Goal: Task Accomplishment & Management: Complete application form

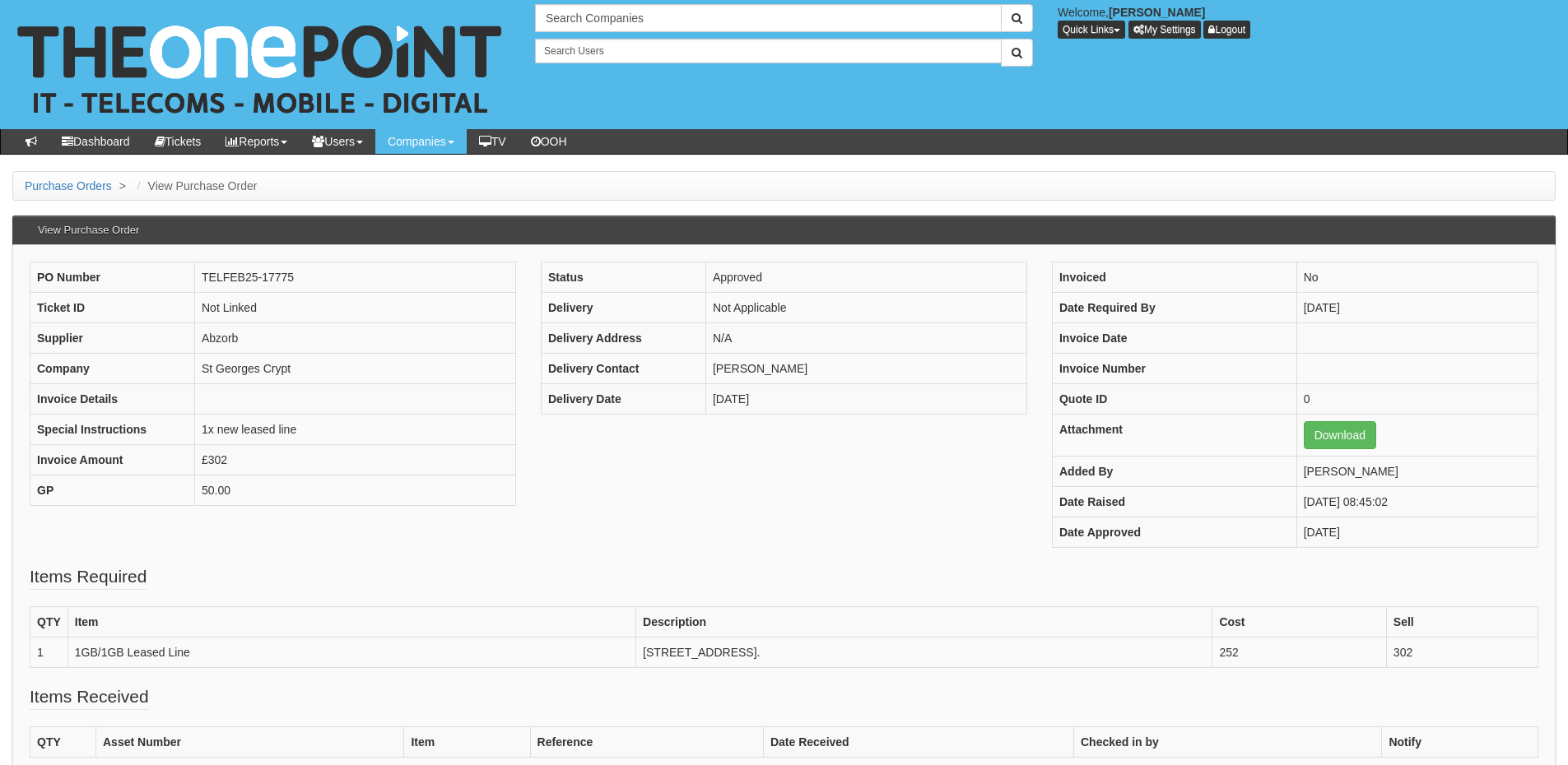
scroll to position [83, 0]
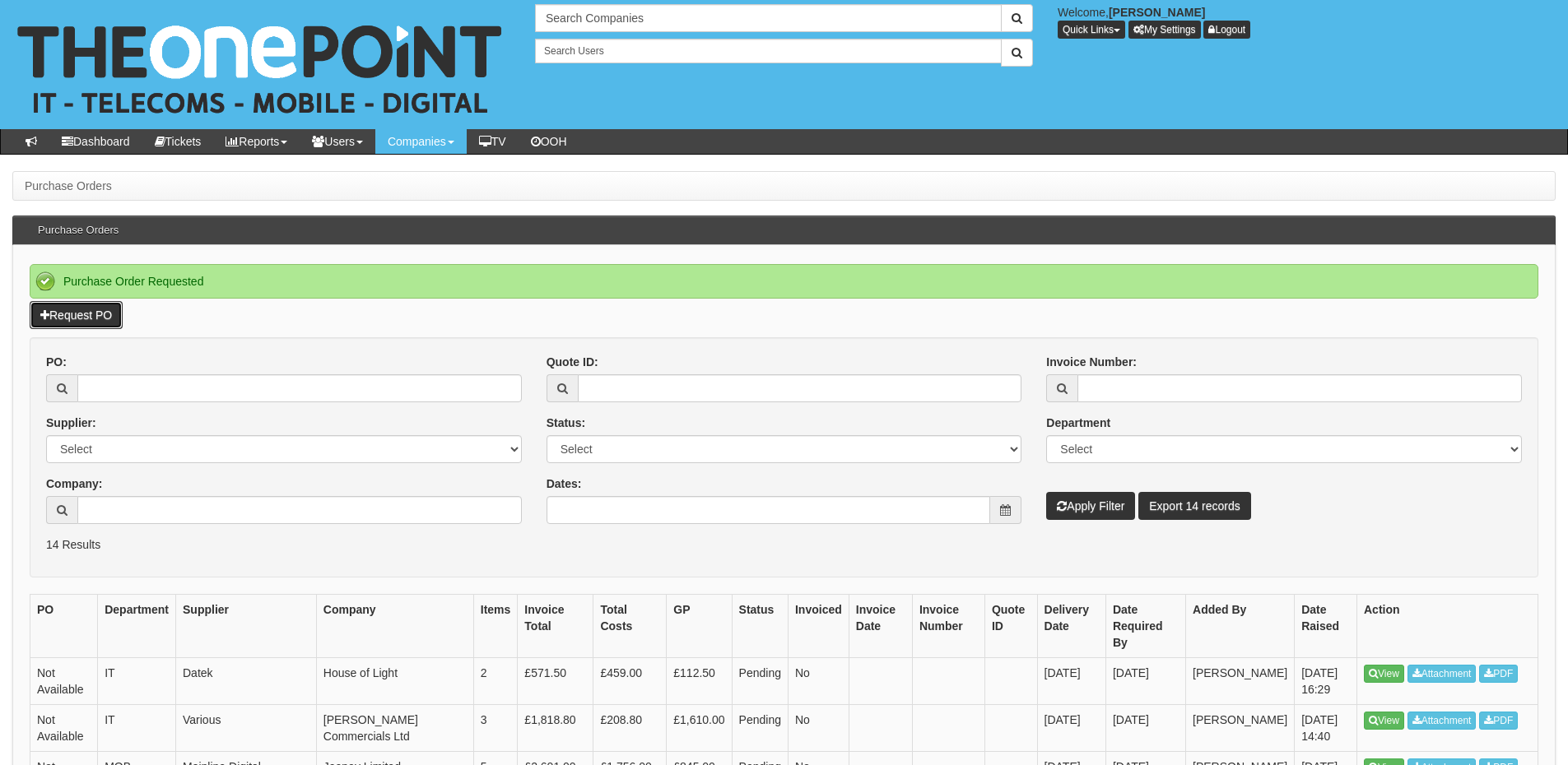
click at [89, 314] on link "Request PO" at bounding box center [76, 315] width 93 height 28
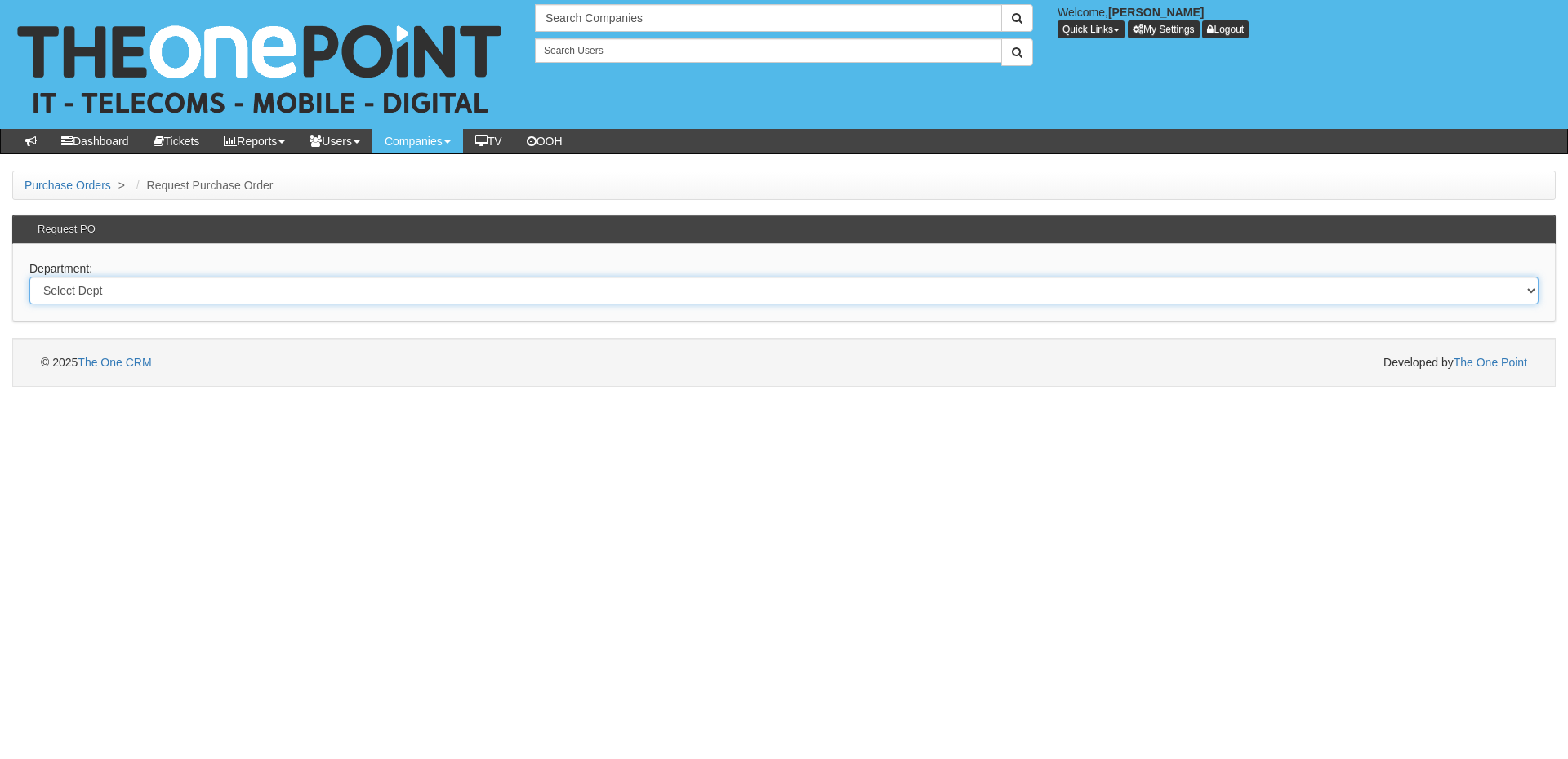
click at [246, 295] on select "Select Dept Digital Internal IT Mobiles Marketing Telecoms" at bounding box center [784, 290] width 1510 height 27
select select "?pipeID=&dept=MOB"
click at [29, 277] on select "Select Dept Digital Internal IT Mobiles Marketing Telecoms" at bounding box center [784, 290] width 1510 height 27
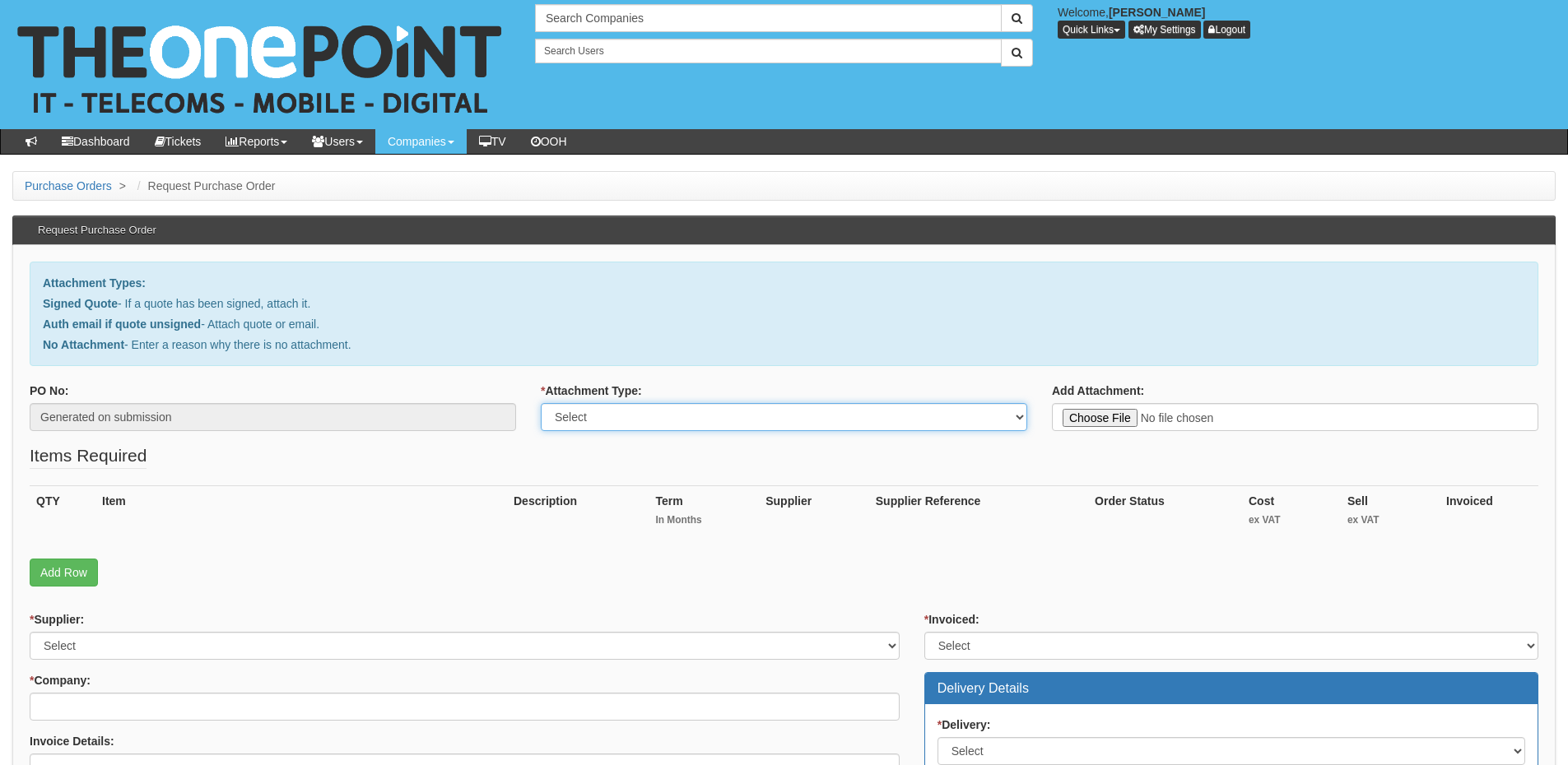
drag, startPoint x: 0, startPoint y: 0, endPoint x: 620, endPoint y: 418, distance: 747.7
click at [620, 418] on select "Select Signed Quote Auth email with quote if unsigned No Attachment" at bounding box center [784, 416] width 487 height 28
select select "Auth email if quote unsigned"
click at [541, 403] on select "Select Signed Quote Auth email with quote if unsigned No Attachment" at bounding box center [784, 416] width 487 height 28
type input "C:\fakepath\RE_ New starter phone _ Sim (4).msg"
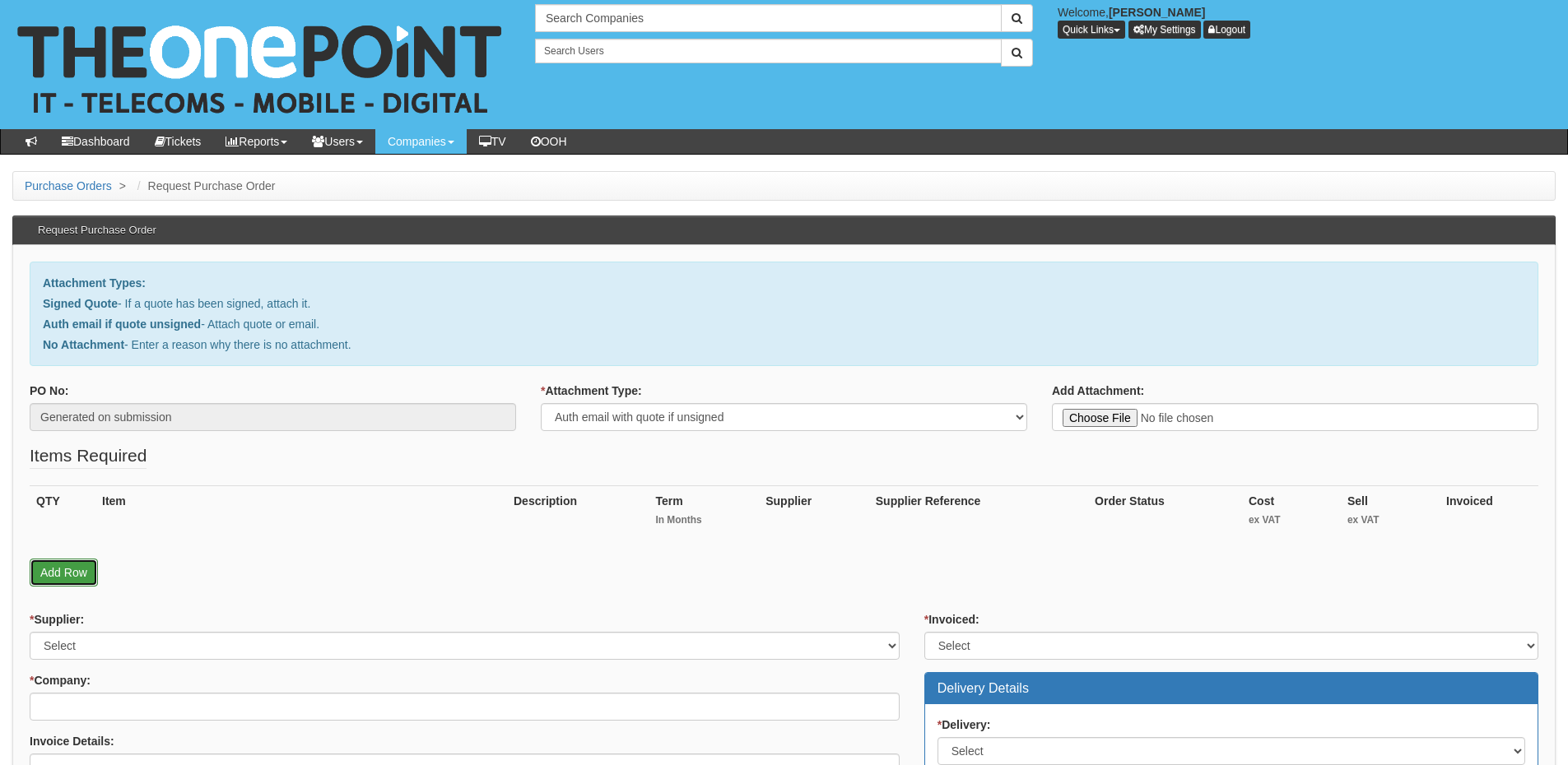
click at [58, 579] on link "Add Row" at bounding box center [64, 572] width 68 height 28
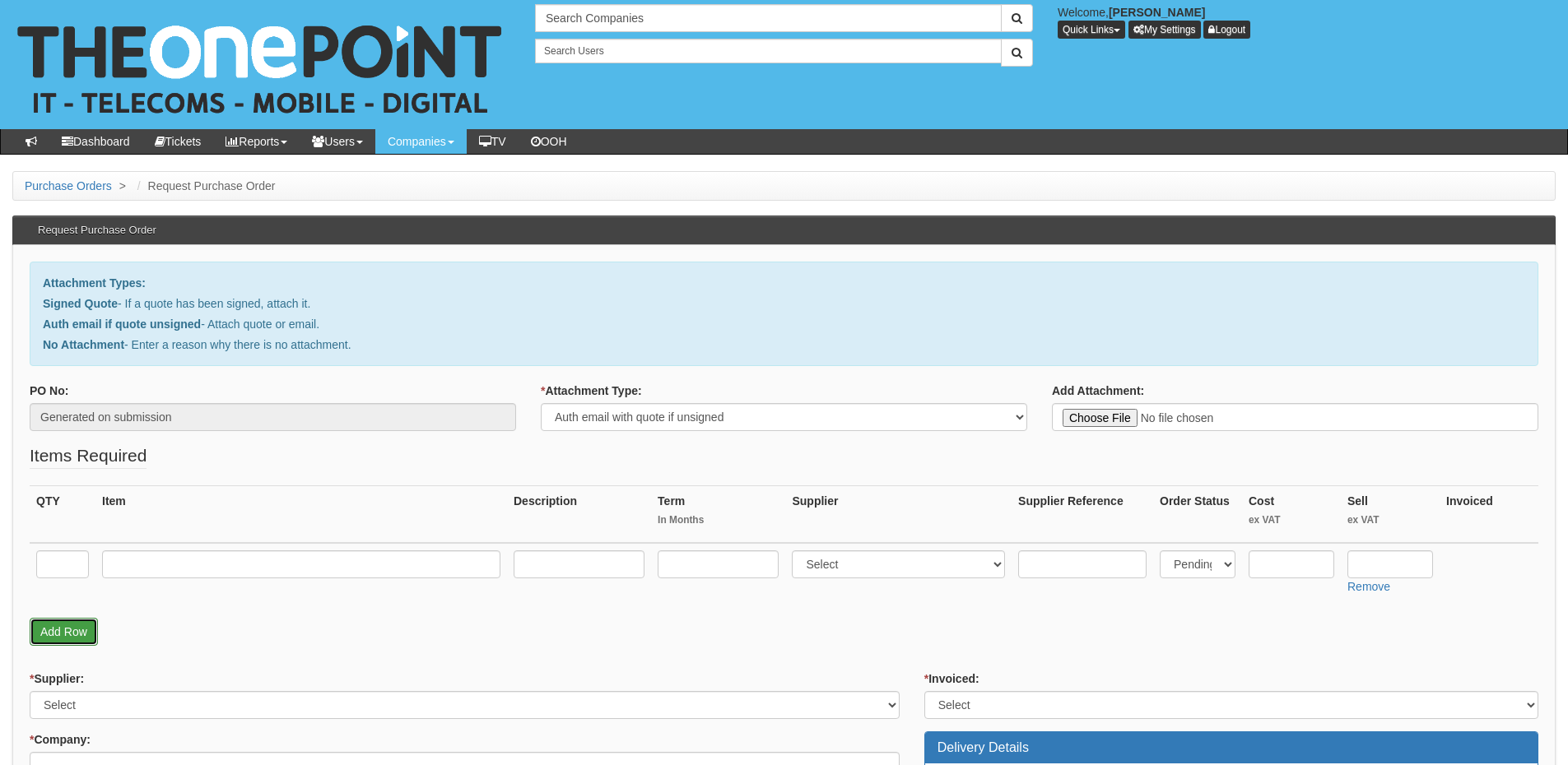
click at [58, 628] on link "Add Row" at bounding box center [64, 631] width 68 height 28
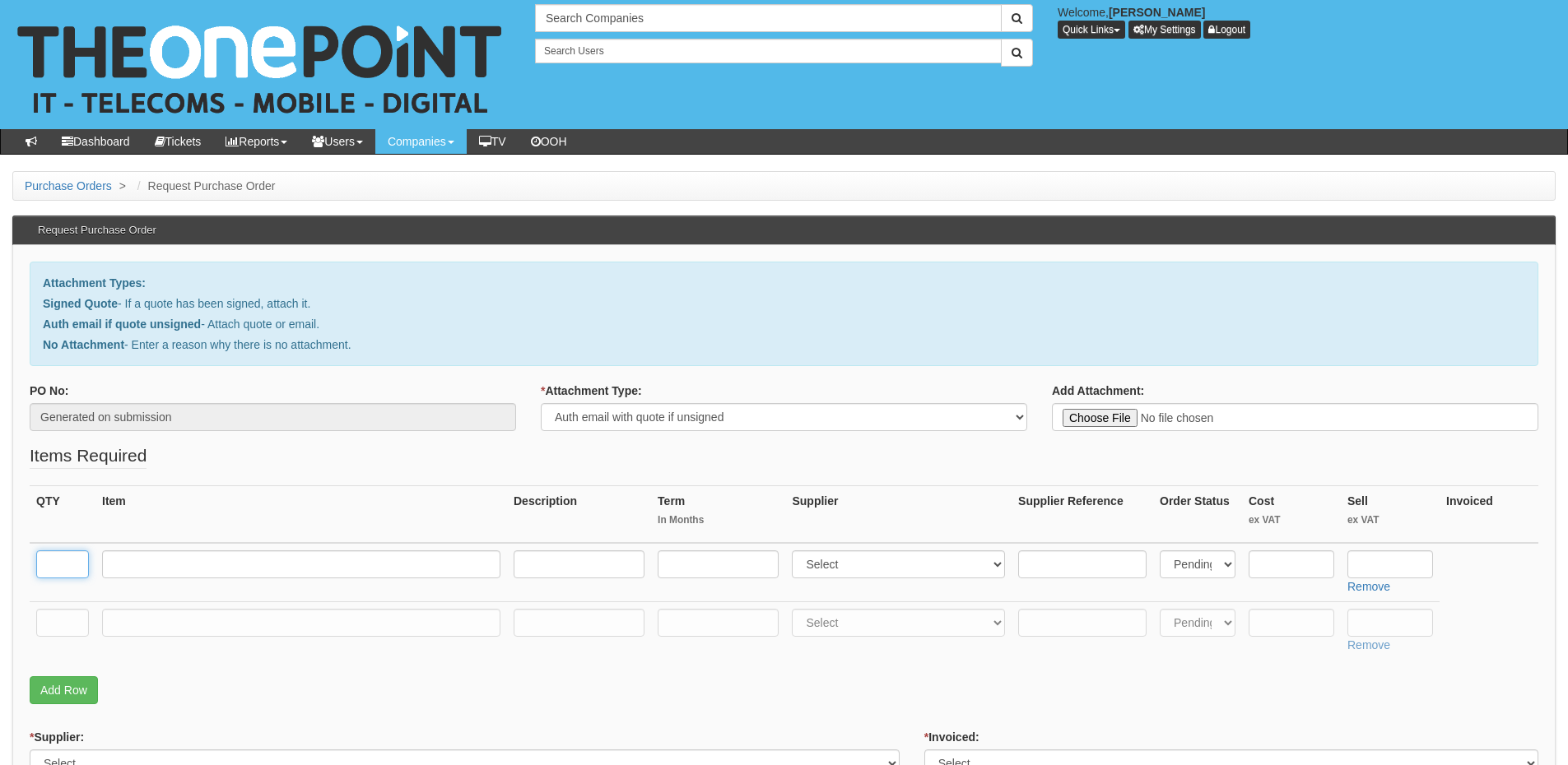
click at [68, 567] on input "text" at bounding box center [62, 564] width 52 height 28
type input "1"
click at [59, 635] on input "text" at bounding box center [62, 622] width 52 height 28
type input "1"
click at [52, 681] on link "Add Row" at bounding box center [64, 690] width 68 height 28
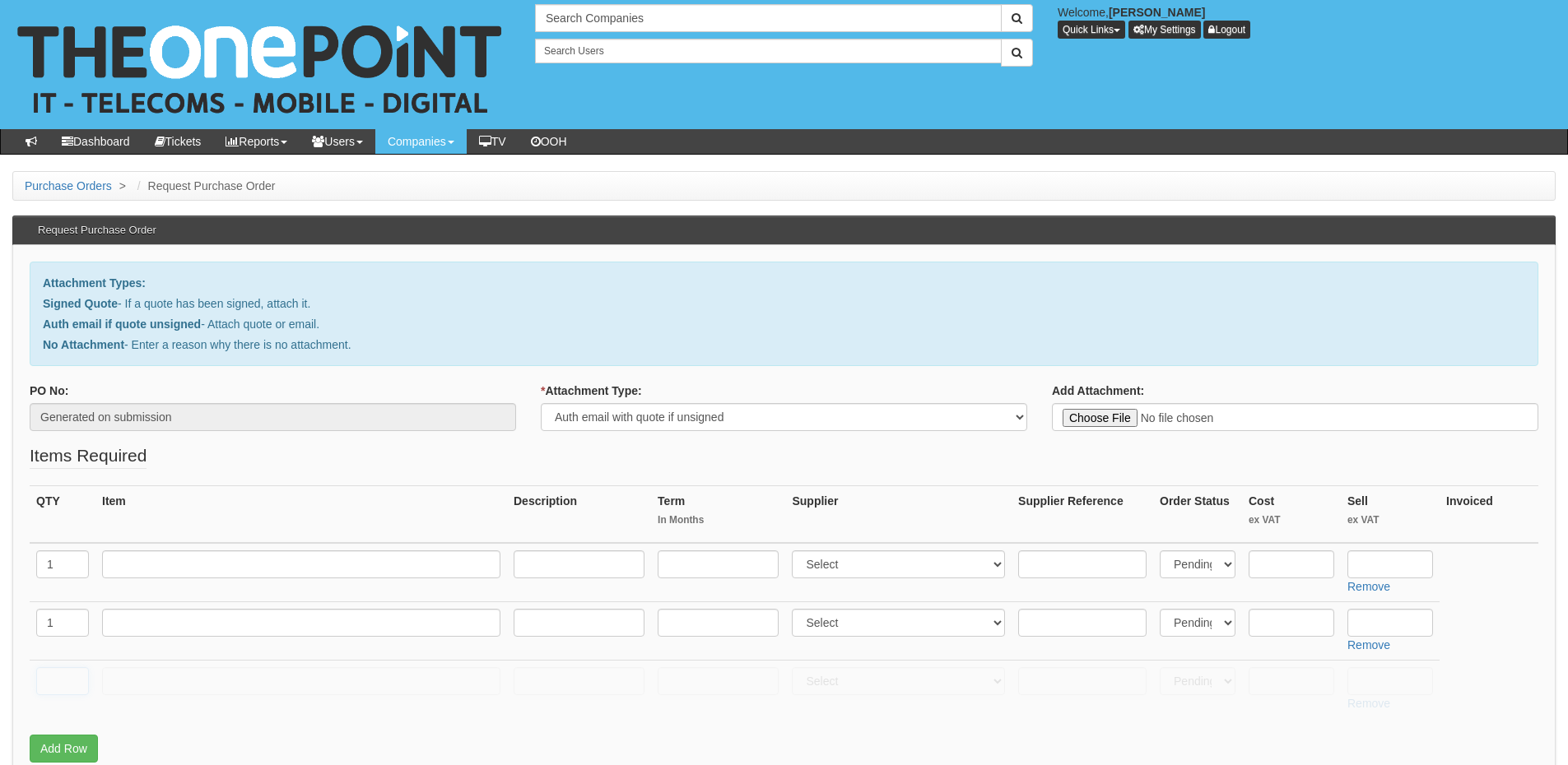
click at [52, 679] on input "text" at bounding box center [62, 680] width 52 height 28
type input "1"
click at [115, 683] on input "text" at bounding box center [300, 680] width 398 height 28
type input "Delivery"
click at [1386, 686] on input "text" at bounding box center [1390, 680] width 86 height 28
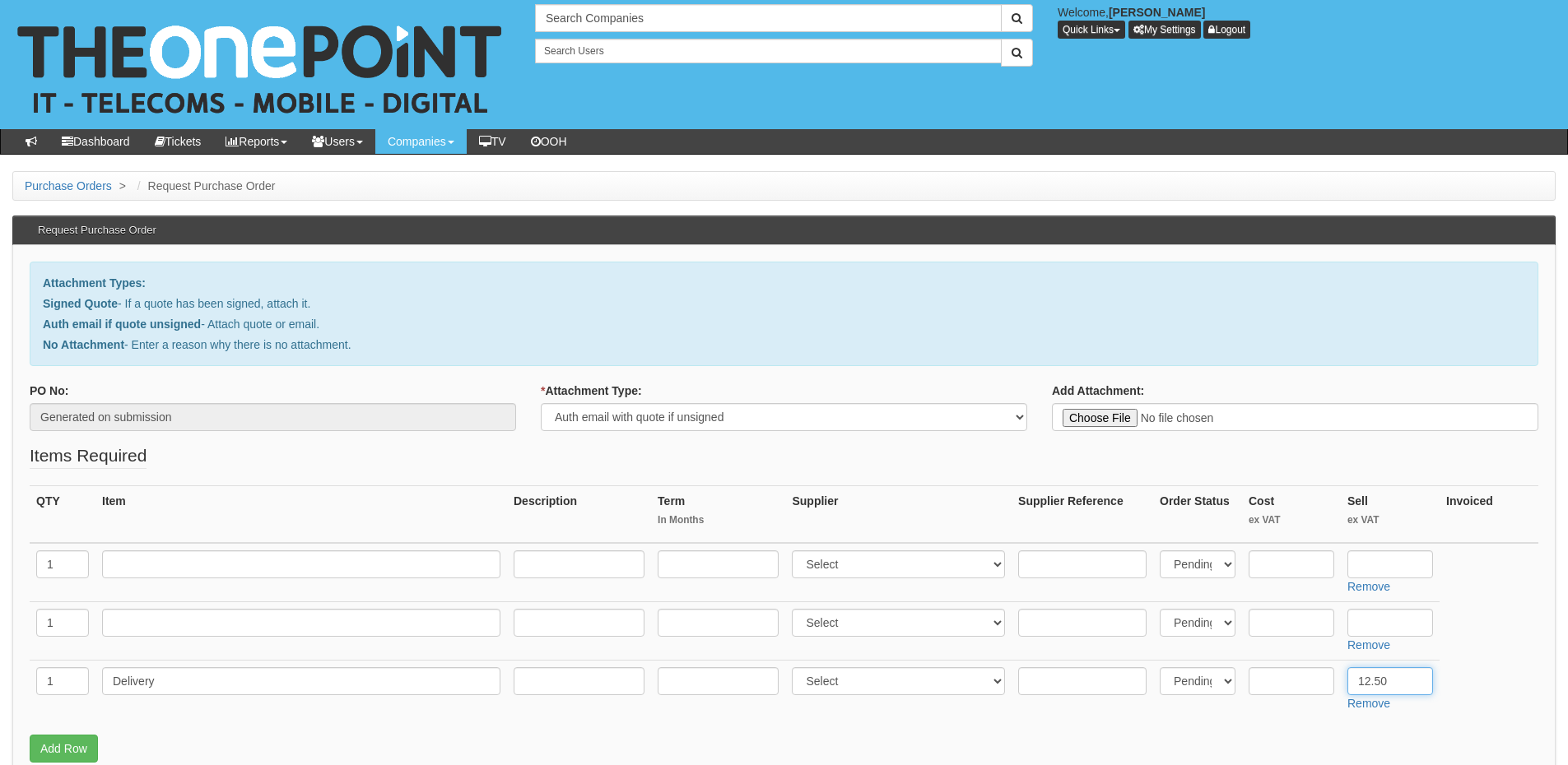
type input "12.50"
click at [173, 634] on input "text" at bounding box center [300, 622] width 398 height 28
type input "iPhone 16 128GB"
click at [861, 618] on select "Select 123 REG.co.uk 1Password 3 4Gon AA Jones Electric Ltd Abzorb Access Group…" at bounding box center [899, 622] width 213 height 28
select select "54"
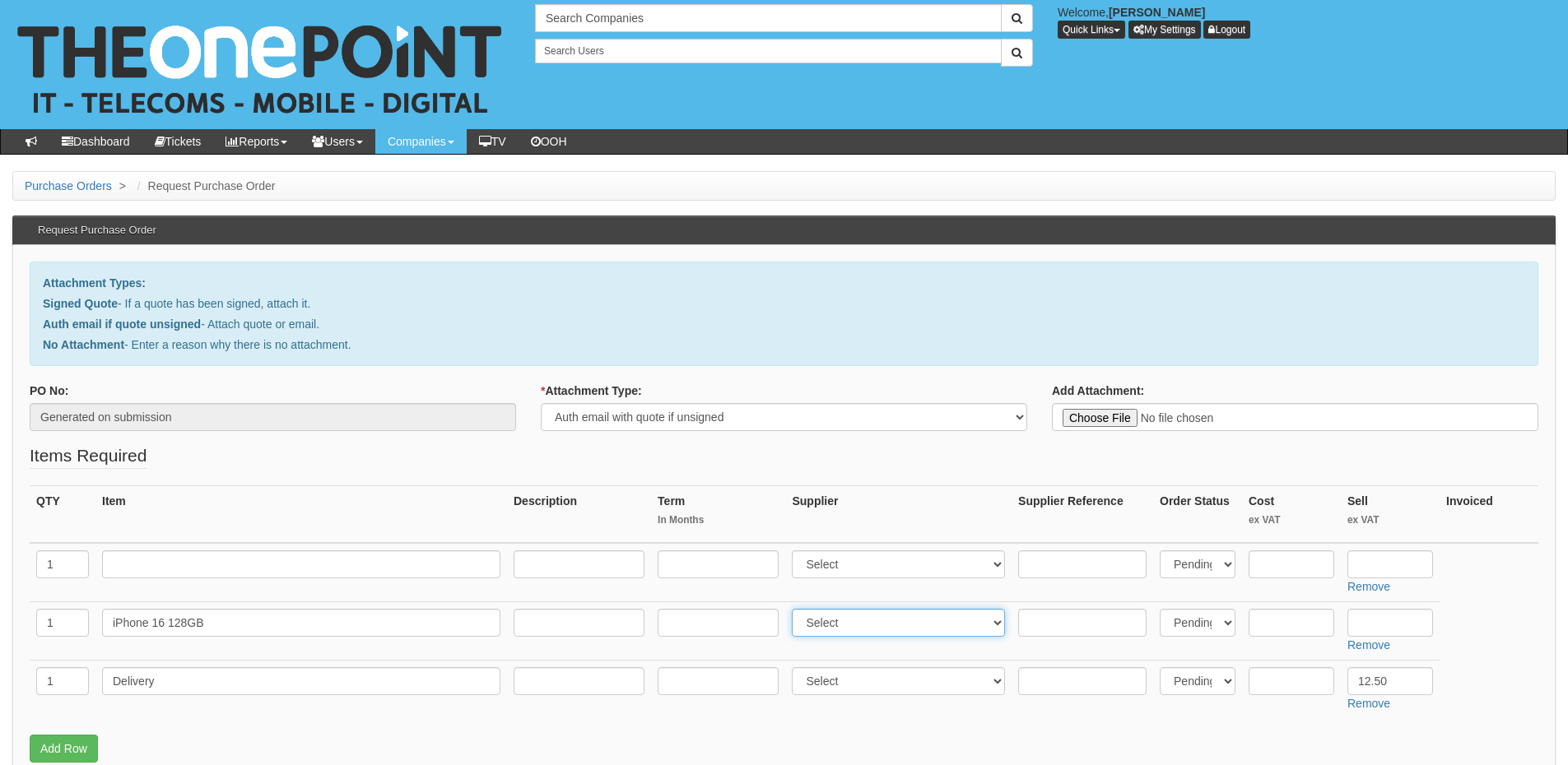
click at [796, 609] on select "Select 123 REG.co.uk 1Password 3 4Gon AA Jones Electric Ltd Abzorb Access Group…" at bounding box center [899, 622] width 213 height 28
click at [1279, 626] on input "text" at bounding box center [1291, 622] width 86 height 28
type input "559"
click at [1403, 622] on input "text" at bounding box center [1390, 622] width 86 height 28
type input "579"
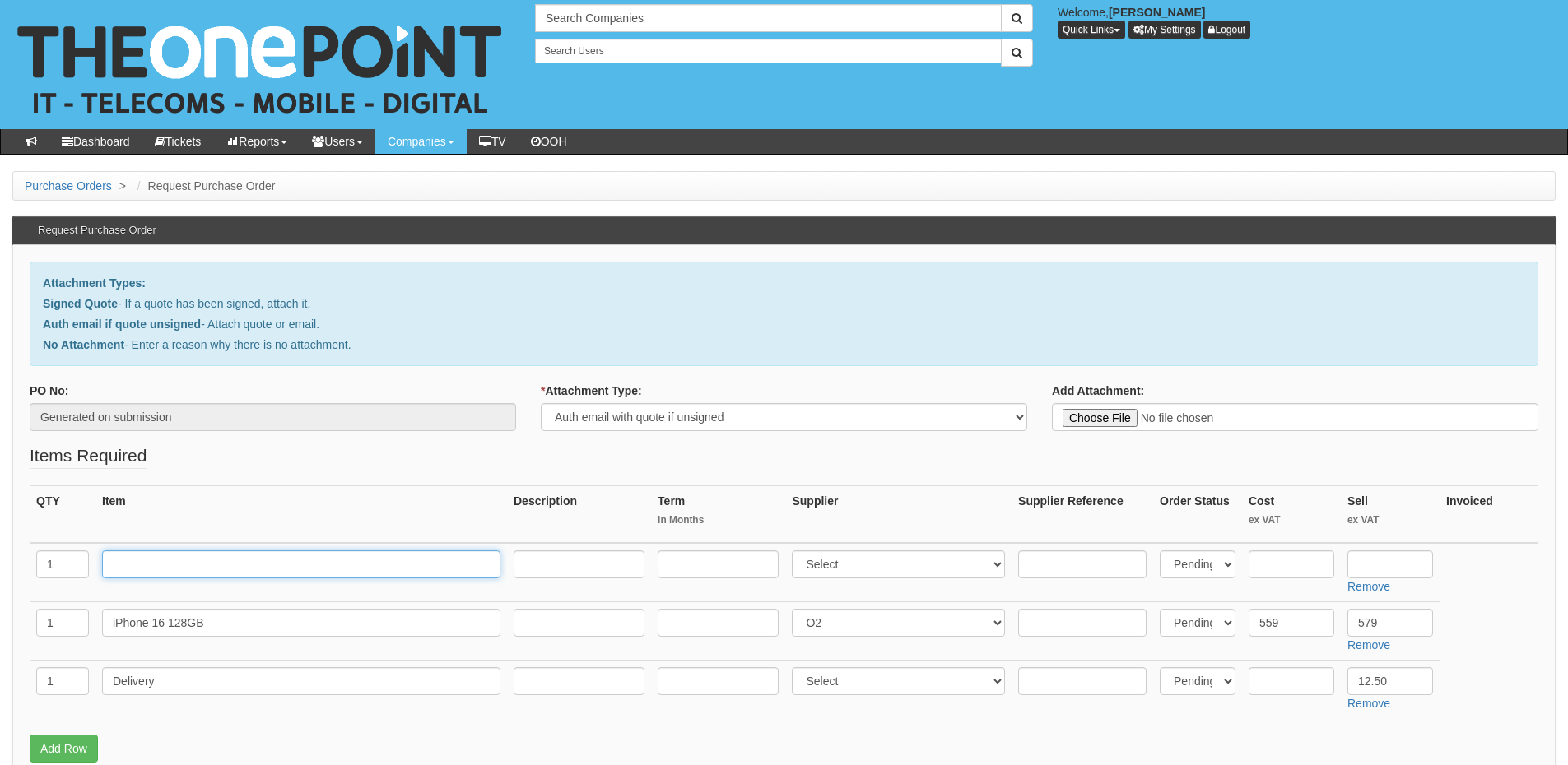
click at [340, 565] on input "text" at bounding box center [300, 564] width 398 height 28
type input "EE Teams Plan"
click at [575, 570] on input "text" at bounding box center [579, 564] width 131 height 28
type input "£11 p/m"
click at [720, 555] on input "text" at bounding box center [718, 564] width 121 height 28
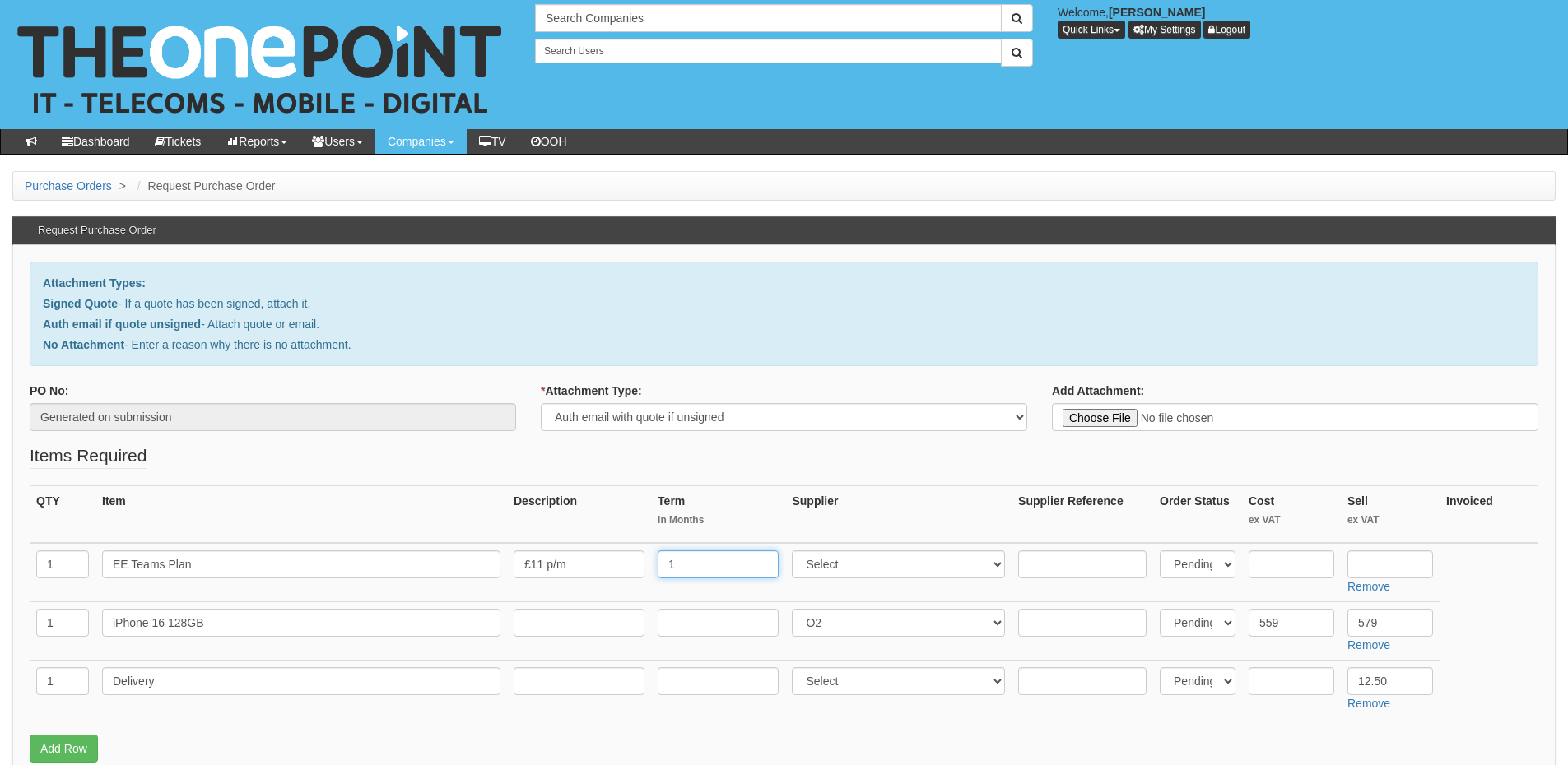
type input "1"
click at [838, 564] on select "Select 123 REG.co.uk 1Password 3 4Gon AA Jones Electric Ltd Abzorb Access Group…" at bounding box center [899, 564] width 213 height 28
select select "316"
click at [796, 550] on select "Select 123 REG.co.uk 1Password 3 4Gon AA Jones Electric Ltd Abzorb Access Group…" at bounding box center [899, 564] width 213 height 28
click at [1385, 561] on input "text" at bounding box center [1390, 564] width 86 height 28
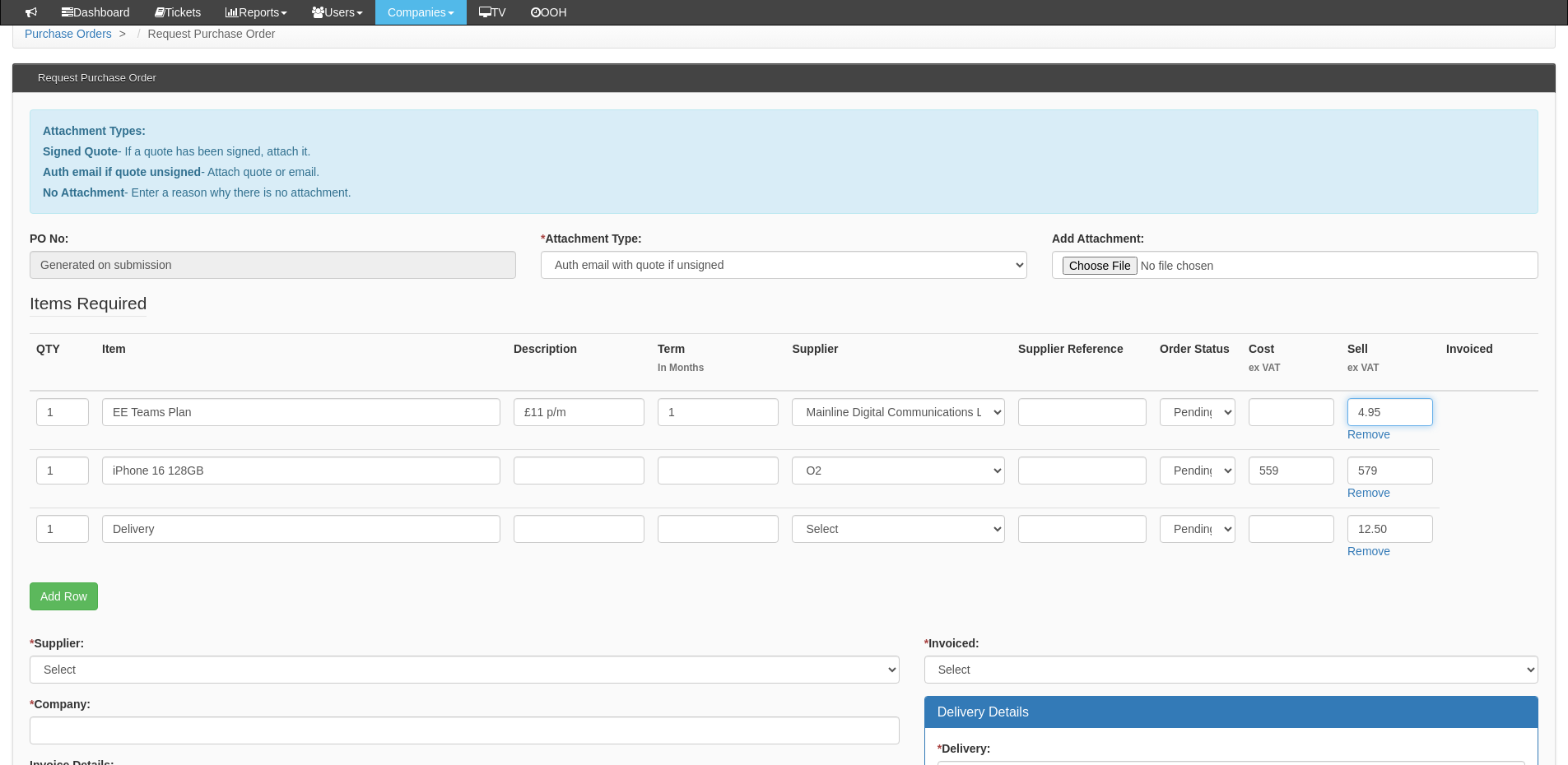
scroll to position [247, 0]
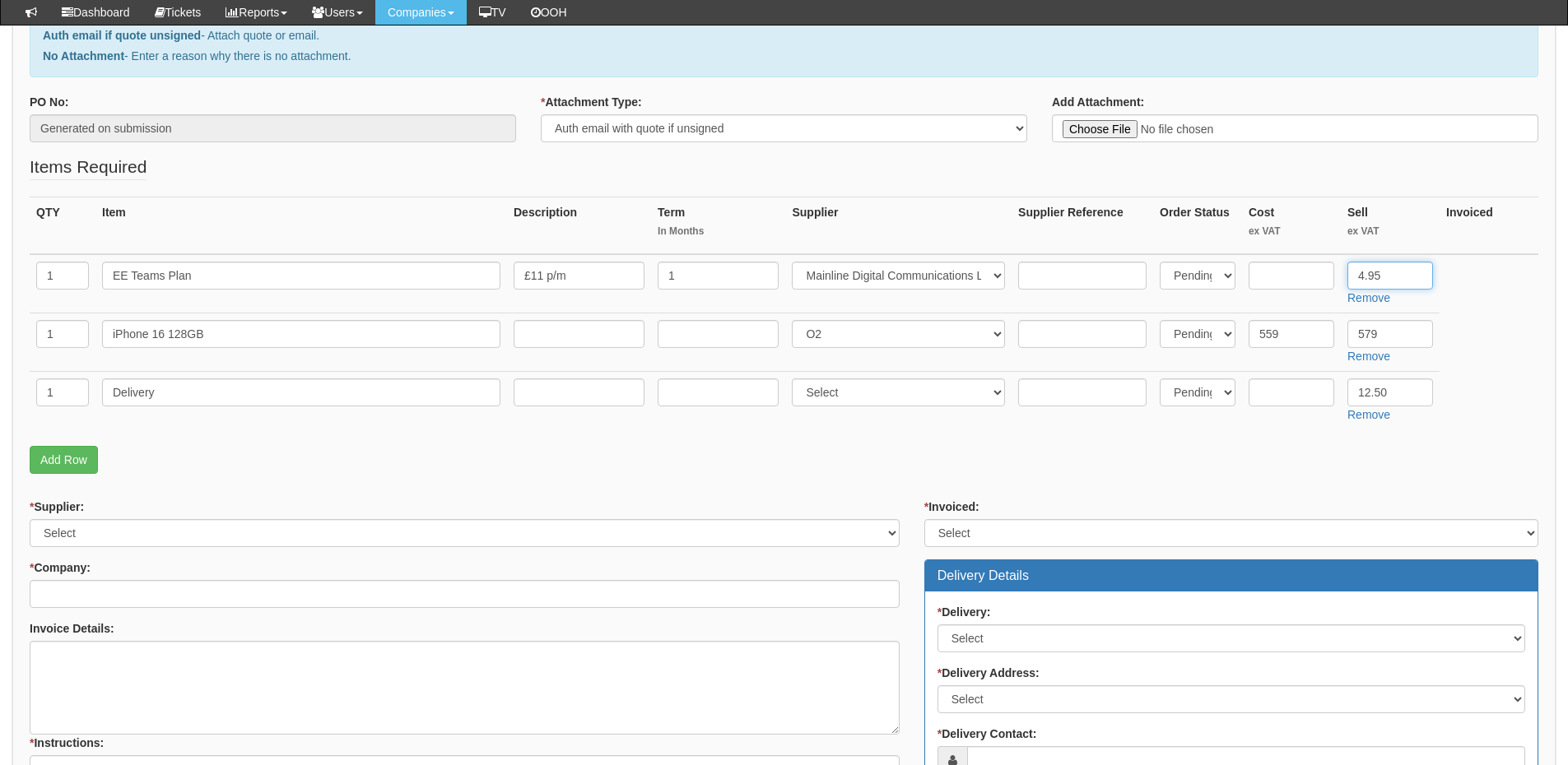
type input "4.95"
click at [248, 533] on select "Select 123 REG.co.uk 1Password 3 4Gon AA Jones Electric Ltd Abzorb Access Group…" at bounding box center [464, 532] width 870 height 28
select select "124"
click at [29, 519] on select "Select 123 REG.co.uk 1Password 3 4Gon AA Jones Electric Ltd Abzorb Access Group…" at bounding box center [464, 532] width 870 height 28
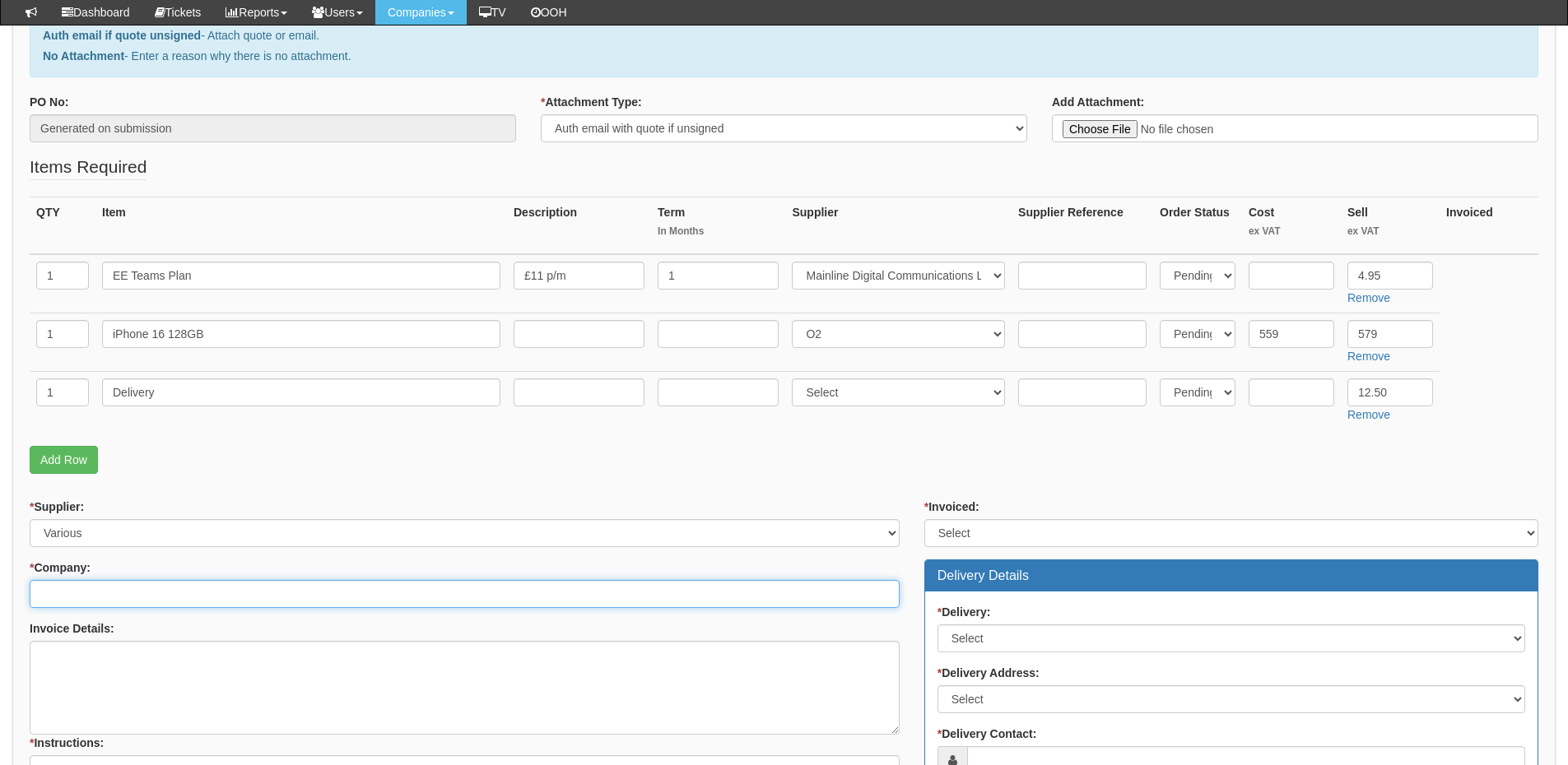
click at [212, 590] on input "* Company:" at bounding box center [464, 593] width 870 height 28
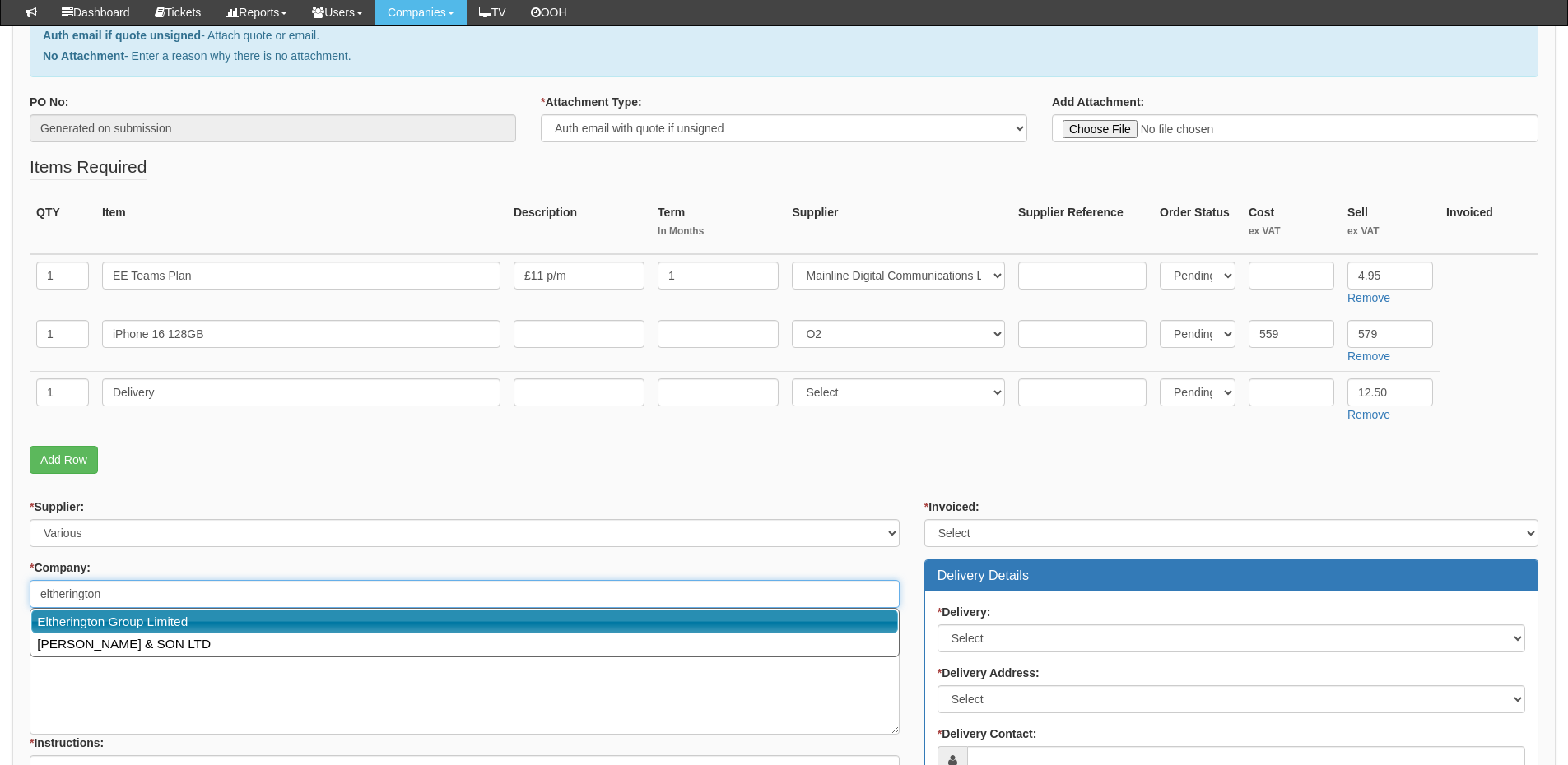
click at [187, 618] on link "Eltherington Group Limited" at bounding box center [465, 622] width 867 height 24
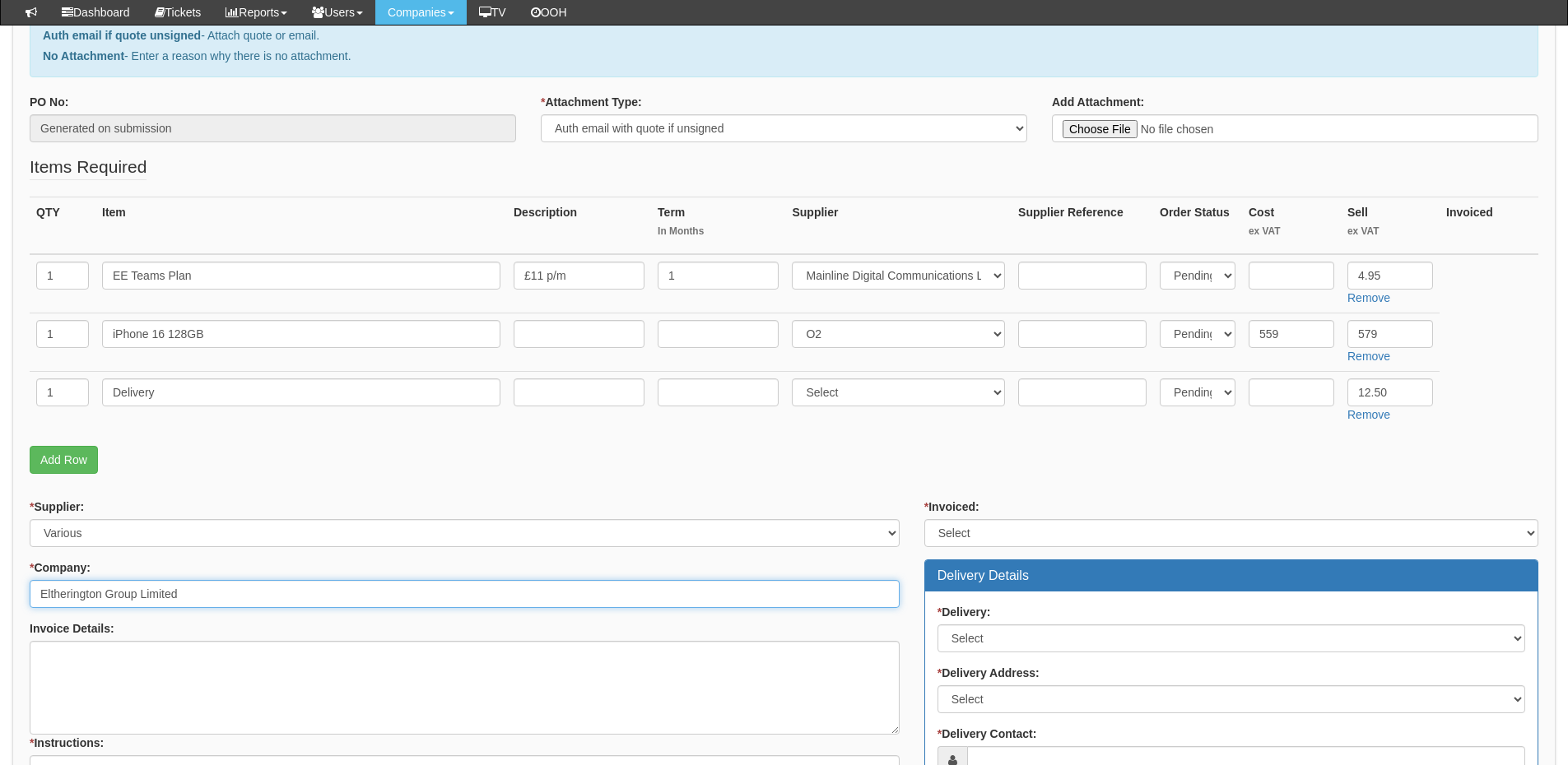
type input "Eltherington Group Limited"
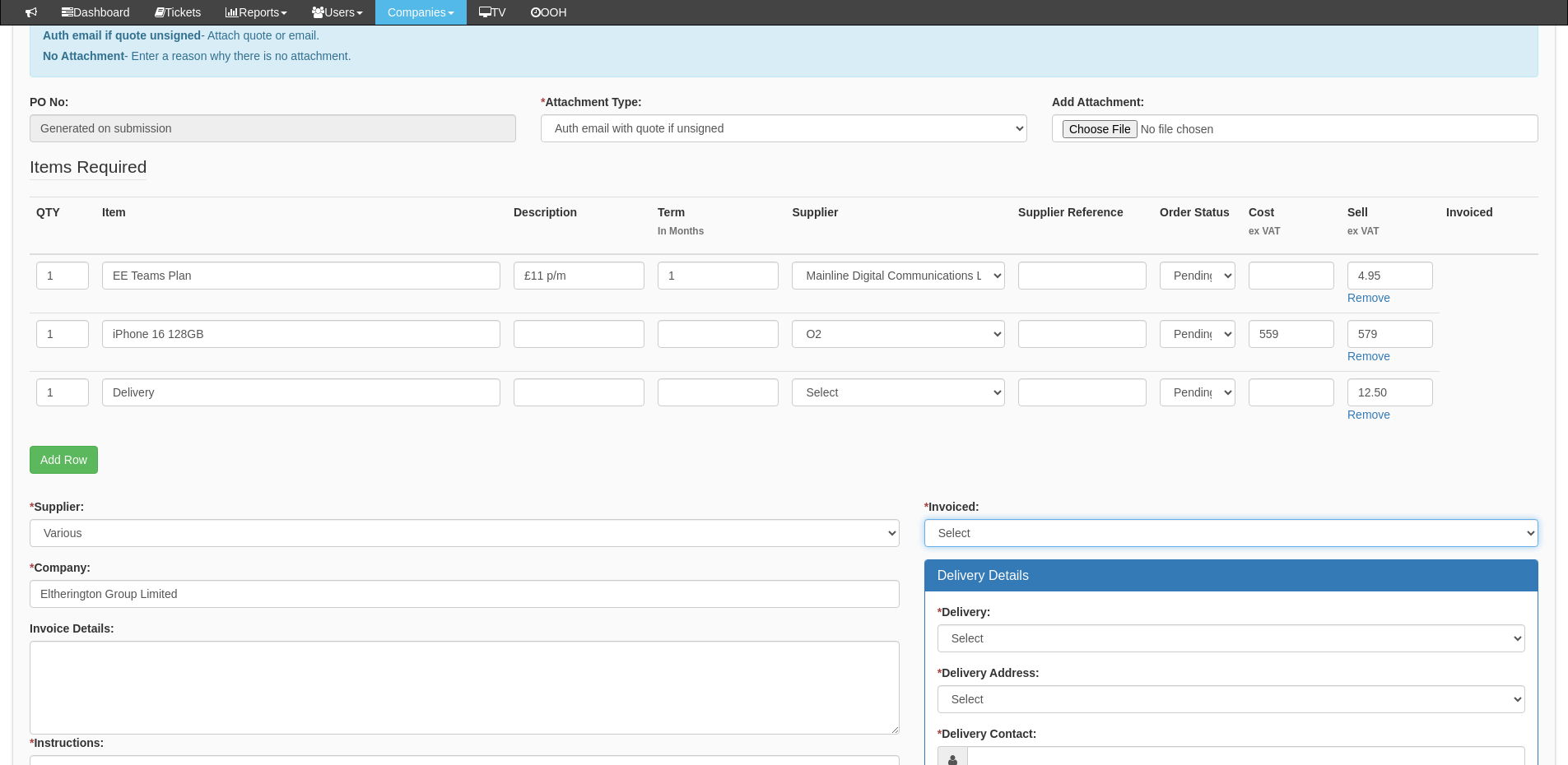
click at [997, 532] on select "Select Yes No N/A STB (part of order)" at bounding box center [1231, 532] width 614 height 28
select select "2"
click at [924, 519] on select "Select Yes No N/A STB (part of order)" at bounding box center [1231, 532] width 614 height 28
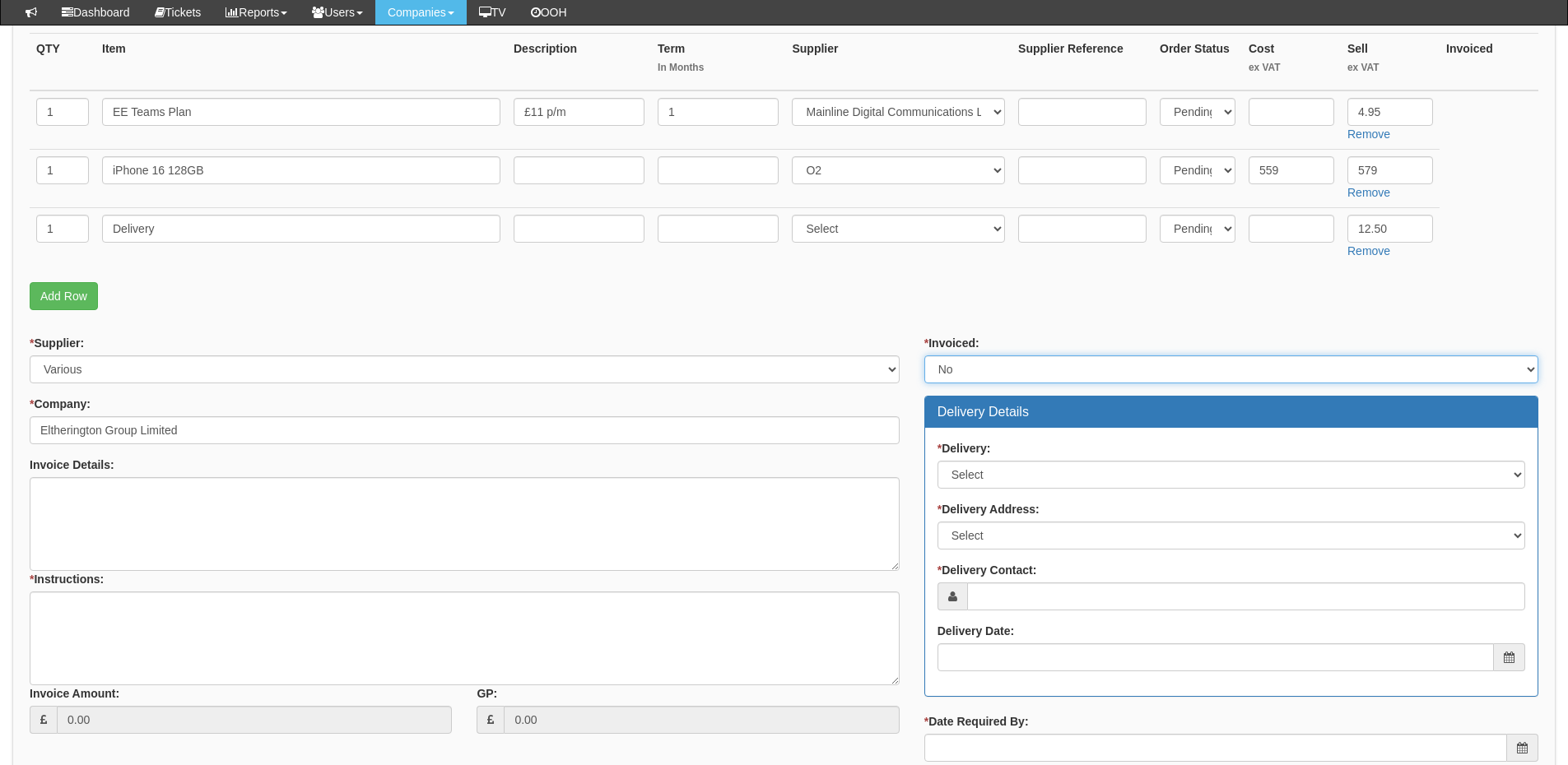
scroll to position [411, 0]
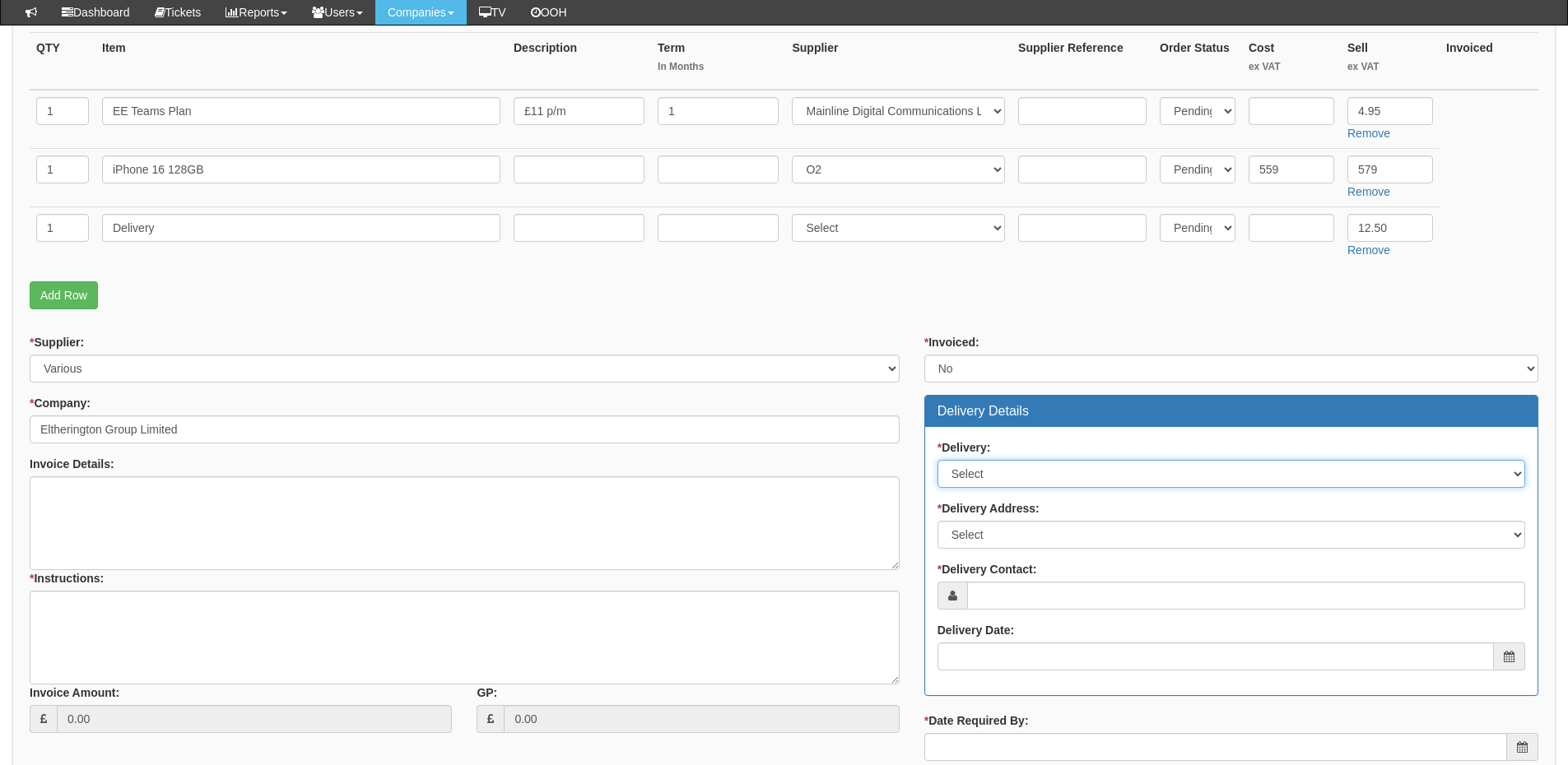
drag, startPoint x: 987, startPoint y: 471, endPoint x: 989, endPoint y: 488, distance: 17.1
click at [987, 471] on select "Select No Not Applicable Yes" at bounding box center [1231, 473] width 588 height 28
select select "1"
click at [938, 460] on select "Select No Not Applicable Yes" at bounding box center [1231, 473] width 588 height 28
drag, startPoint x: 991, startPoint y: 534, endPoint x: 991, endPoint y: 548, distance: 14.0
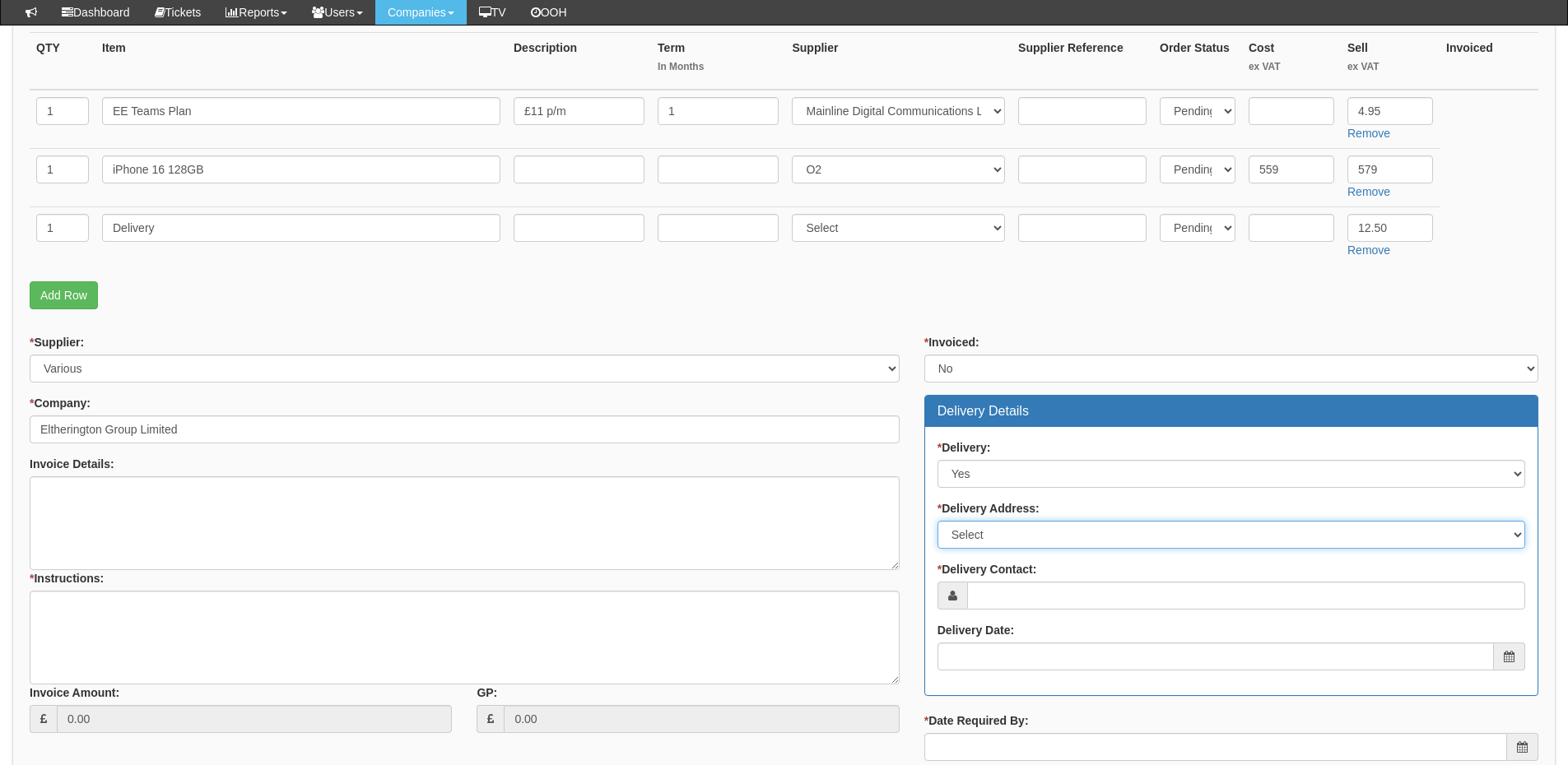
click at [991, 534] on select "Select Not Applicable Main Address - HU9 5NJ Other" at bounding box center [1231, 534] width 588 height 28
select select "company_main_address"
click at [938, 521] on select "Select Not Applicable Main Address - HU9 5NJ Other" at bounding box center [1231, 534] width 588 height 28
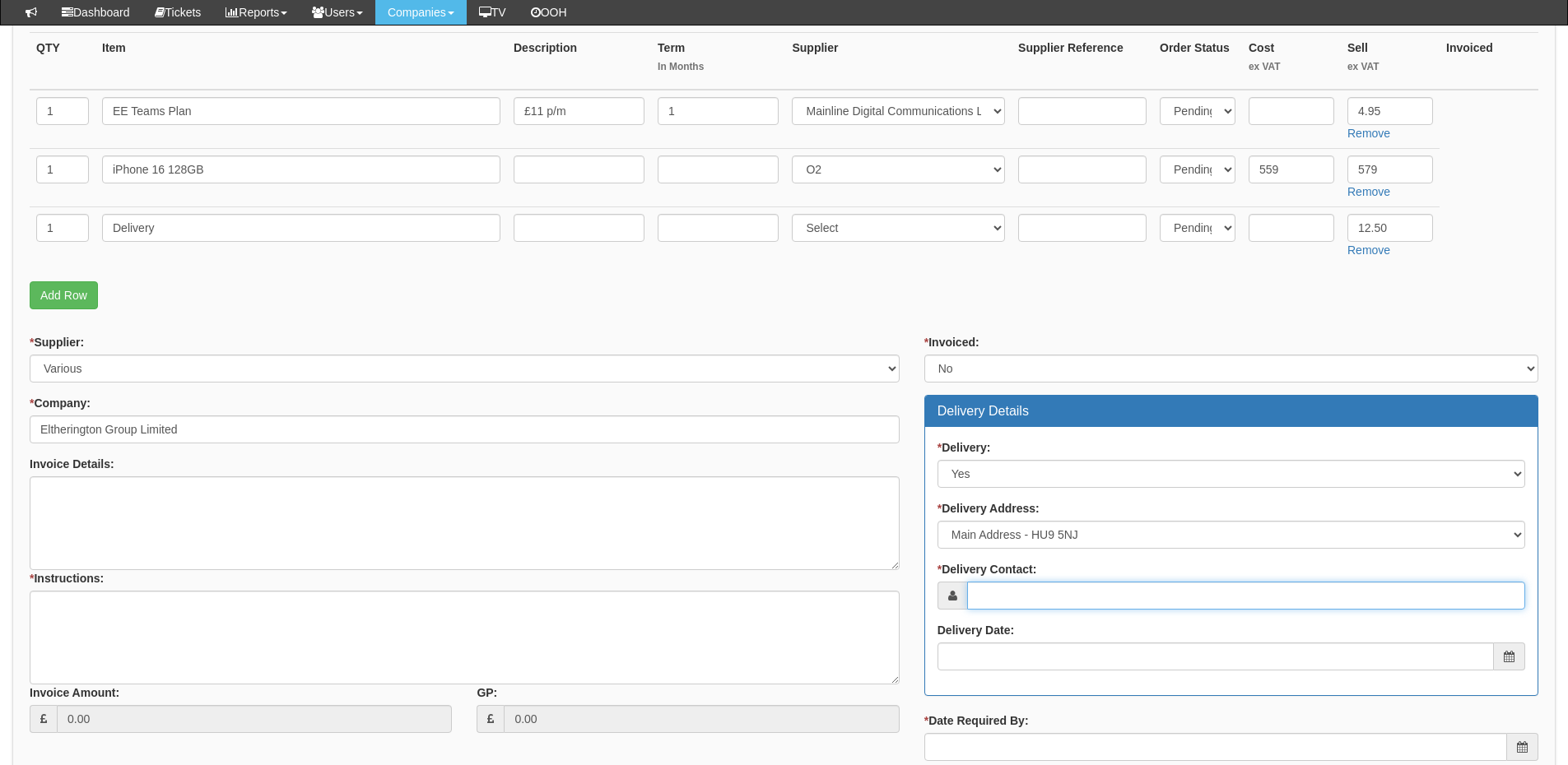
click at [997, 598] on input "* Delivery Contact:" at bounding box center [1246, 595] width 558 height 28
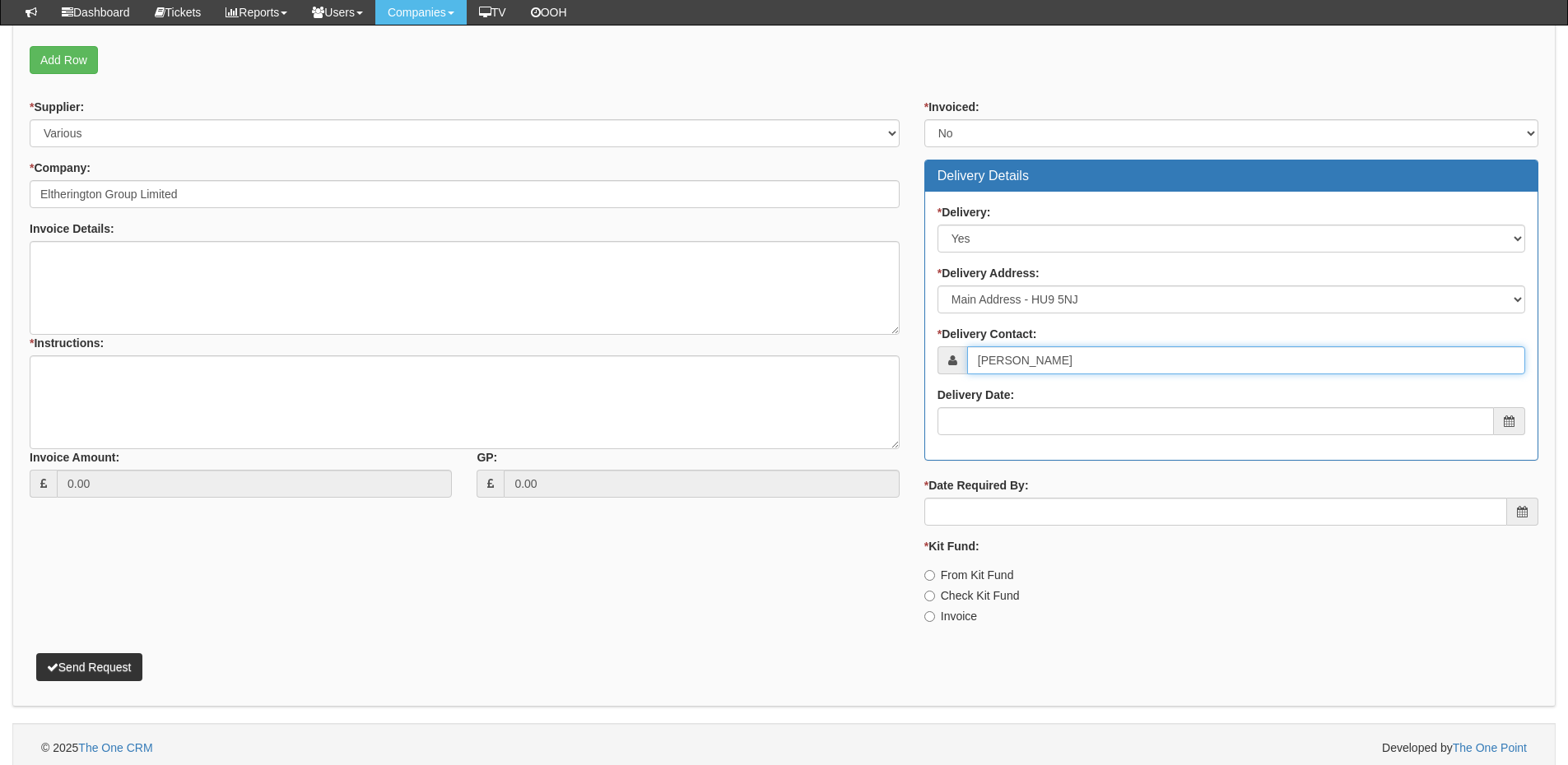
scroll to position [654, 0]
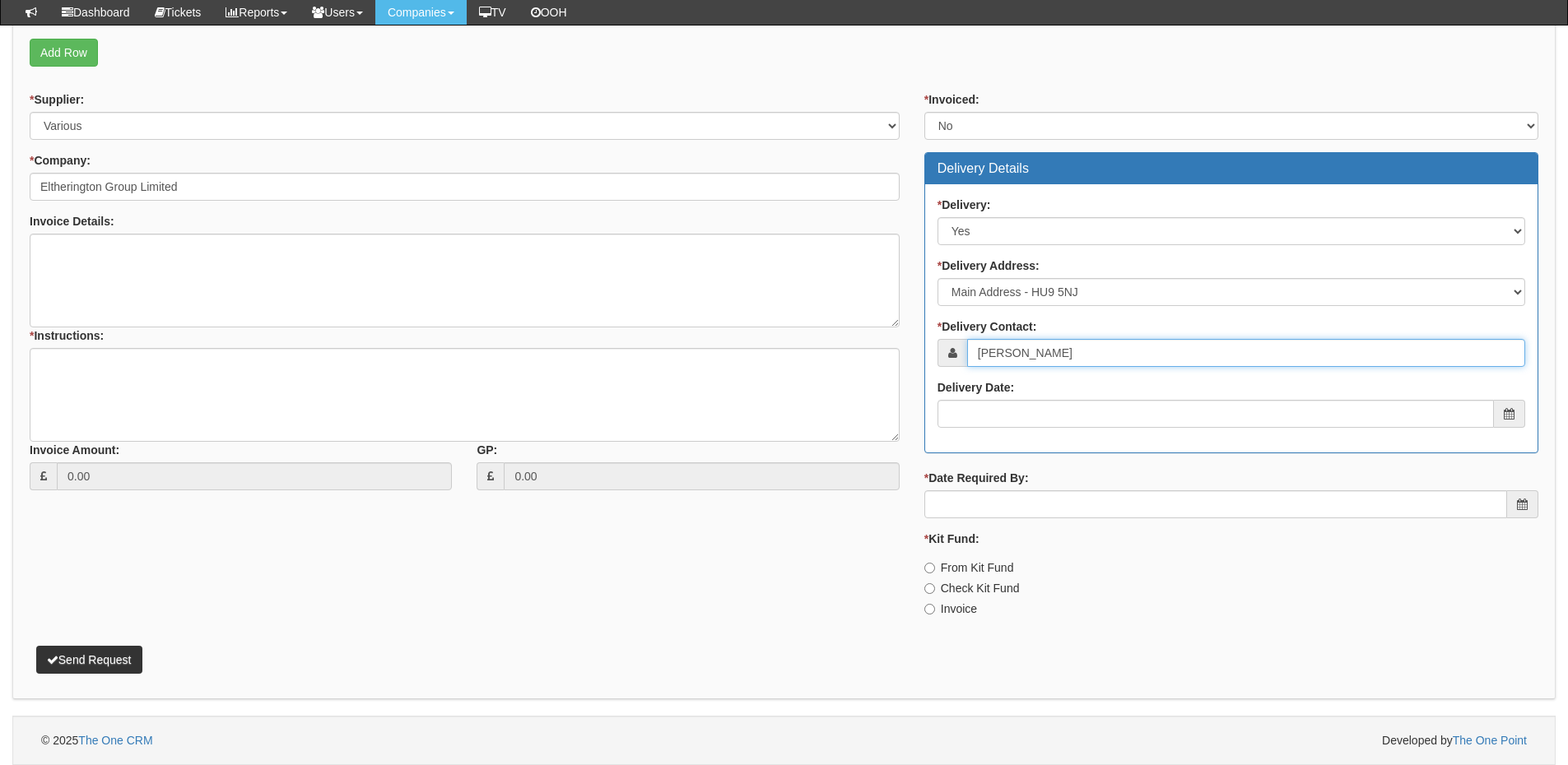
type input "Antony Etherington"
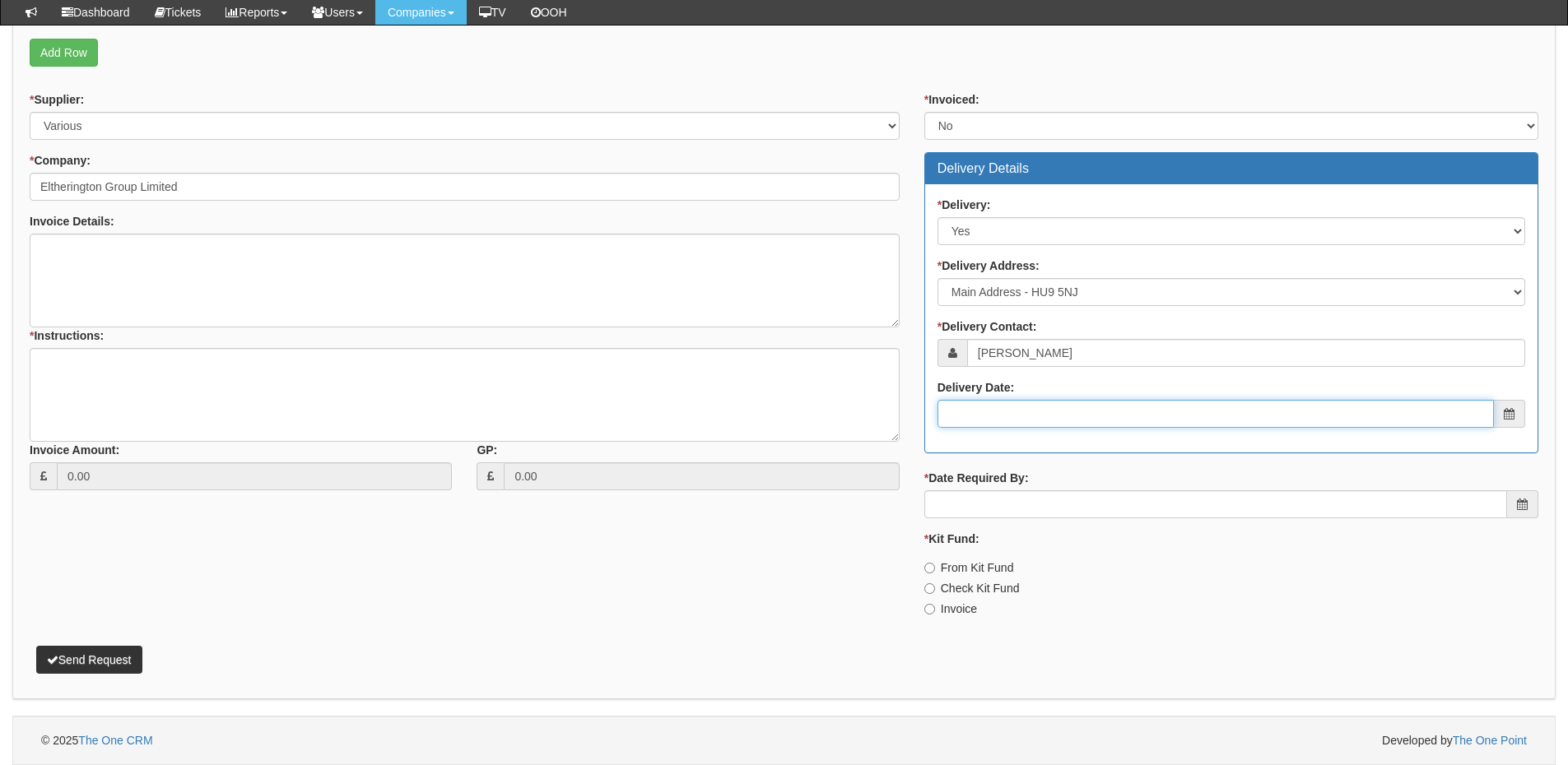
click at [1021, 416] on input "Delivery Date:" at bounding box center [1215, 413] width 556 height 28
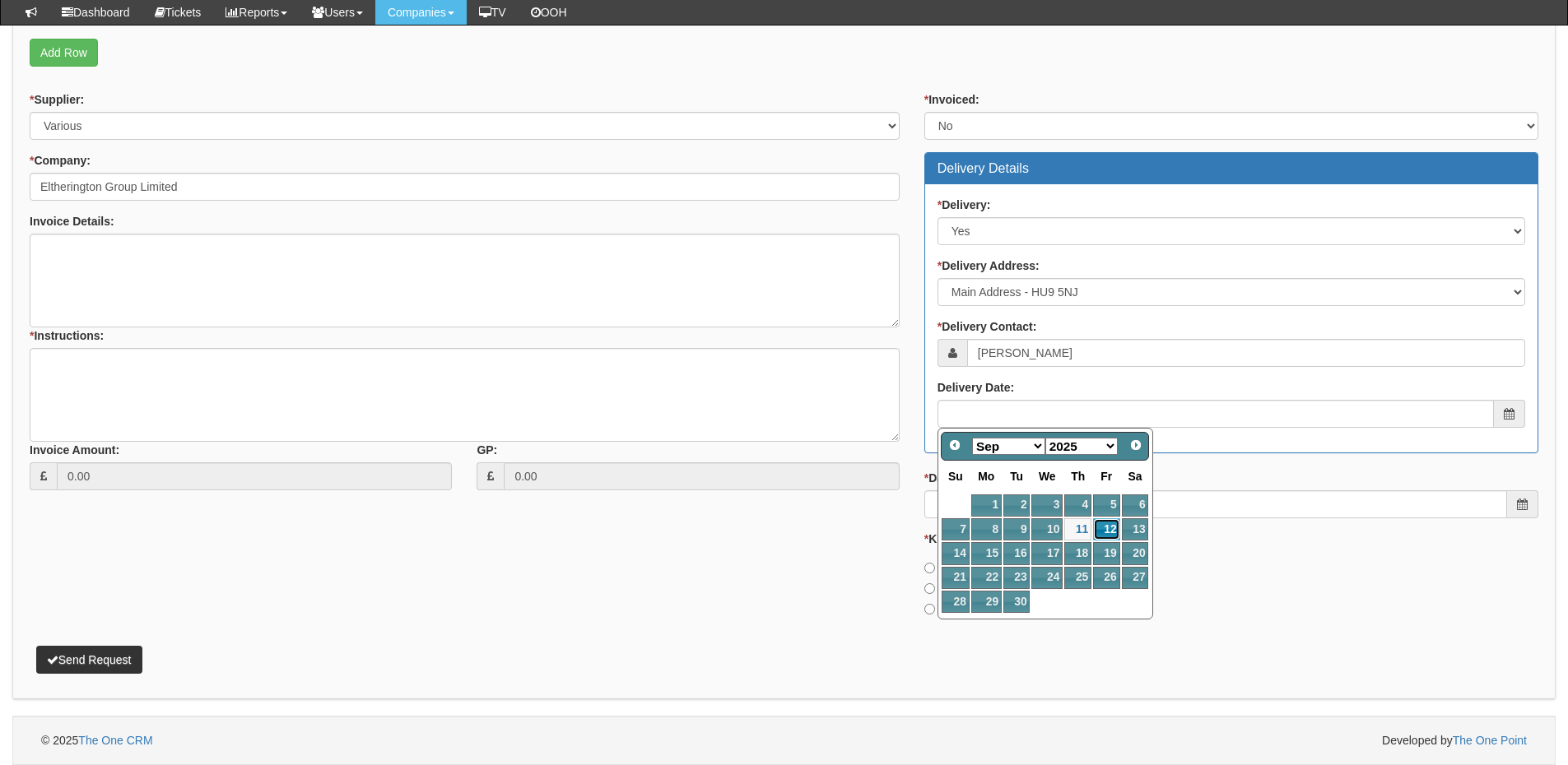
click at [1098, 532] on link "12" at bounding box center [1107, 528] width 27 height 22
type input "2025-09-12"
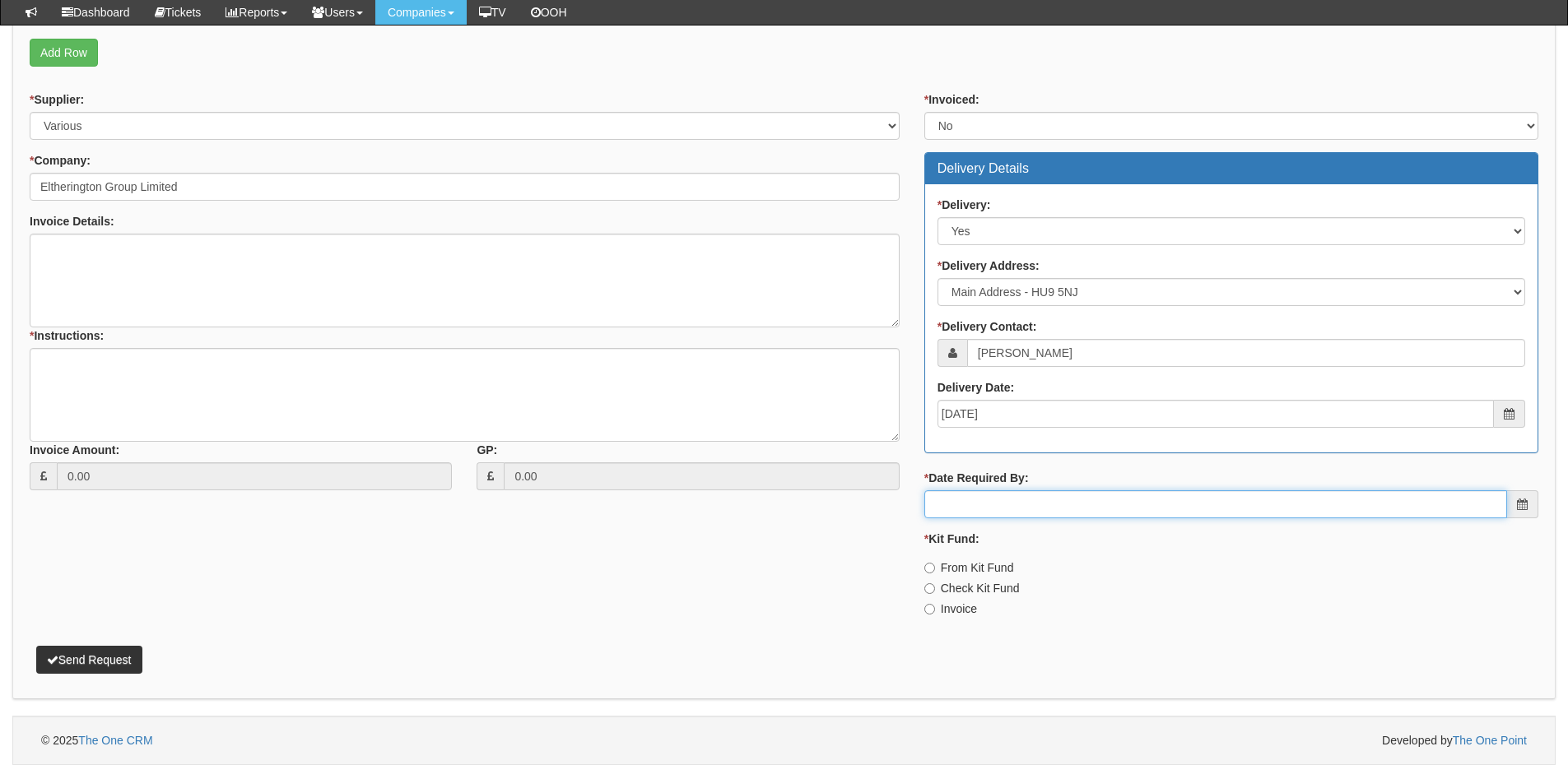
click at [1071, 498] on input "* Date Required By:" at bounding box center [1215, 504] width 583 height 28
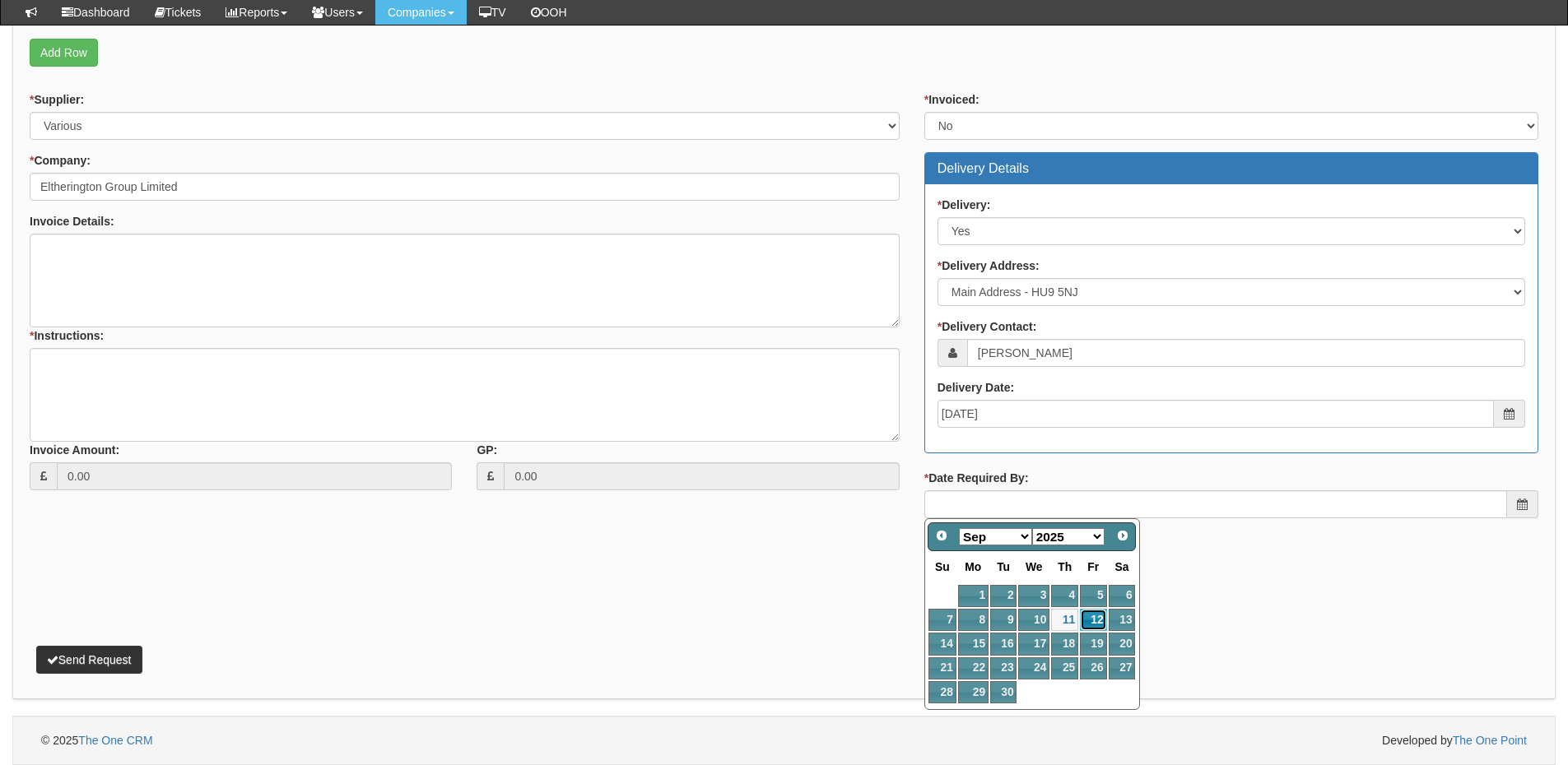
click at [1087, 616] on link "12" at bounding box center [1094, 620] width 27 height 22
type input "2025-09-12"
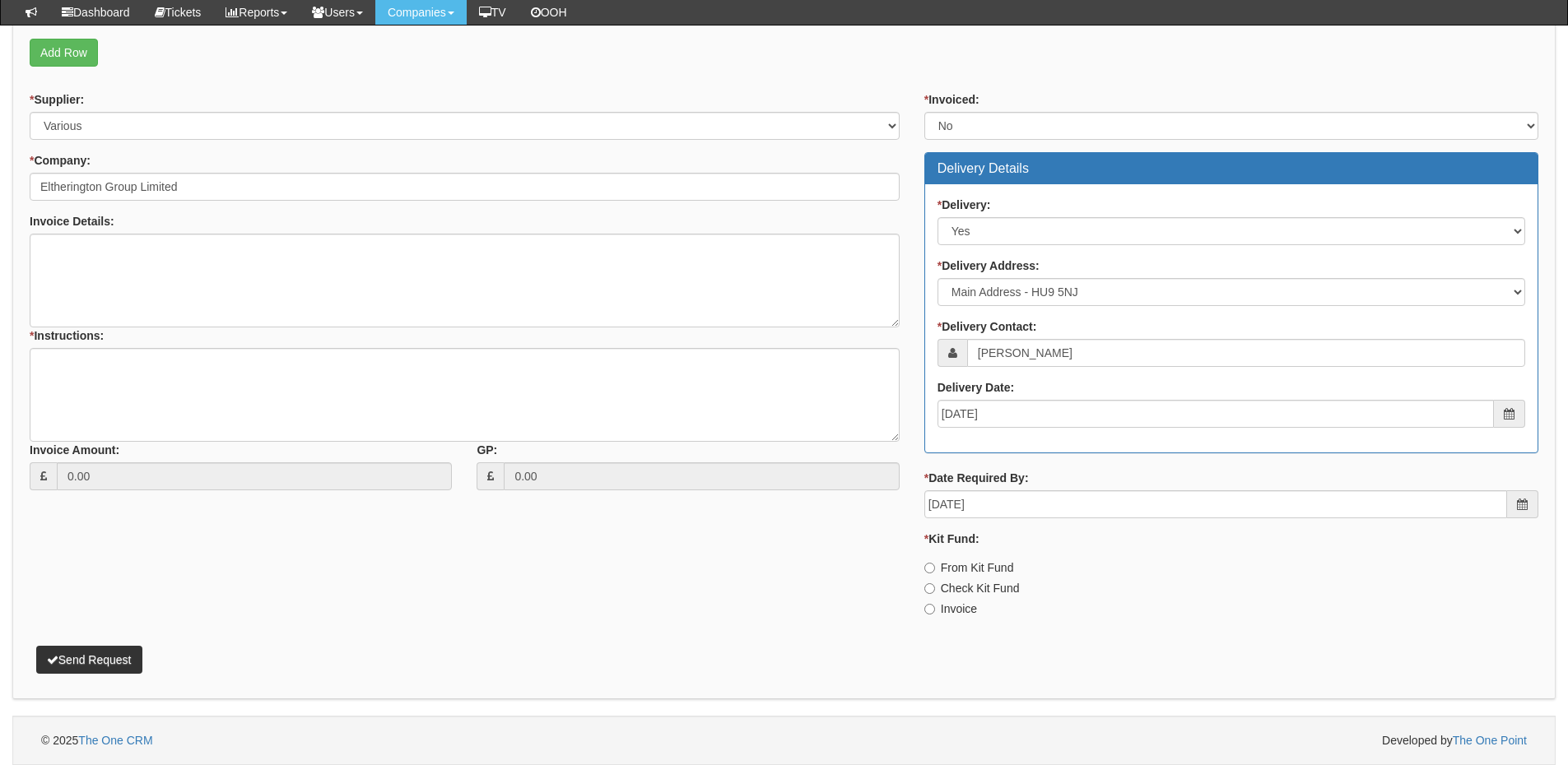
click at [955, 607] on label "Invoice" at bounding box center [950, 608] width 52 height 16
click at [936, 607] on input "Invoice" at bounding box center [929, 609] width 10 height 10
radio input "true"
click at [302, 385] on textarea "* Instructions:" at bounding box center [464, 394] width 870 height 94
type textarea "1x new connection"
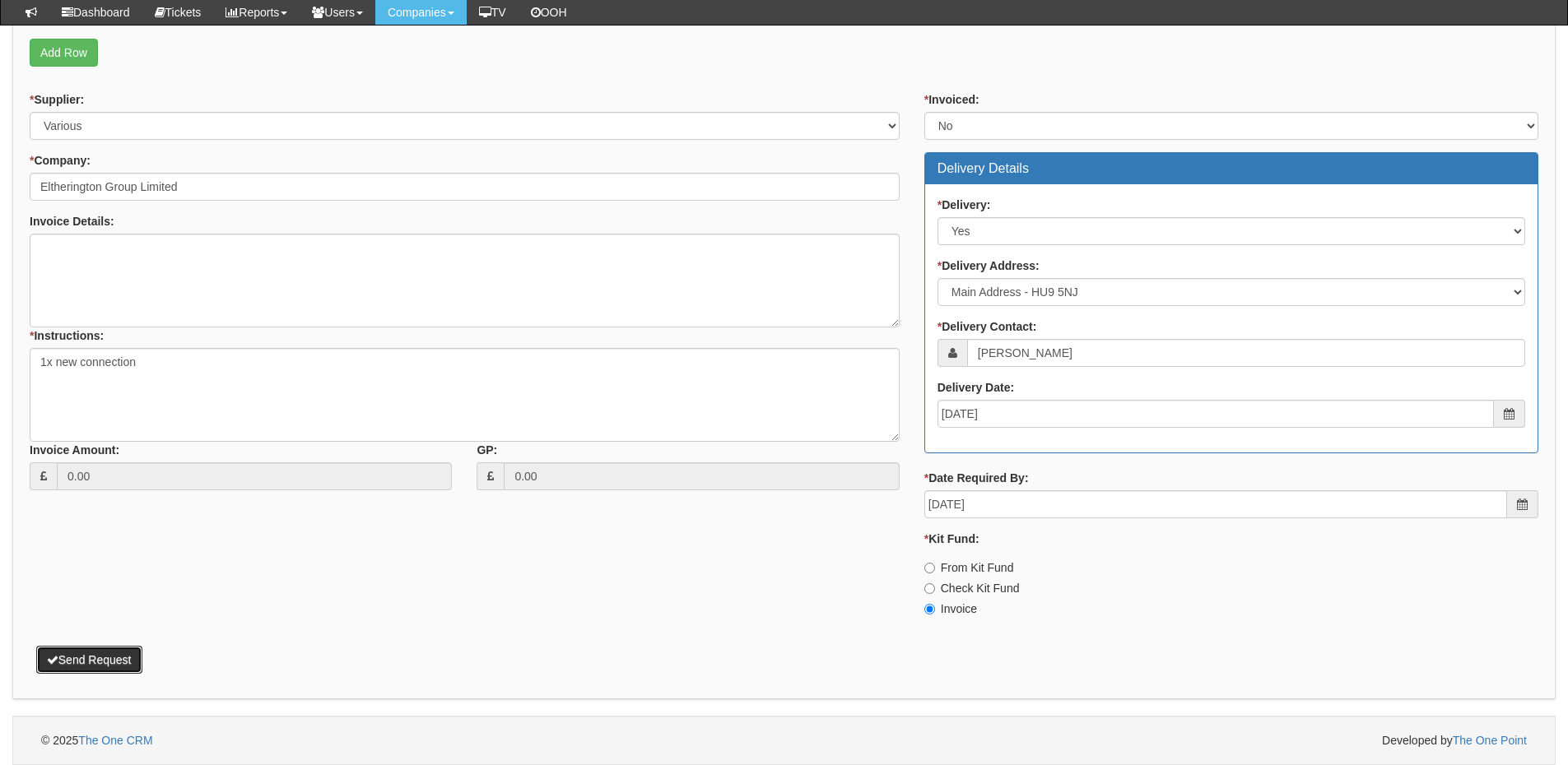
click at [77, 660] on button "Send Request" at bounding box center [89, 660] width 106 height 28
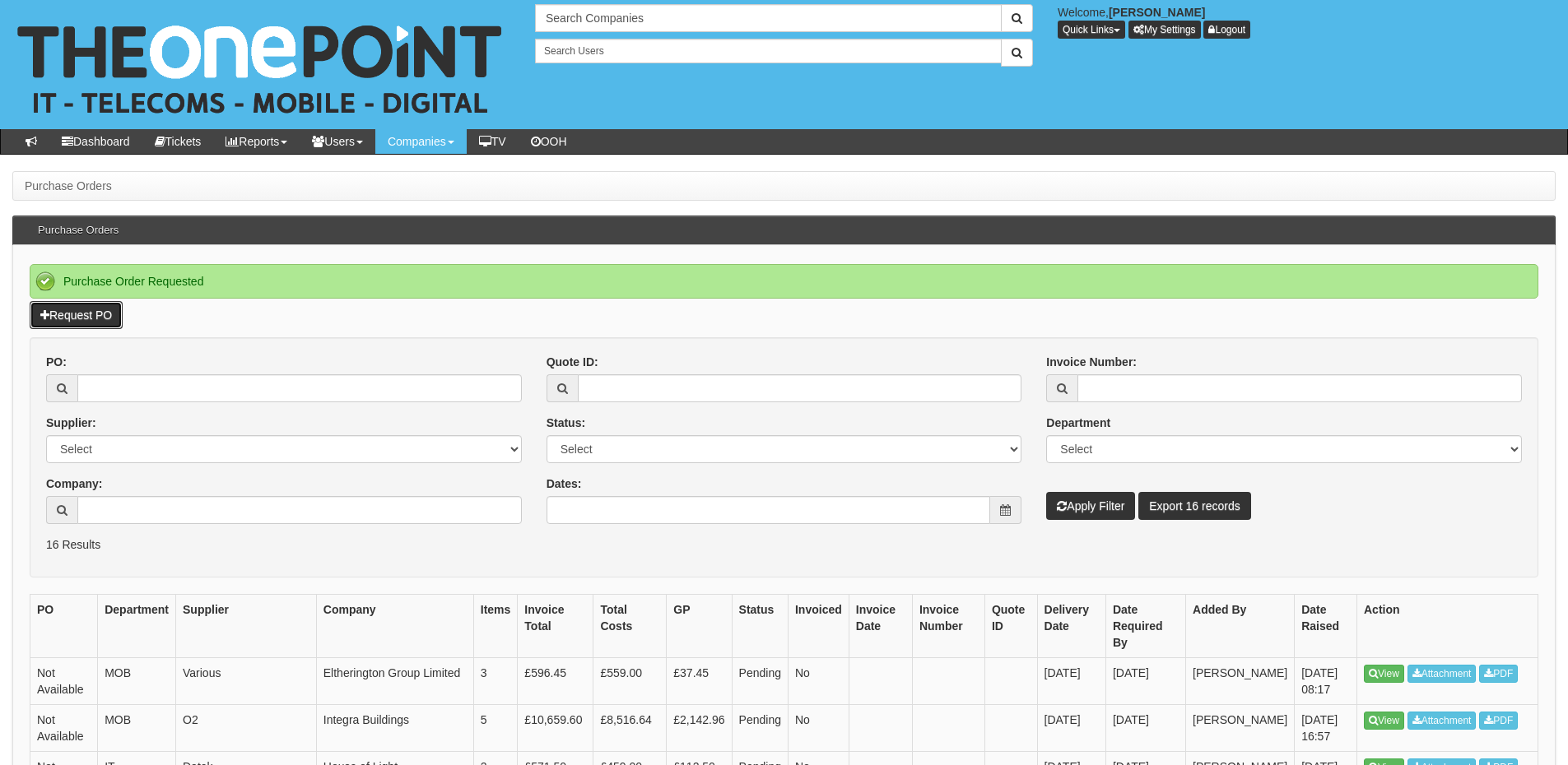
click at [80, 310] on link "Request PO" at bounding box center [76, 315] width 93 height 28
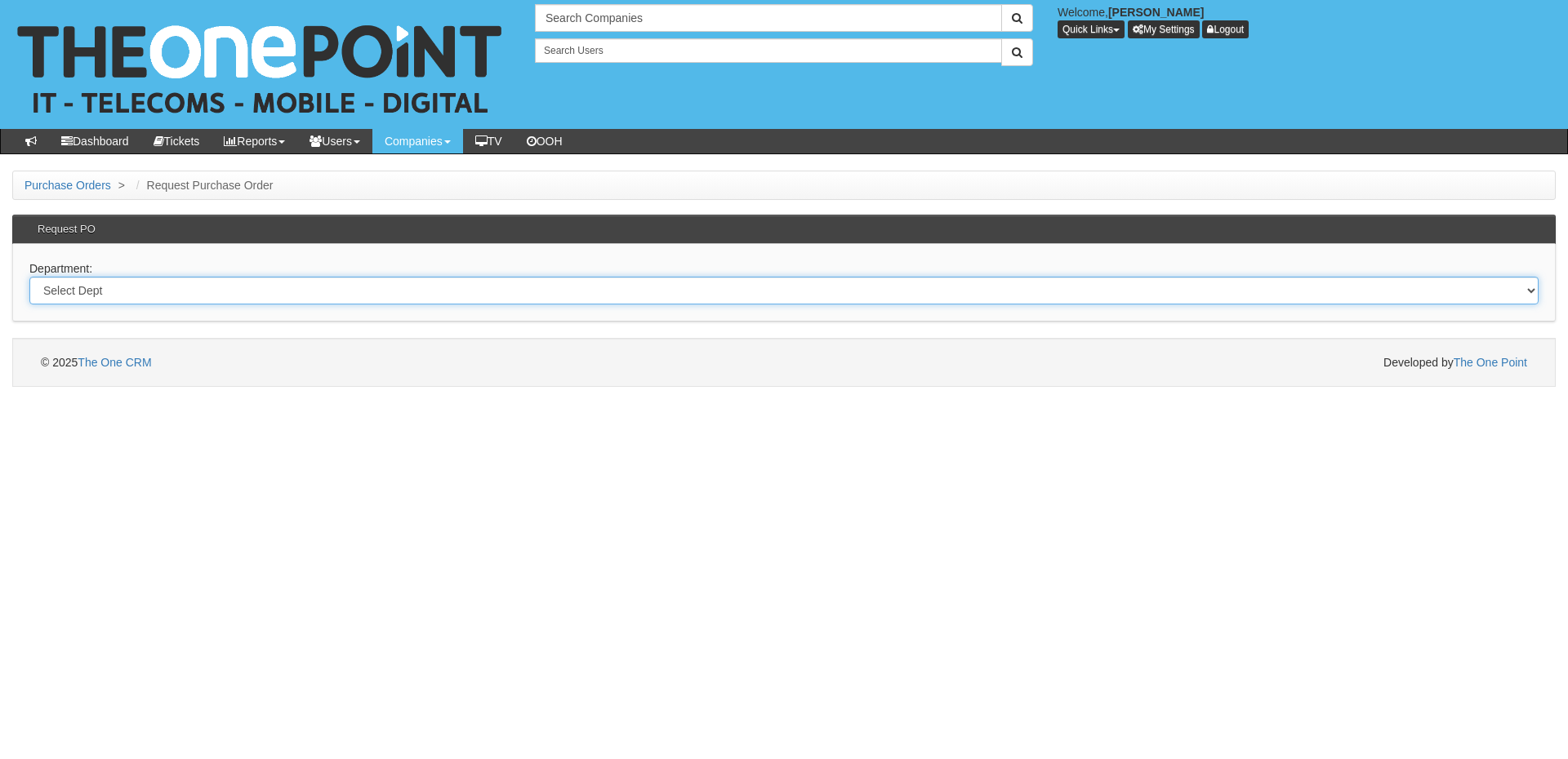
click at [331, 289] on select "Select Dept Digital Internal IT Mobiles Marketing Telecoms" at bounding box center [784, 290] width 1510 height 27
select select "?pipeID=&dept=IT"
click at [29, 277] on select "Select Dept Digital Internal IT Mobiles Marketing Telecoms" at bounding box center [784, 290] width 1510 height 27
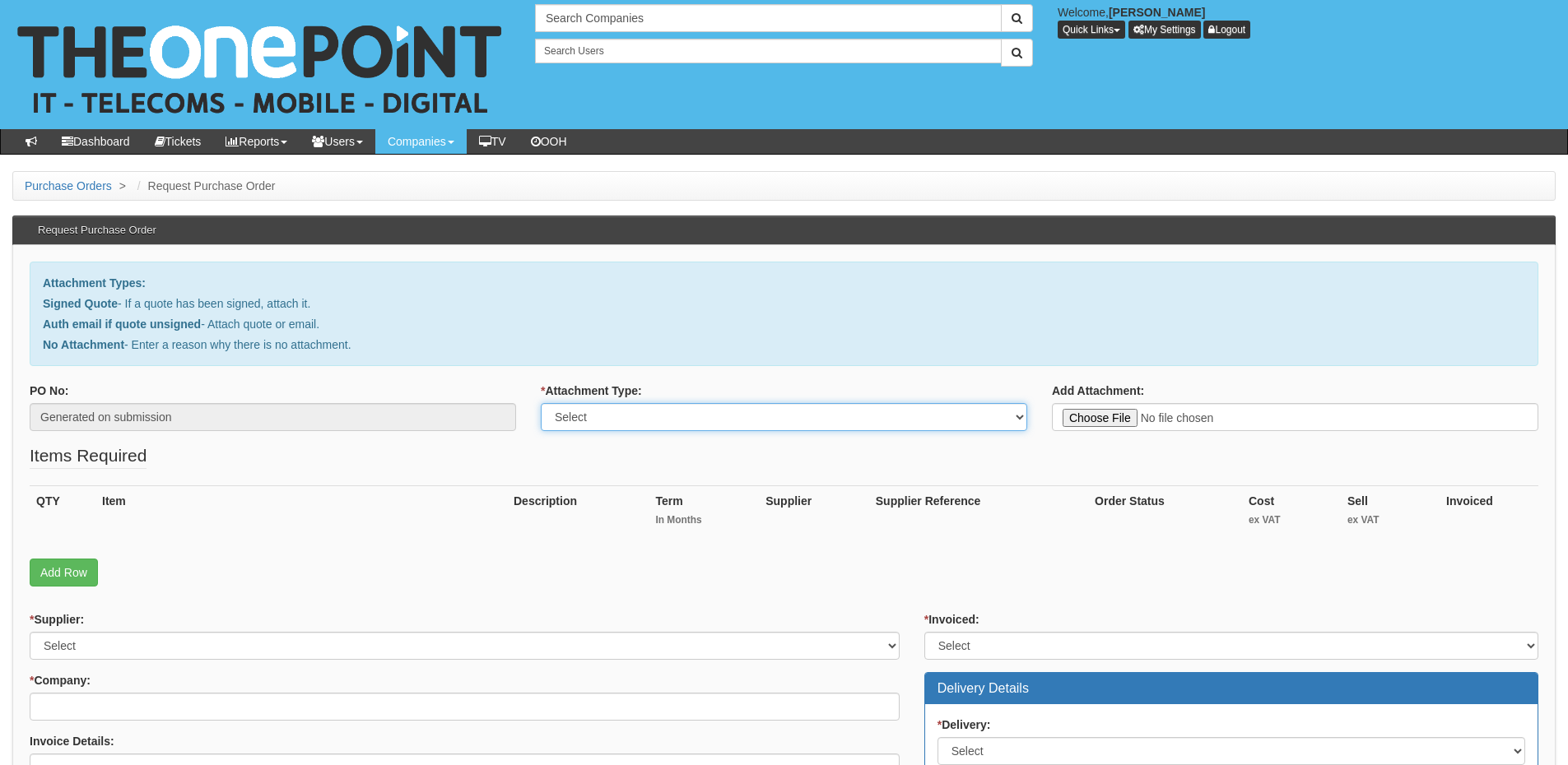
click at [618, 418] on select "Select Signed Quote Auth email with quote if unsigned No Attachment" at bounding box center [784, 416] width 487 height 28
select select "Auth email if quote unsigned"
click at [541, 403] on select "Select Signed Quote Auth email with quote if unsigned No Attachment" at bounding box center [784, 416] width 487 height 28
type input "C:\fakepath\Re_ Volumec - IPad (1).msg"
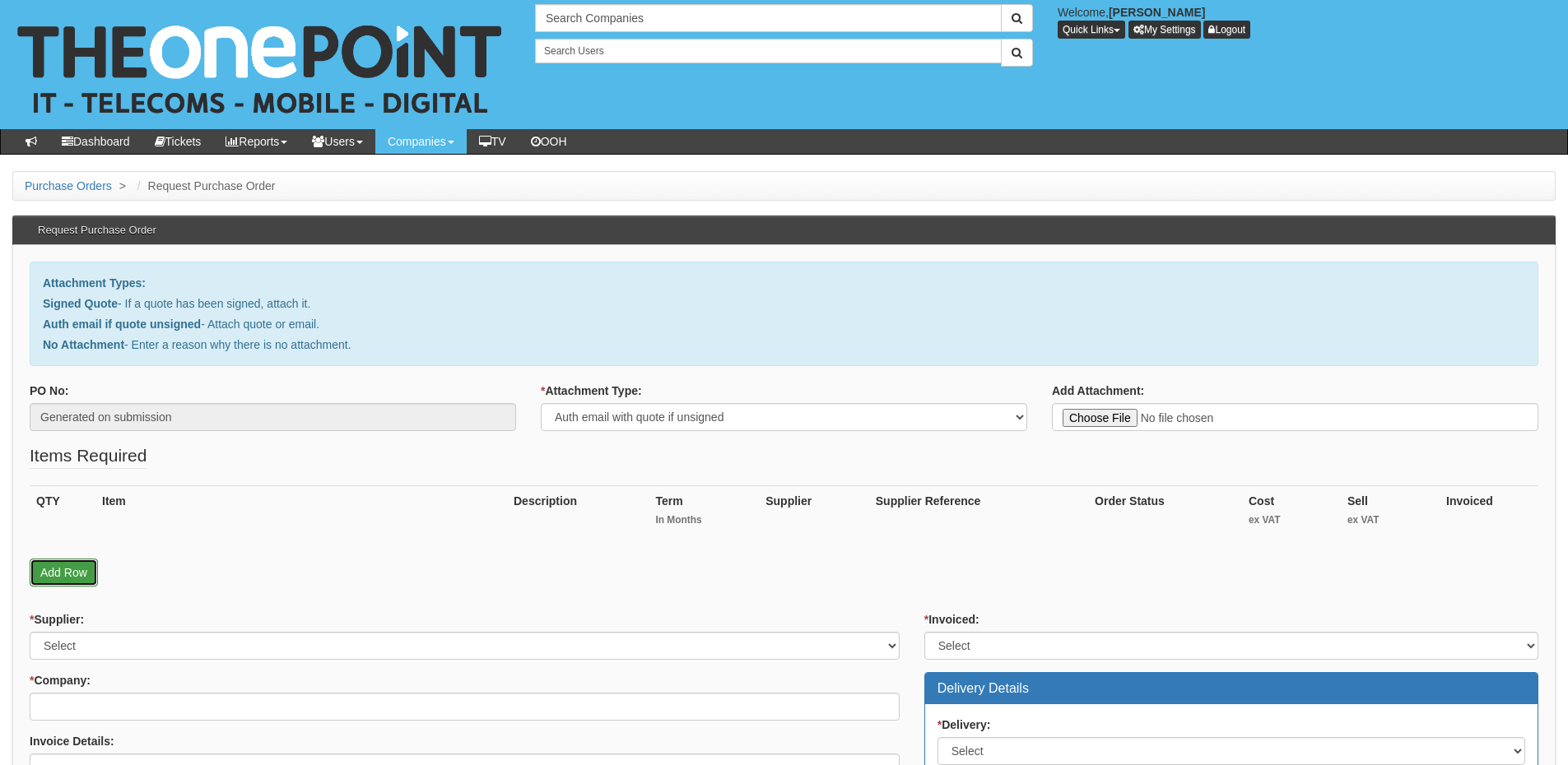
click at [55, 573] on link "Add Row" at bounding box center [64, 572] width 68 height 28
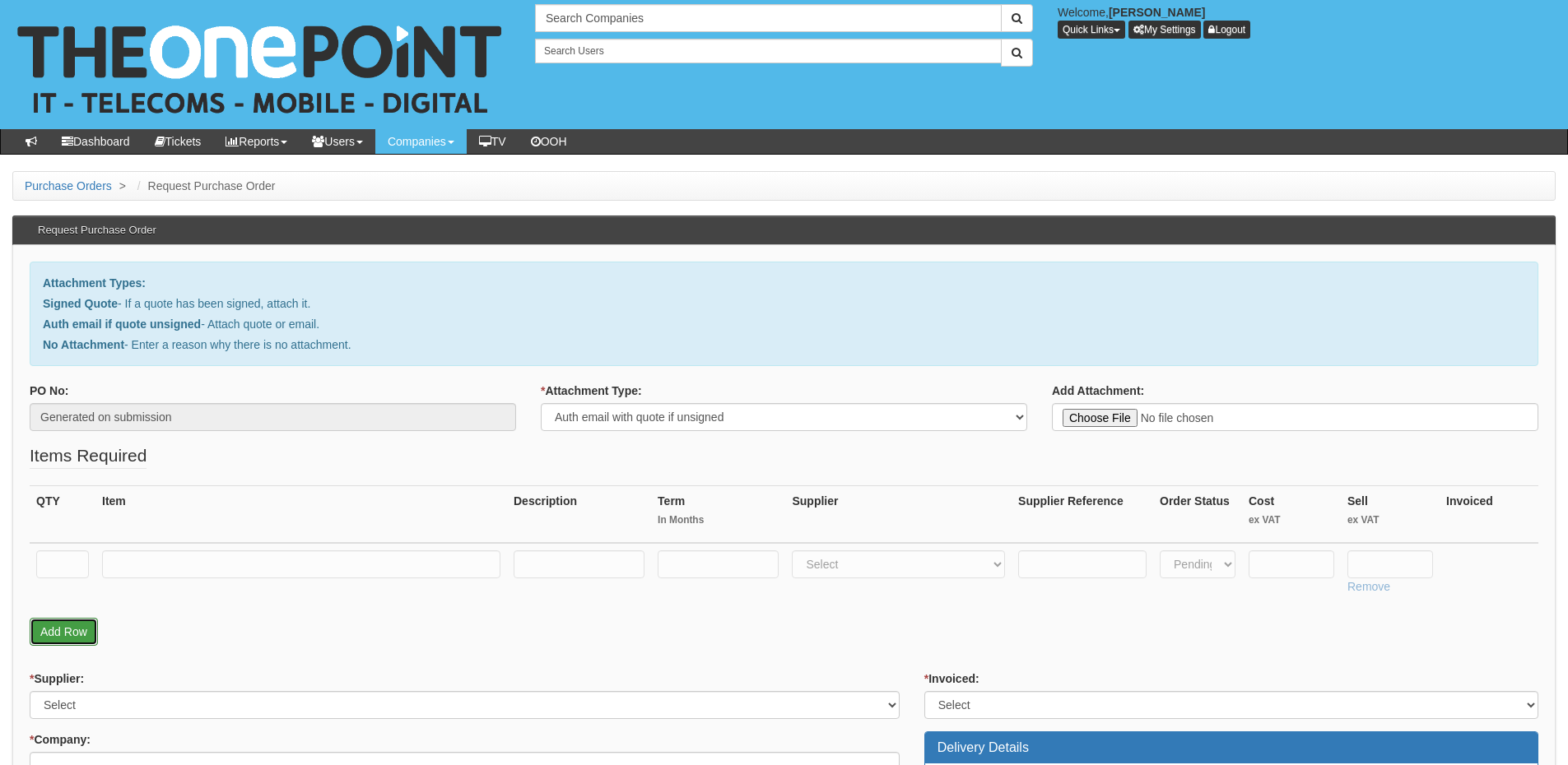
click at [83, 623] on link "Add Row" at bounding box center [64, 631] width 68 height 28
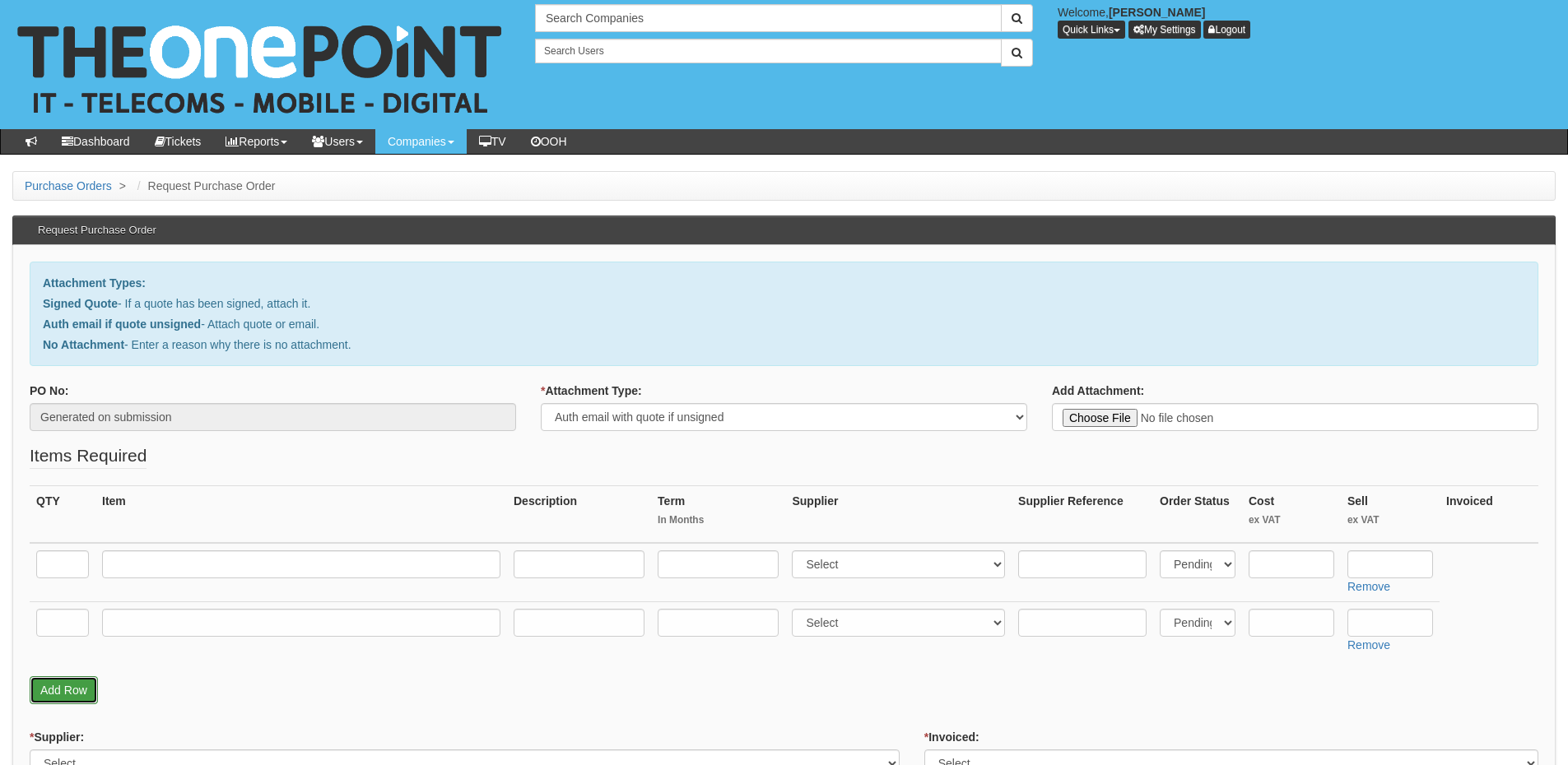
click at [81, 684] on link "Add Row" at bounding box center [64, 690] width 68 height 28
click at [75, 743] on link "Add Row" at bounding box center [64, 748] width 68 height 28
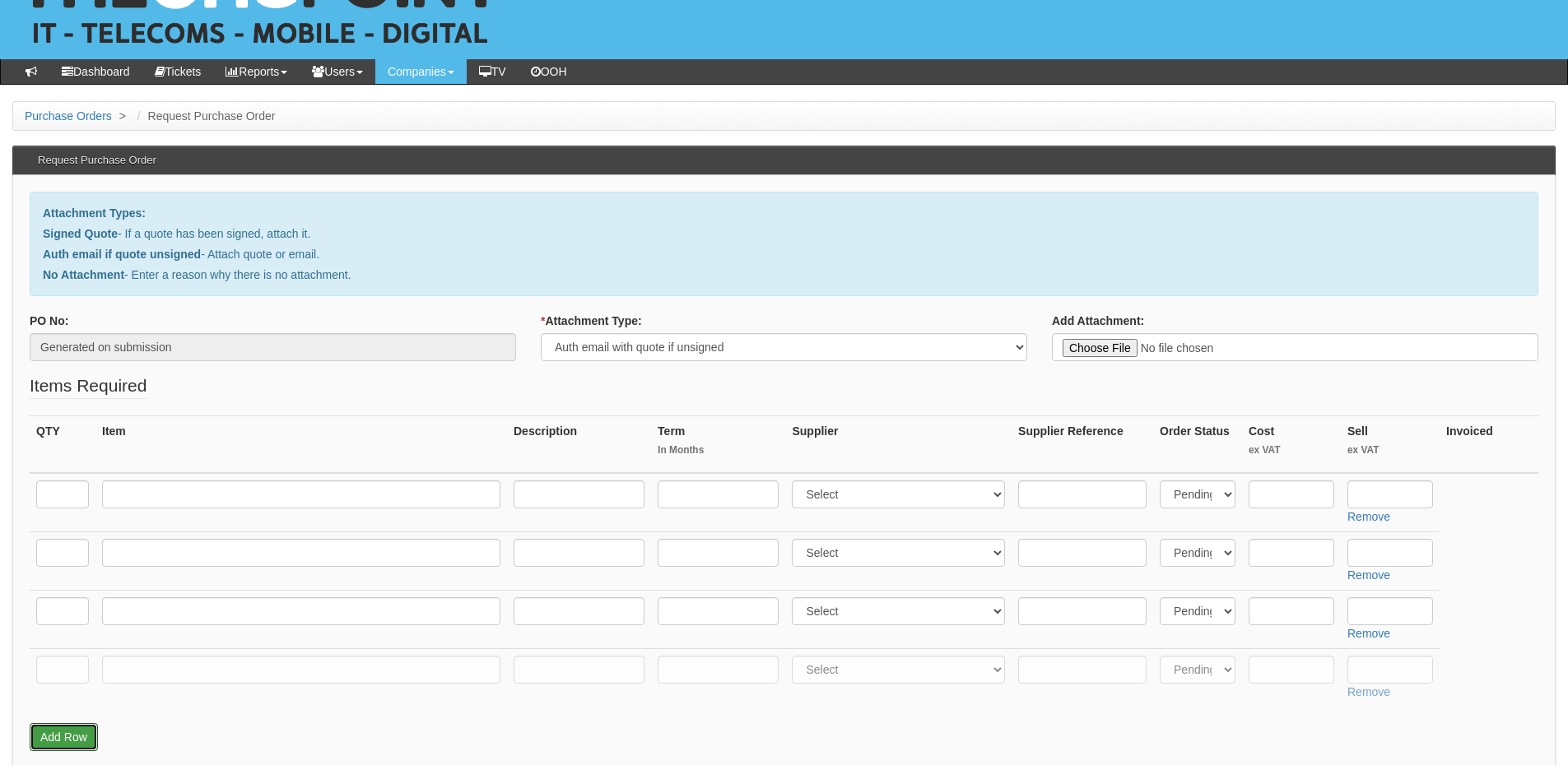
scroll to position [164, 0]
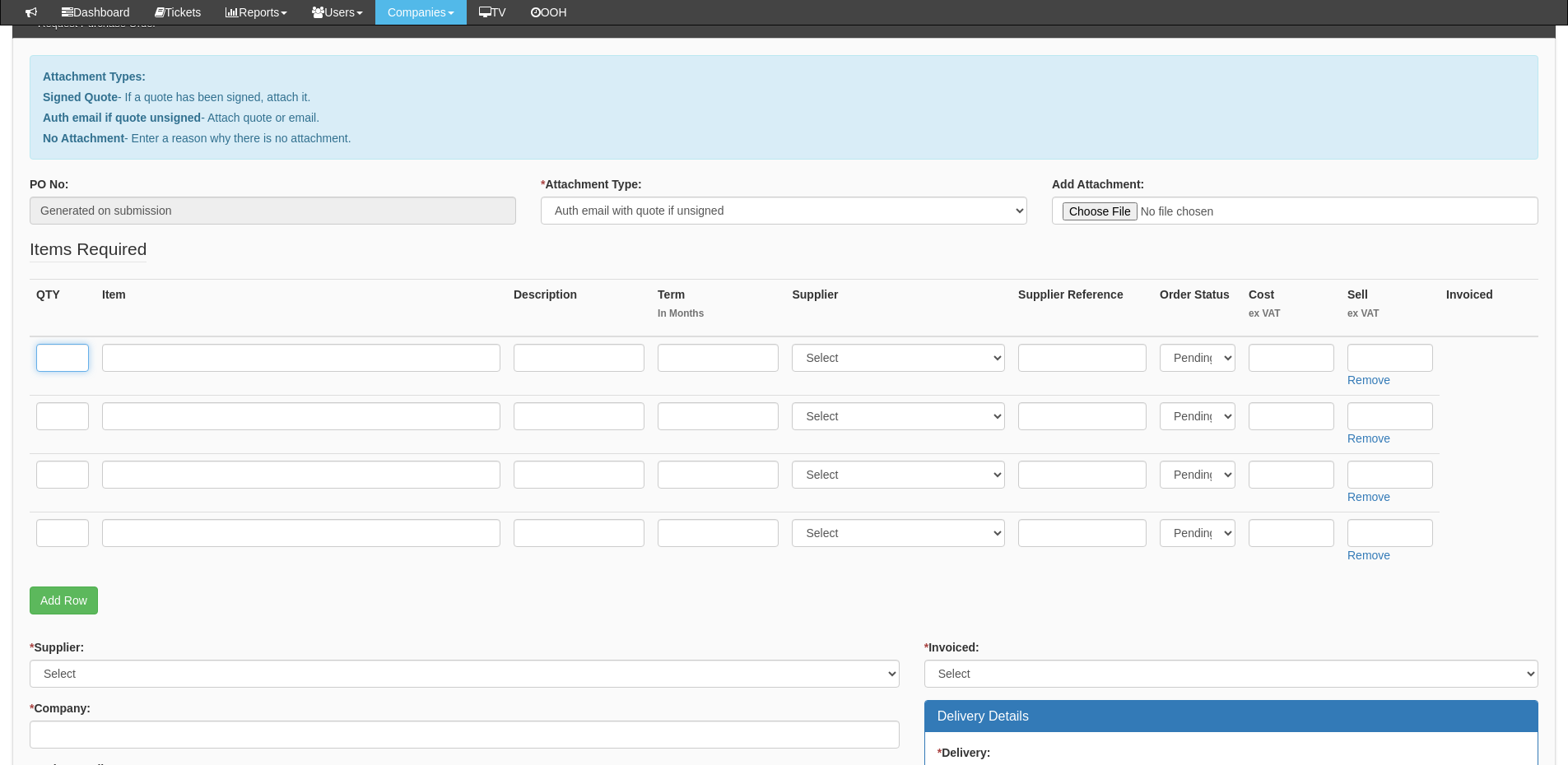
click at [66, 371] on input "text" at bounding box center [62, 357] width 52 height 28
type input "1"
click at [188, 362] on input "text" at bounding box center [300, 357] width 398 height 28
paste input "iPad A16 256GB Wifi Only Blue"
type input "iPad A16 256GB Wifi Only Blue"
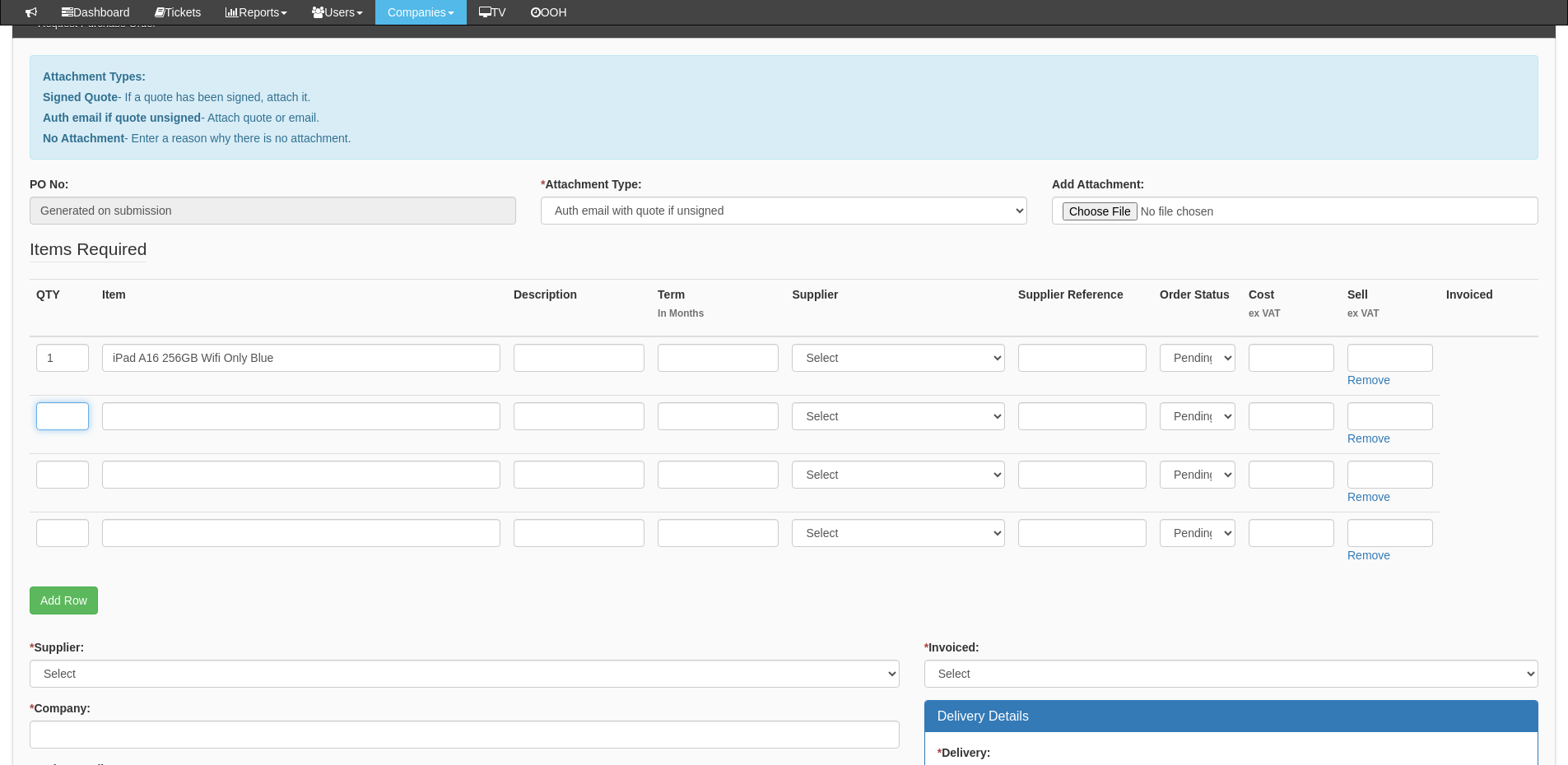
click at [55, 420] on input "text" at bounding box center [62, 415] width 52 height 28
type input "1"
click at [153, 413] on input "text" at bounding box center [300, 415] width 398 height 28
paste input "Apple Smart - Flip Cover"
type input "Apple Smart - Flip Cover"
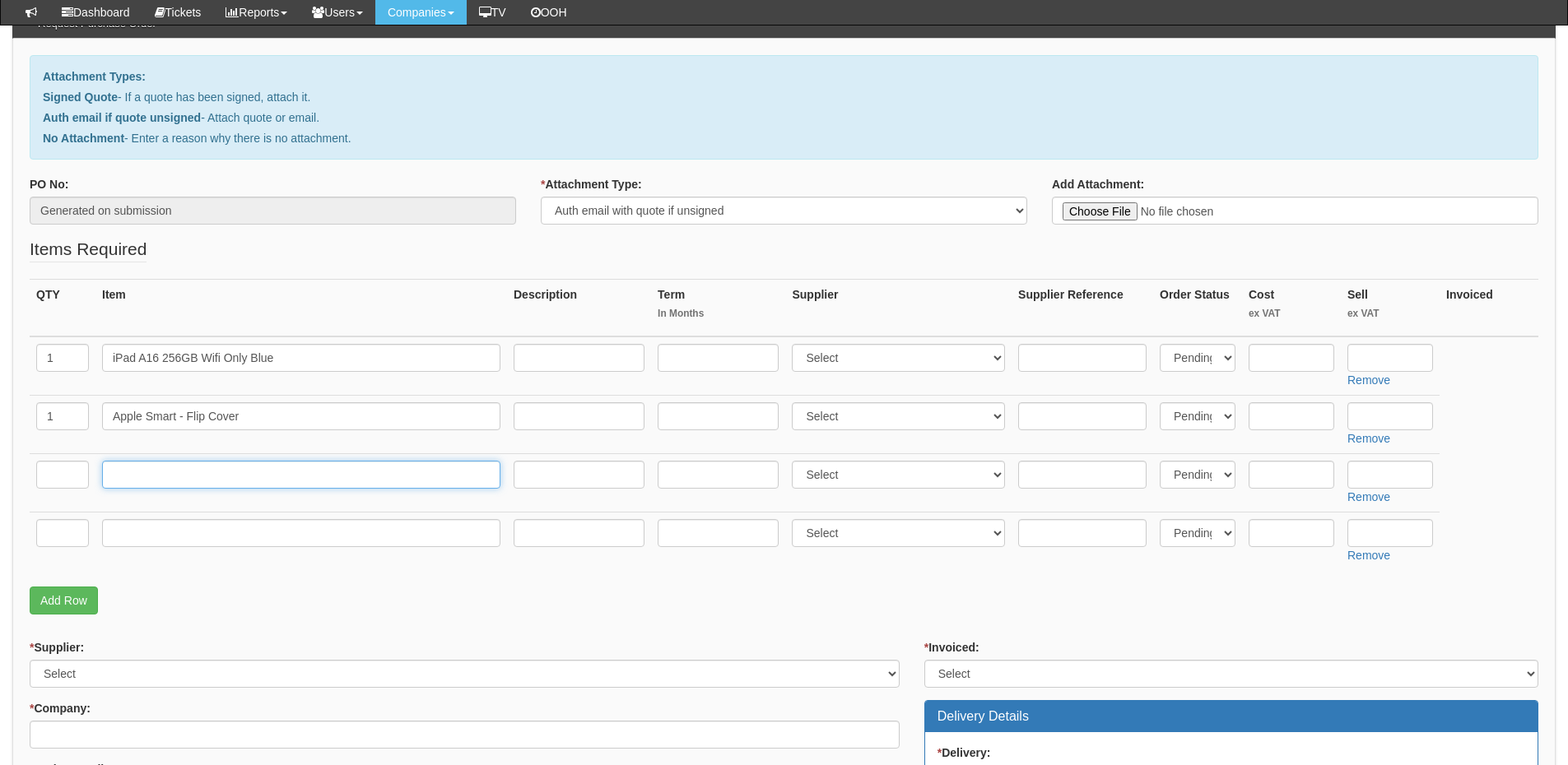
click at [242, 482] on input "text" at bounding box center [300, 474] width 398 height 28
paste input "Apple USB-C Pencil"
type input "Apple USB-C Pencil"
click at [62, 476] on input "text" at bounding box center [62, 474] width 52 height 28
type input "1"
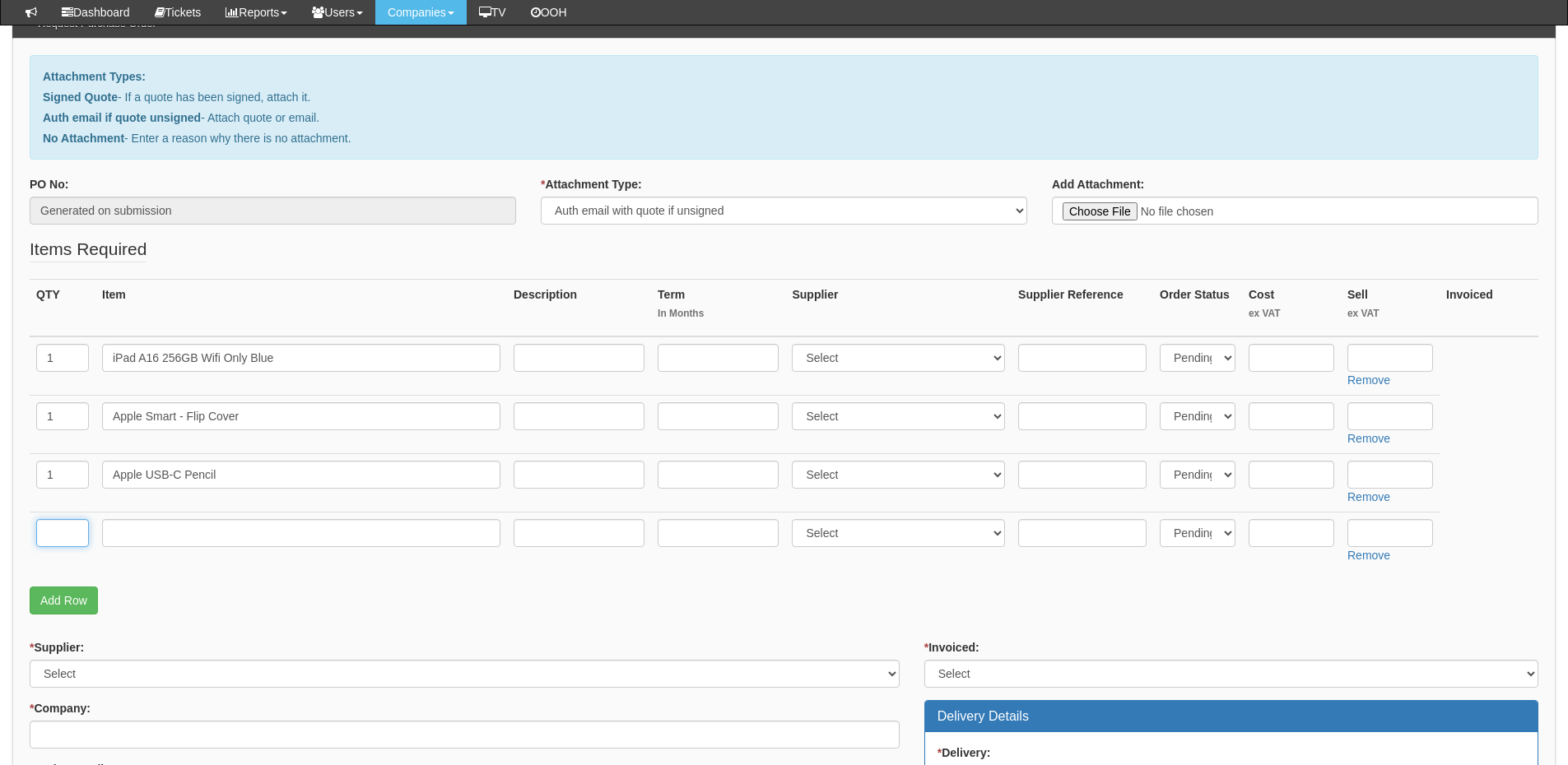
click at [49, 526] on input "text" at bounding box center [62, 532] width 52 height 28
type input "1"
click at [148, 535] on input "text" at bounding box center [300, 532] width 398 height 28
type input "Delivery"
click at [1365, 532] on input "text" at bounding box center [1390, 532] width 86 height 28
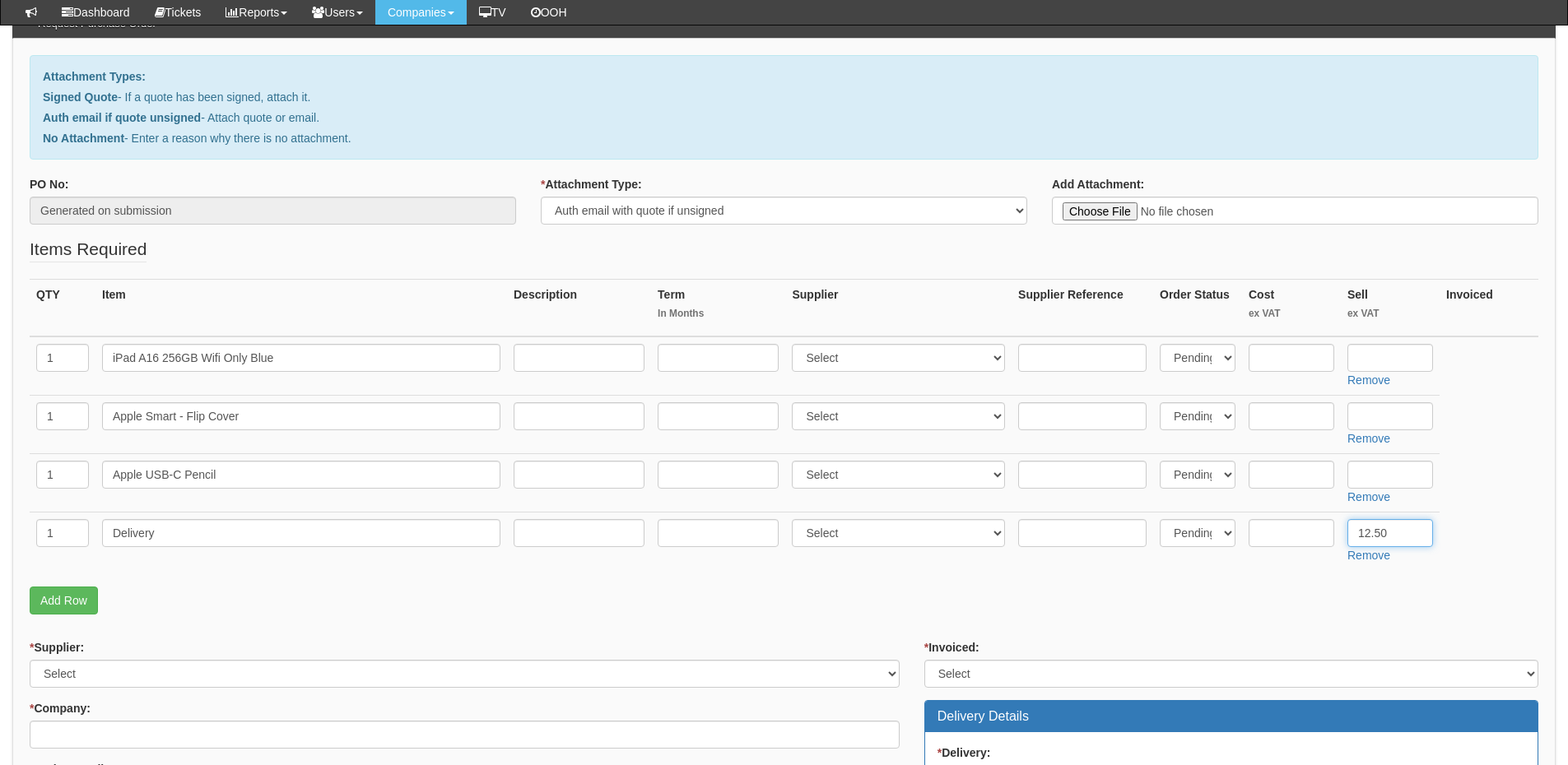
type input "12.50"
click at [868, 472] on select "Select 123 REG.co.uk 1Password 3 4Gon AA Jones Electric Ltd Abzorb Access Group…" at bounding box center [899, 474] width 213 height 28
select select "19"
click at [796, 461] on select "Select 123 REG.co.uk 1Password 3 4Gon AA Jones Electric Ltd Abzorb Access Group…" at bounding box center [899, 474] width 213 height 28
click at [859, 425] on select "Select 123 REG.co.uk 1Password 3 4Gon AA Jones Electric Ltd Abzorb Access Group…" at bounding box center [899, 415] width 213 height 28
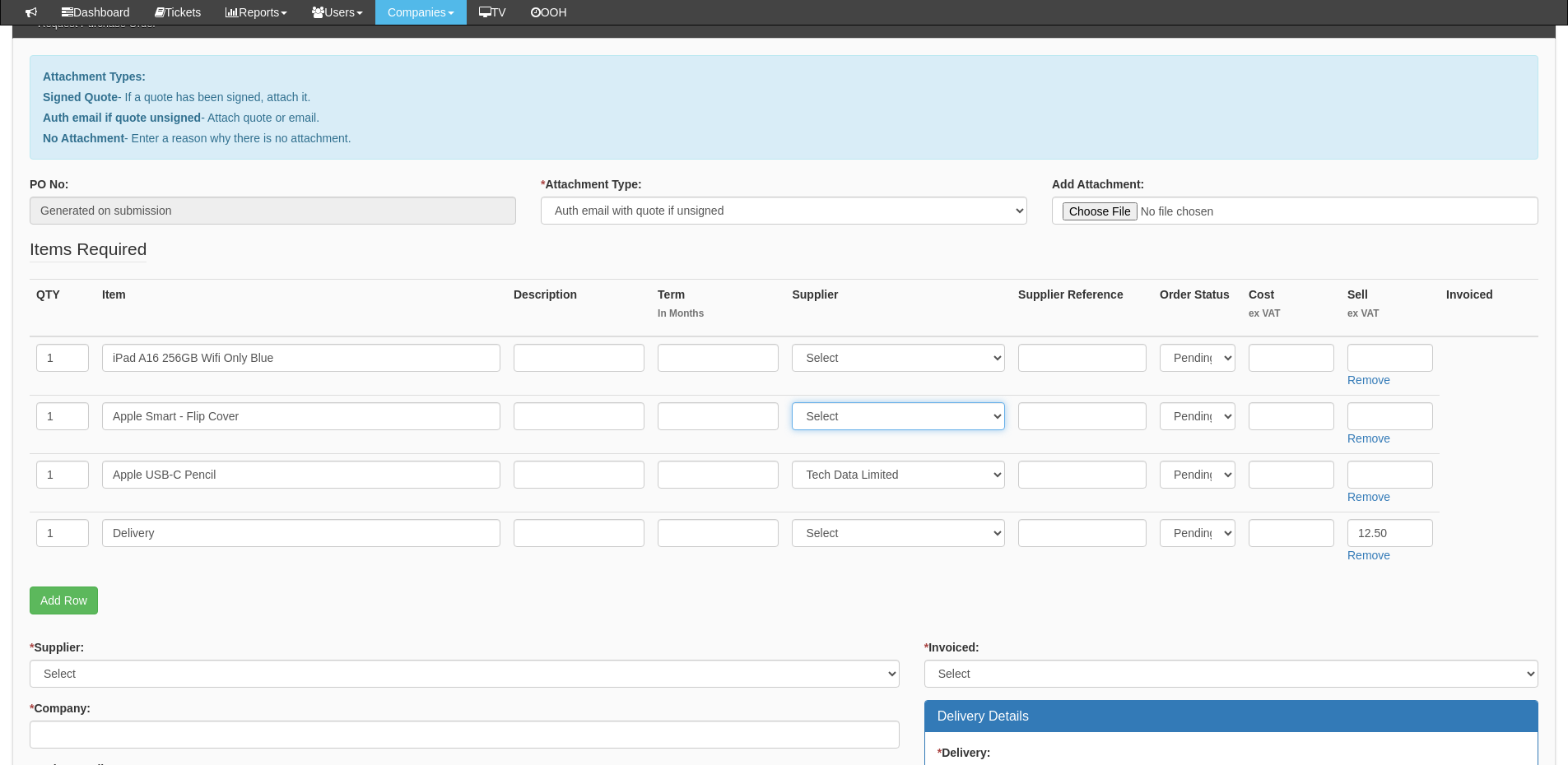
select select "19"
click at [796, 402] on select "Select 123 REG.co.uk 1Password 3 4Gon AA Jones Electric Ltd Abzorb Access Group…" at bounding box center [899, 415] width 213 height 28
click at [838, 365] on select "Select 123 REG.co.uk 1Password 3 4Gon AA Jones Electric Ltd Abzorb Access Group…" at bounding box center [899, 357] width 213 height 28
select select "19"
click at [796, 344] on select "Select 123 REG.co.uk 1Password 3 4Gon AA Jones Electric Ltd Abzorb Access Group…" at bounding box center [899, 357] width 213 height 28
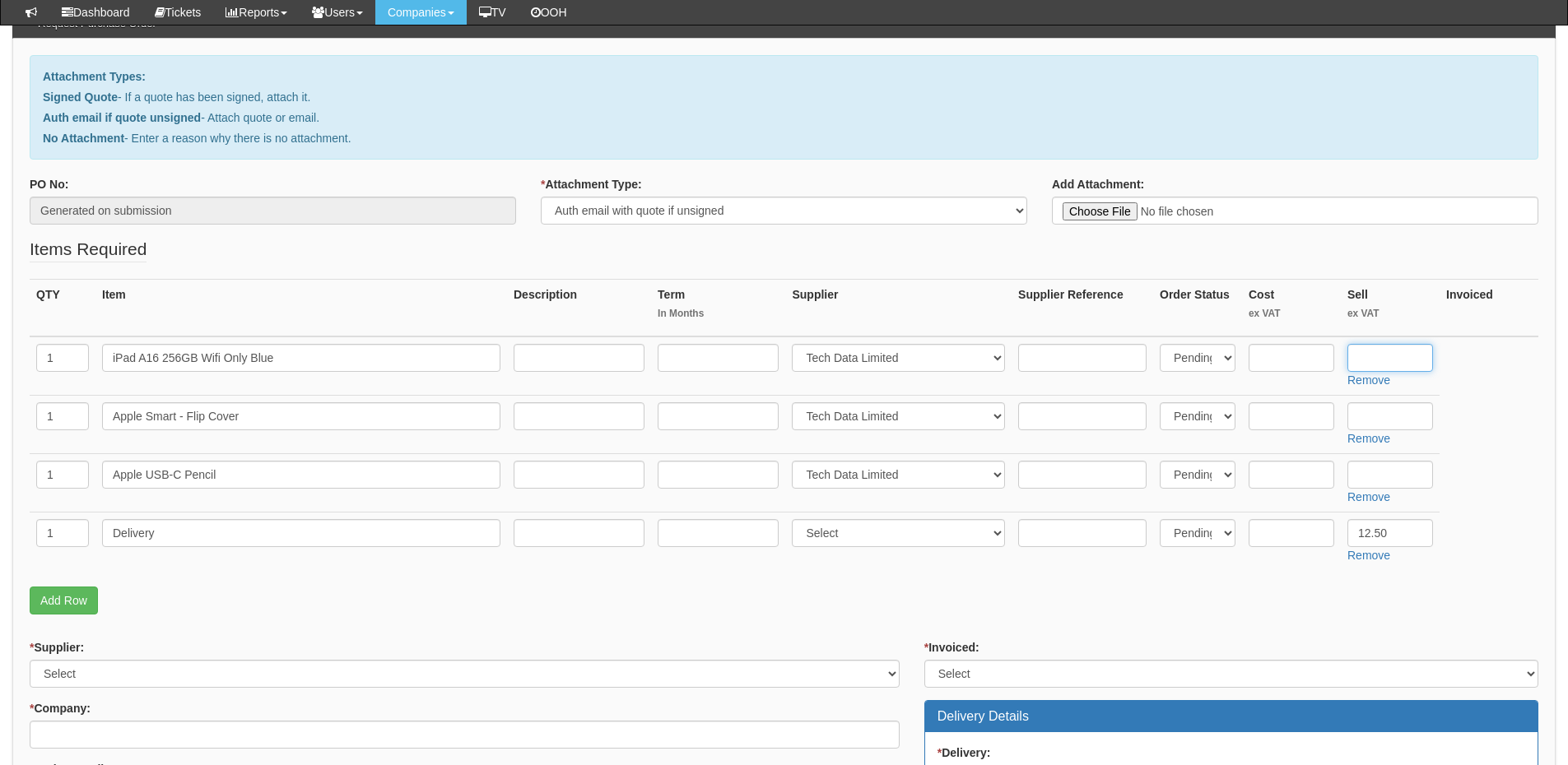
click at [1374, 360] on input "text" at bounding box center [1390, 357] width 86 height 28
paste input "354.63"
type input "354.63"
click at [1380, 421] on input "text" at bounding box center [1390, 415] width 86 height 28
paste input "57.41"
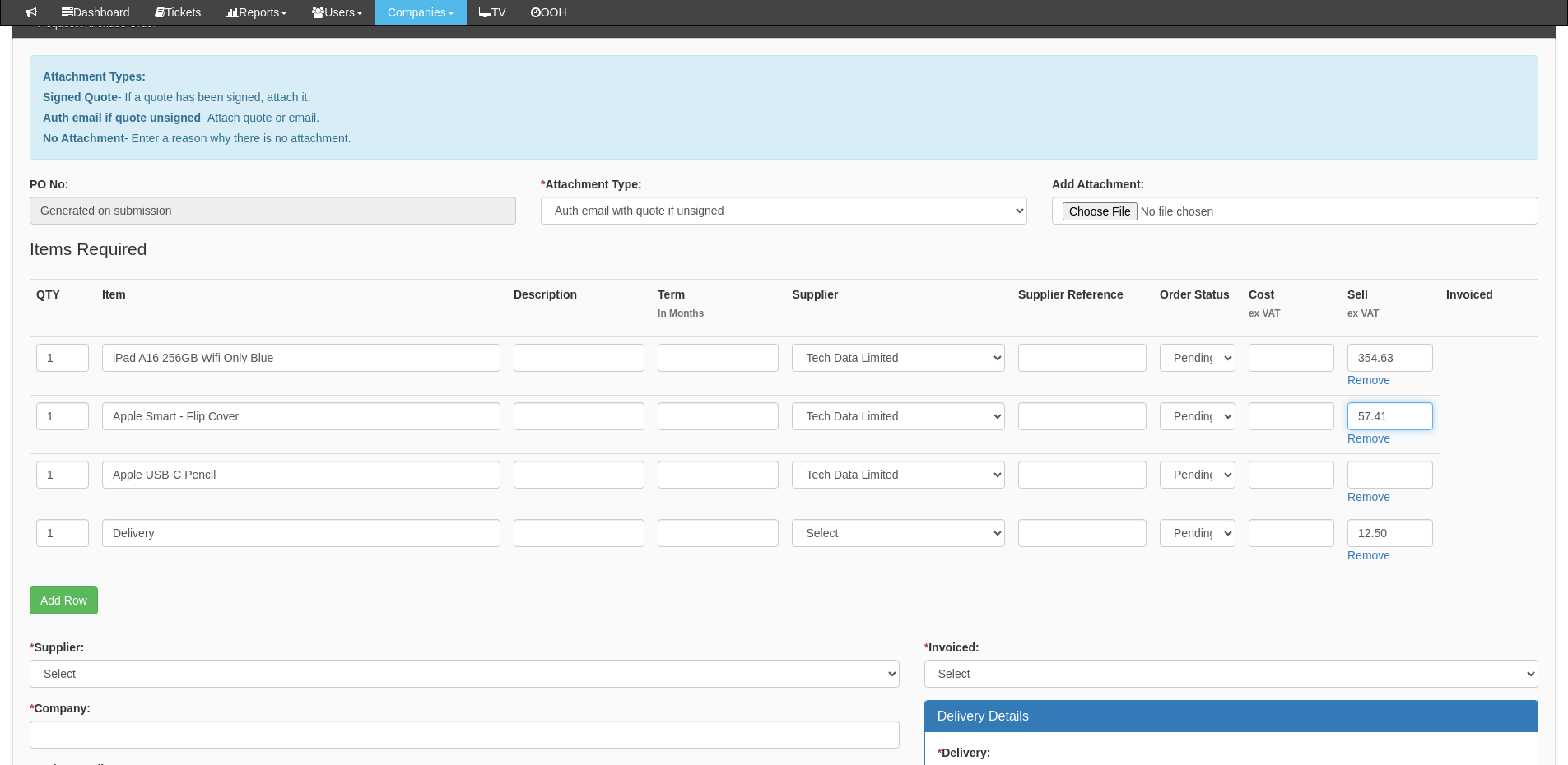
type input "57.41"
click at [1374, 475] on input "text" at bounding box center [1390, 474] width 86 height 28
paste input "66.99"
type input "66.99"
click at [1272, 479] on input "text" at bounding box center [1291, 474] width 86 height 28
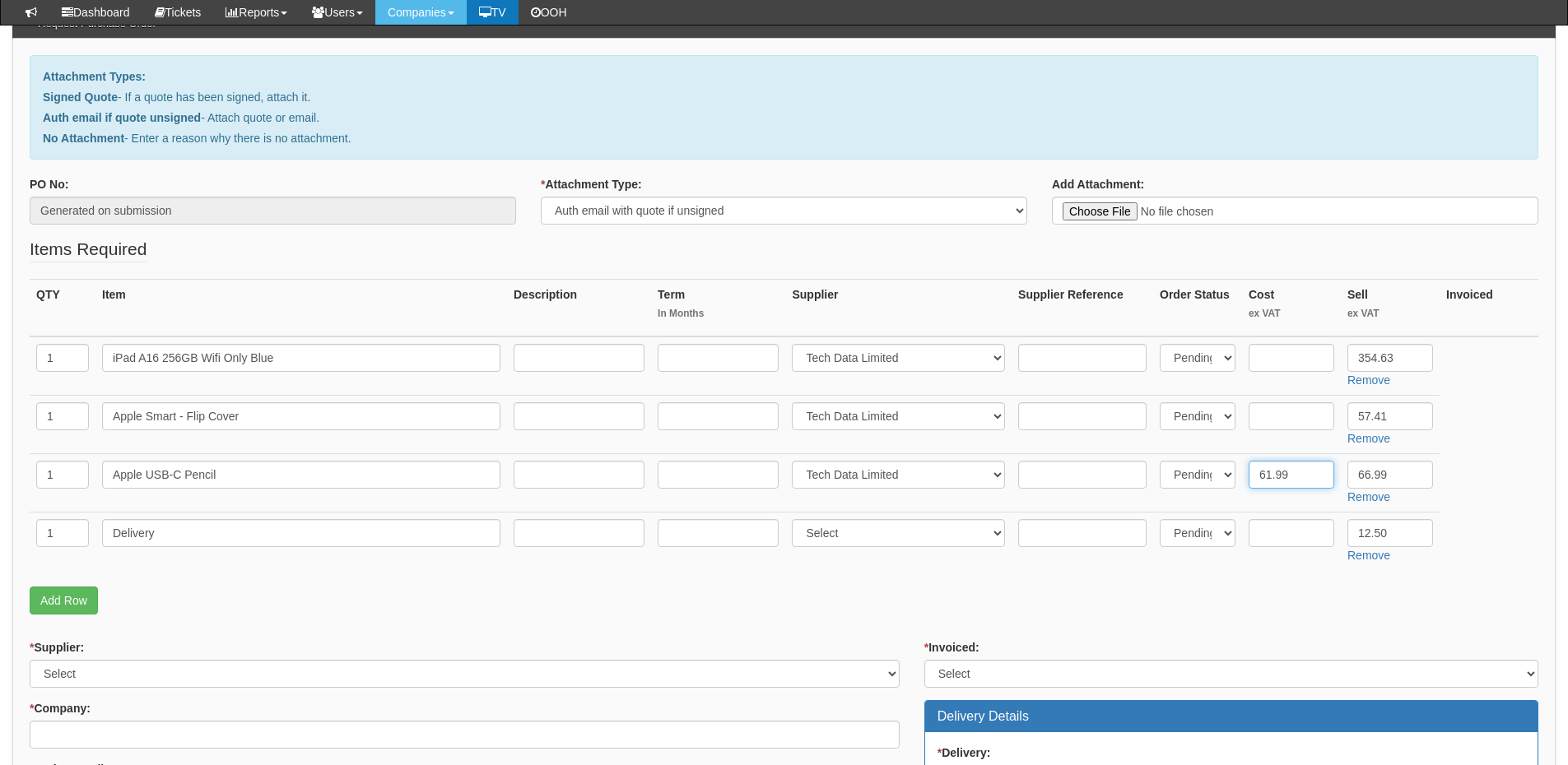
type input "61.99"
click at [1091, 474] on input "text" at bounding box center [1082, 474] width 128 height 28
paste input "9026914"
type input "9026914"
click at [1291, 354] on input "text" at bounding box center [1291, 357] width 86 height 28
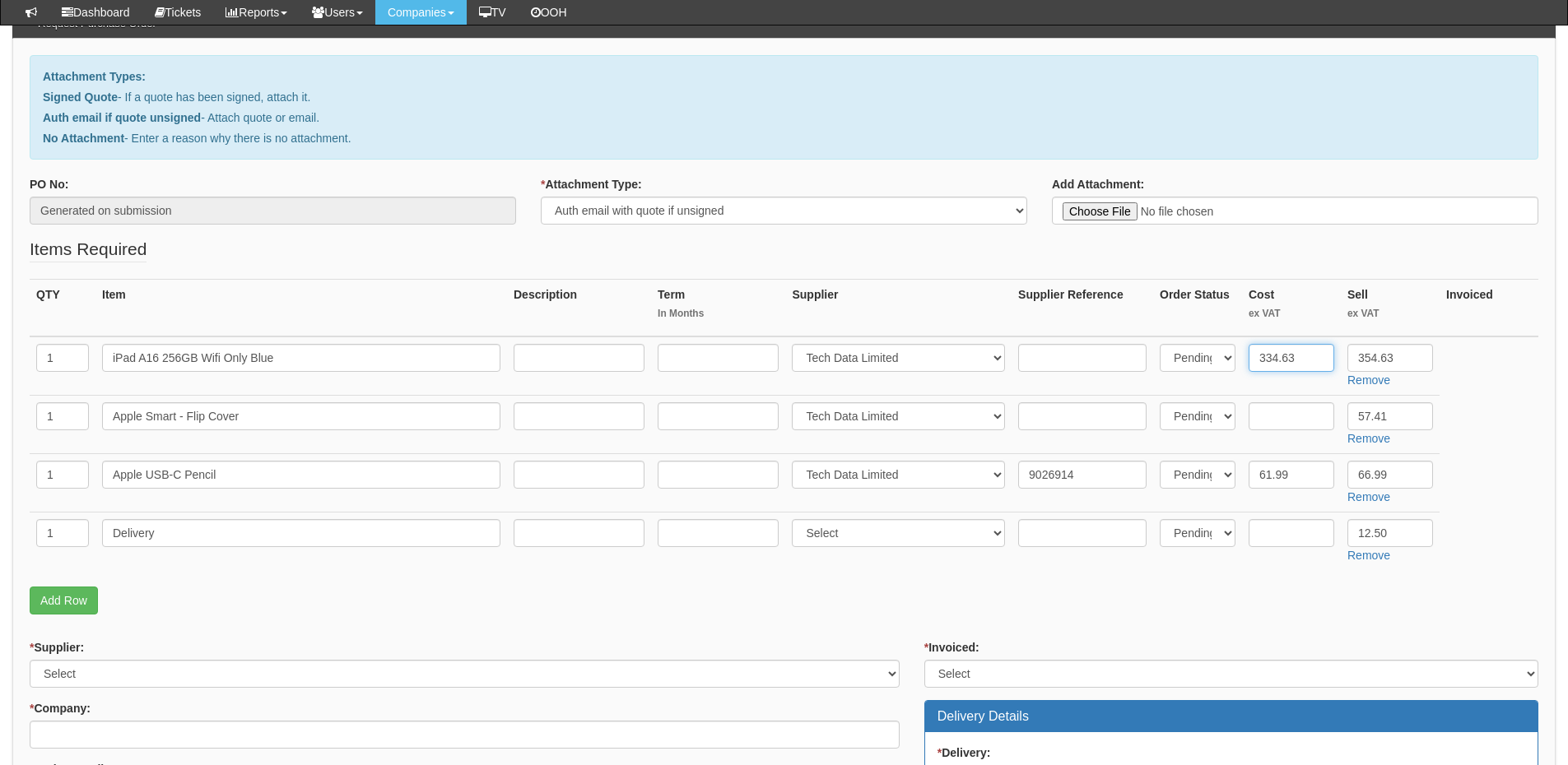
type input "334.63"
click at [1053, 362] on input "text" at bounding box center [1082, 357] width 128 height 28
paste input "11559354"
type input "11559354"
click at [1286, 411] on input "text" at bounding box center [1291, 415] width 86 height 28
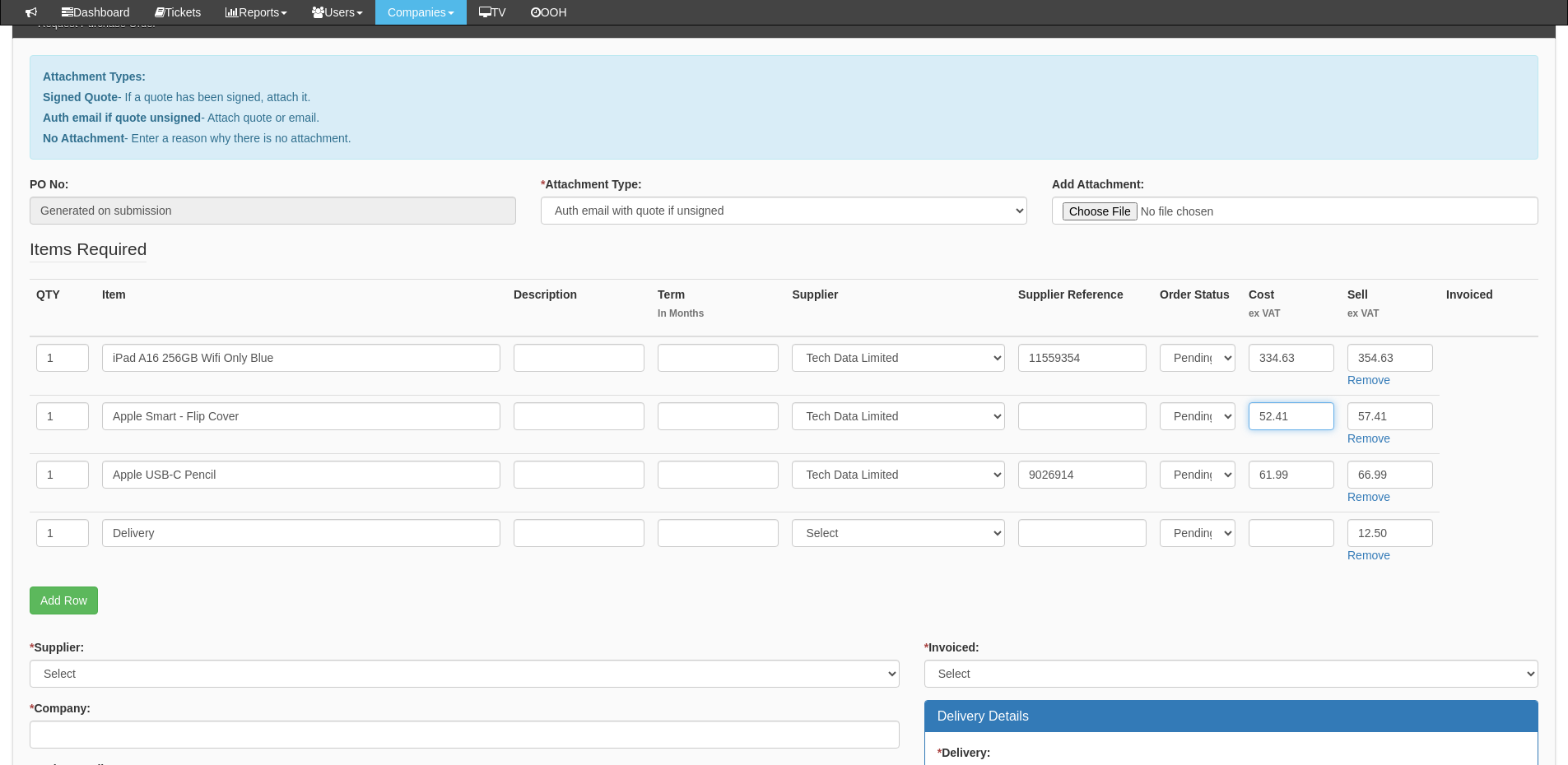
type input "52.41"
click at [1035, 408] on input "text" at bounding box center [1082, 415] width 128 height 28
paste input "11559530"
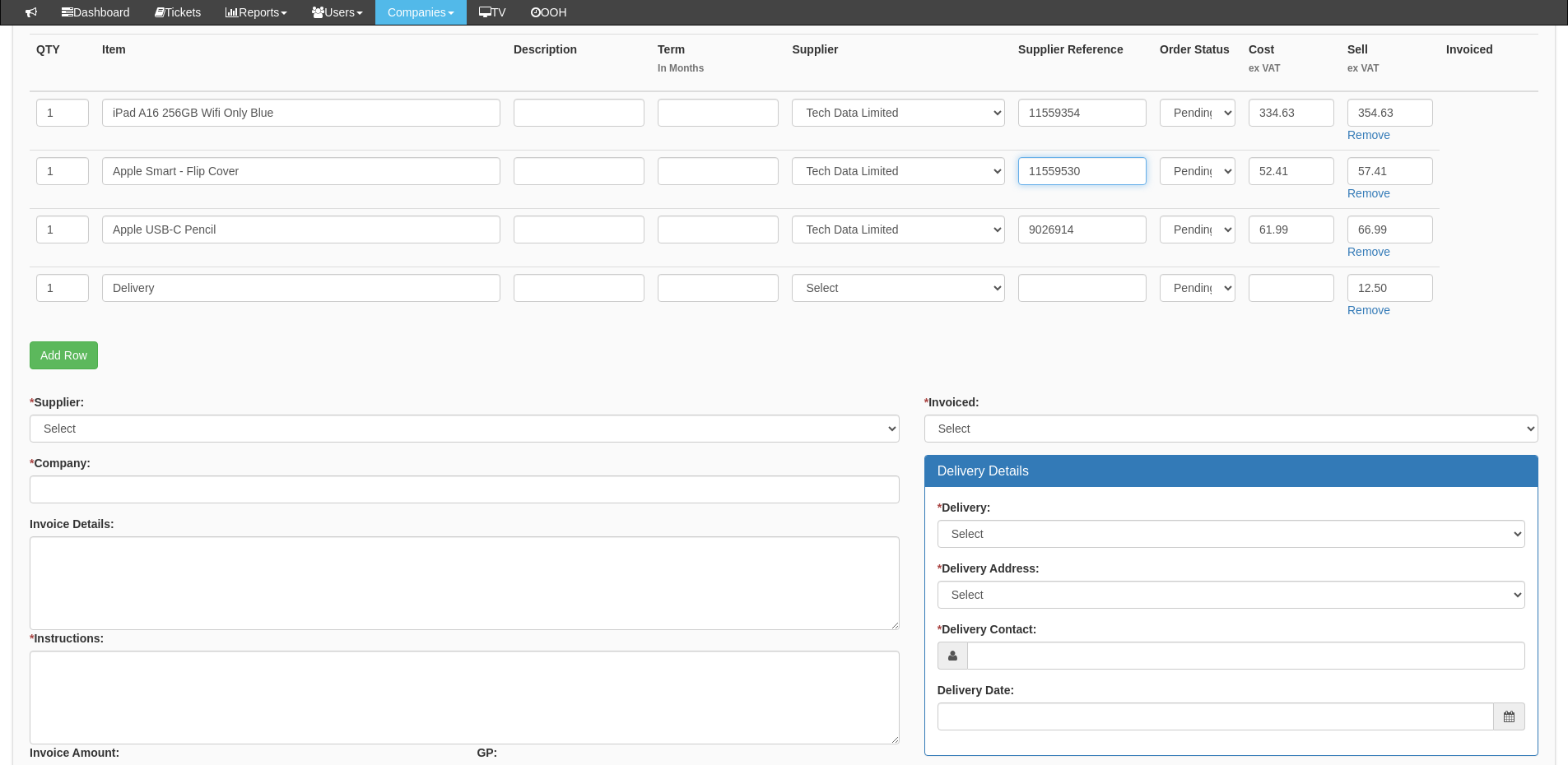
scroll to position [411, 0]
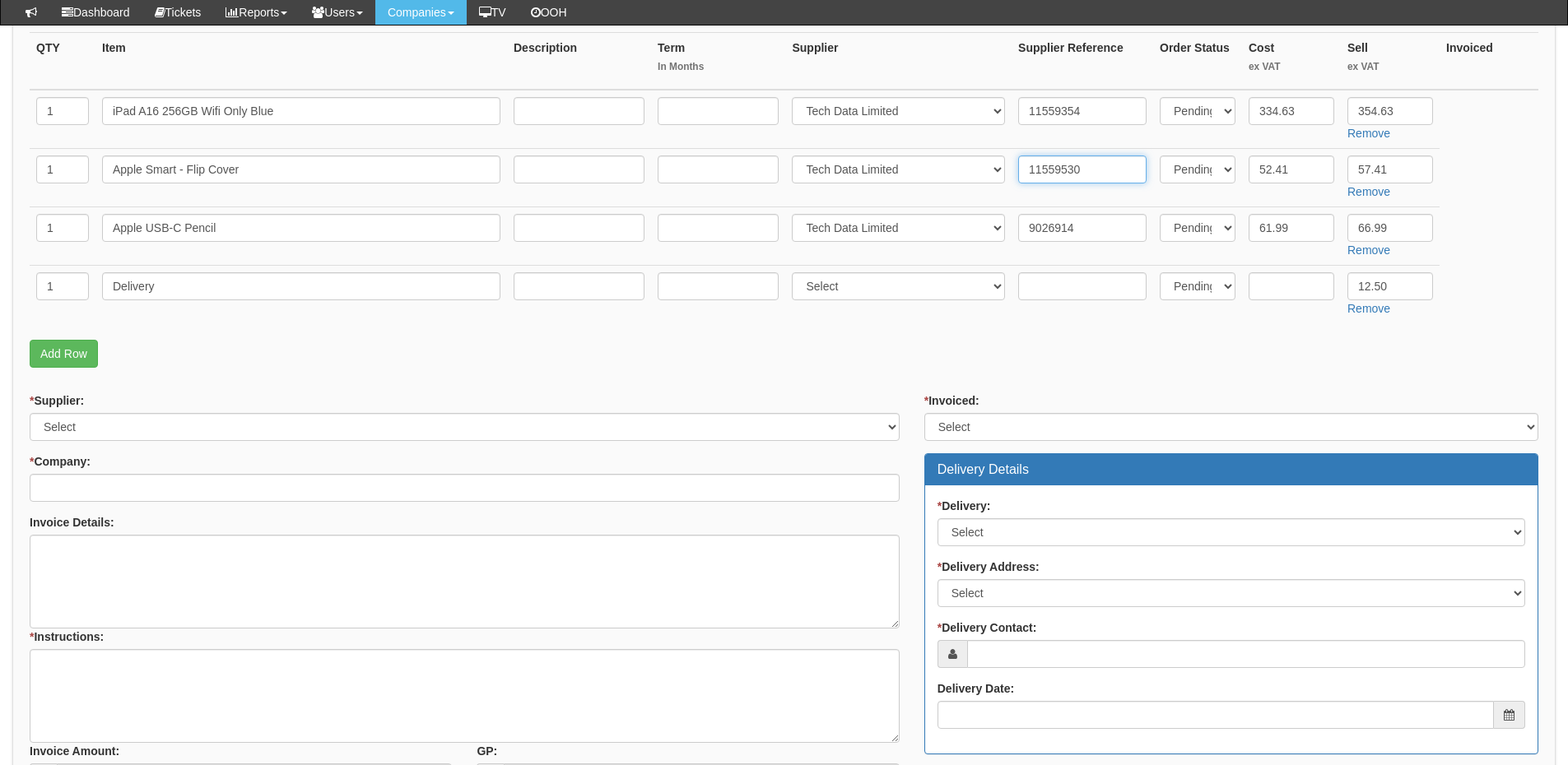
type input "11559530"
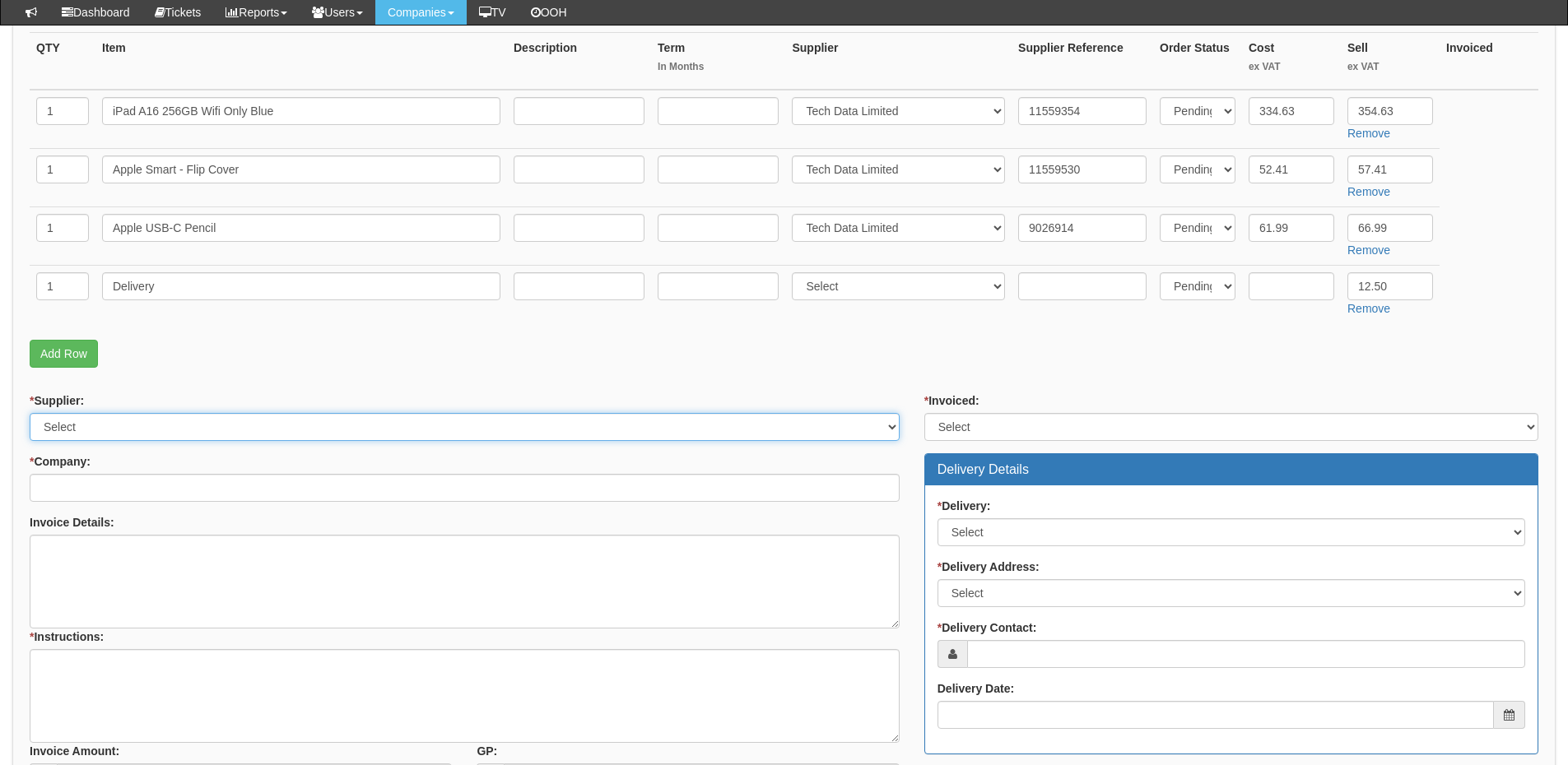
click at [134, 427] on select "Select 123 REG.co.uk 1Password 3 4Gon AA Jones Electric Ltd Abzorb Access Group…" at bounding box center [464, 427] width 870 height 28
select select "19"
click at [29, 413] on select "Select 123 REG.co.uk 1Password 3 4Gon AA Jones Electric Ltd Abzorb Access Group…" at bounding box center [464, 427] width 870 height 28
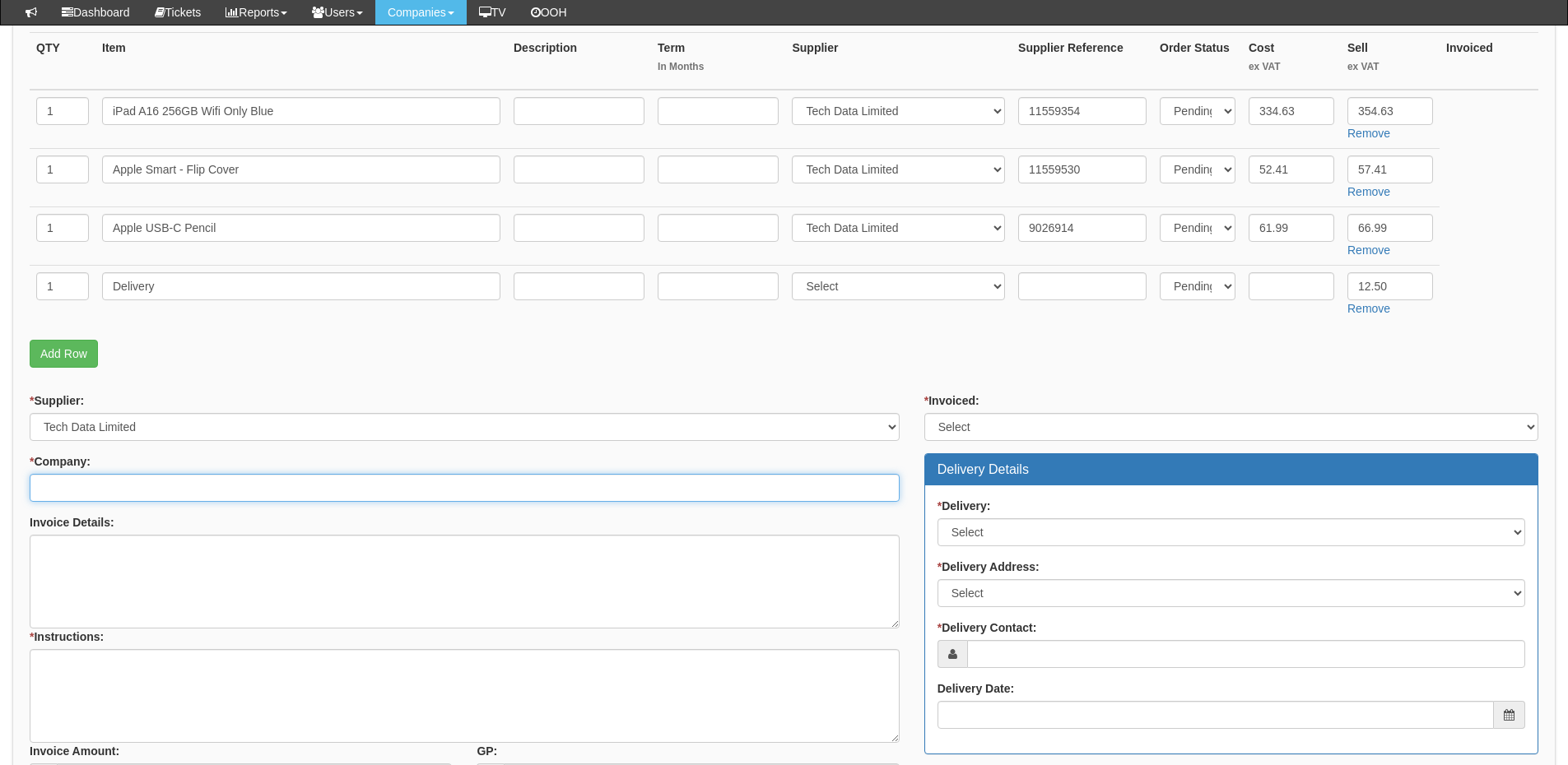
click at [131, 494] on input "* Company:" at bounding box center [464, 488] width 870 height 28
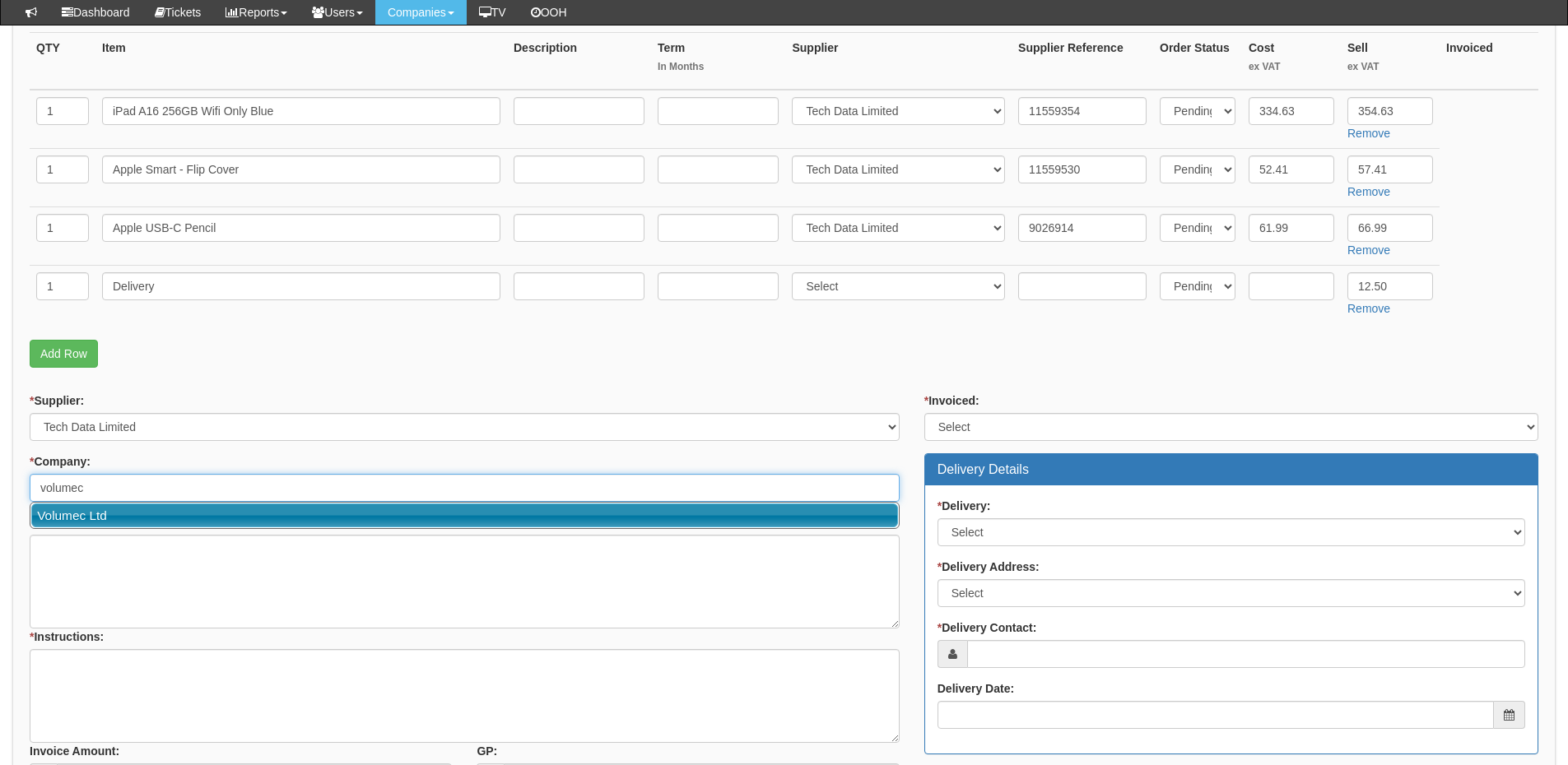
click at [120, 518] on link "Volumec Ltd" at bounding box center [465, 515] width 867 height 24
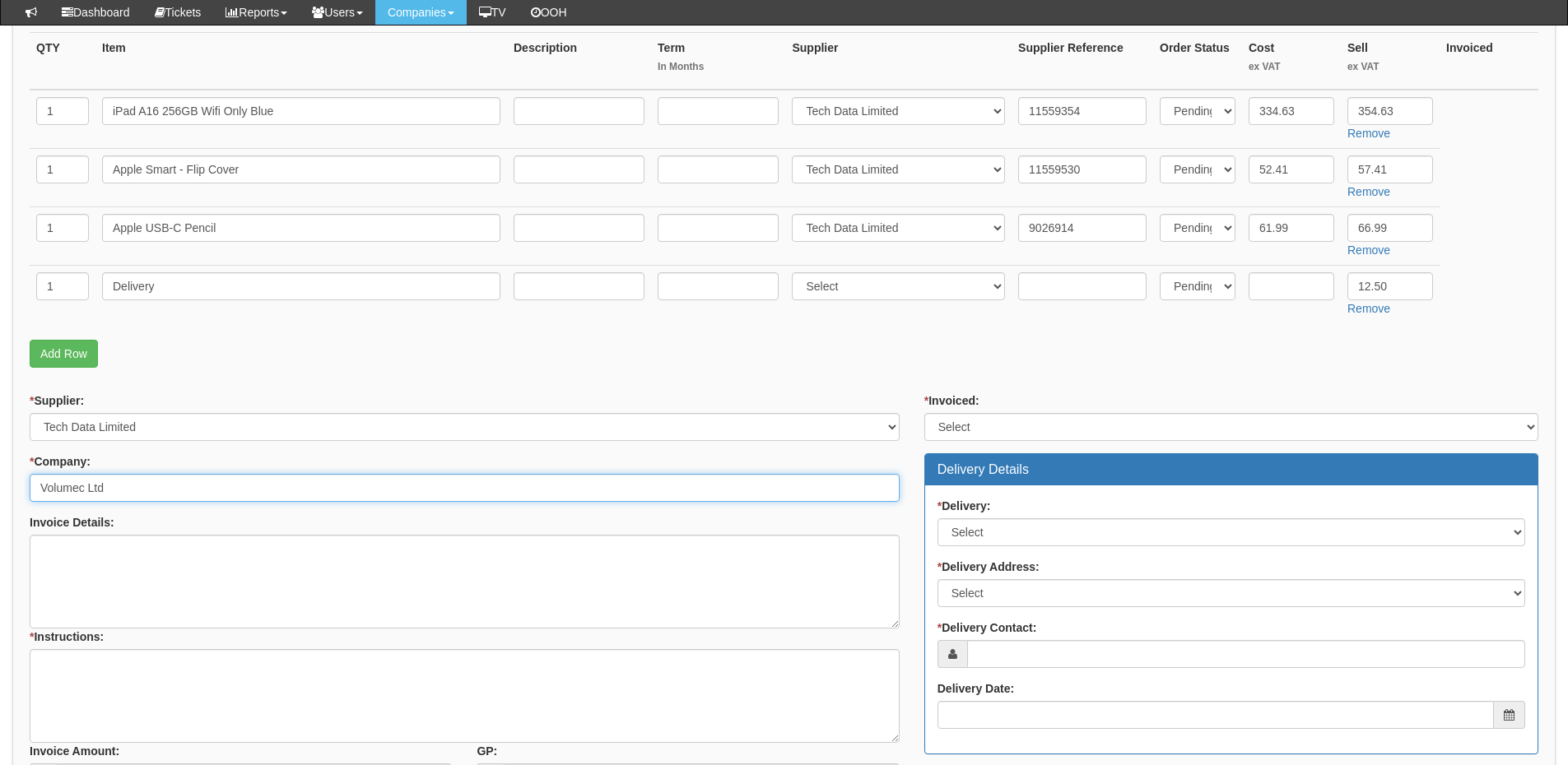
type input "Volumec Ltd"
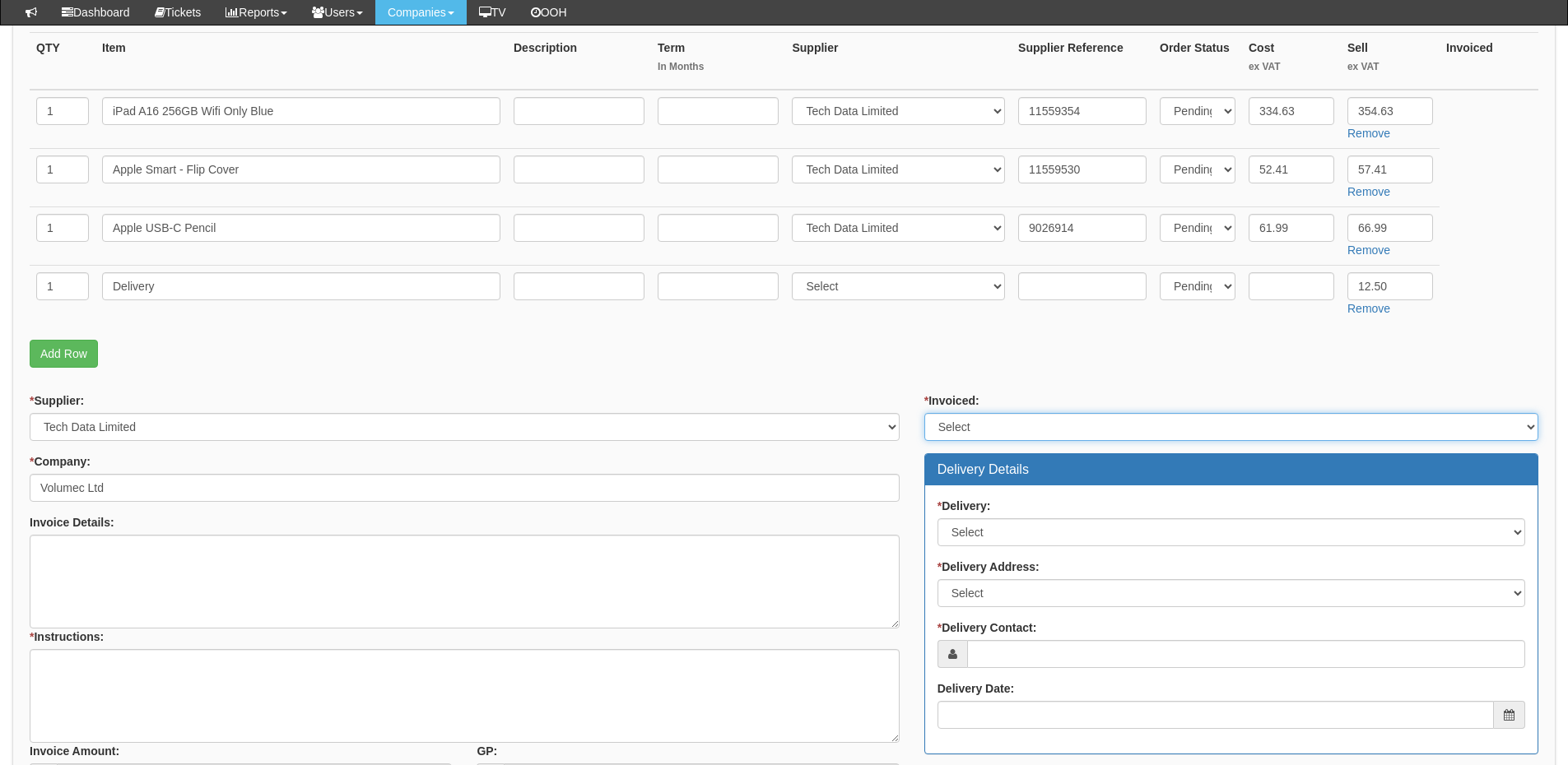
drag, startPoint x: 959, startPoint y: 420, endPoint x: 959, endPoint y: 440, distance: 20.0
click at [959, 420] on select "Select Yes No N/A STB (part of order)" at bounding box center [1231, 427] width 614 height 28
select select "2"
click at [924, 413] on select "Select Yes No N/A STB (part of order)" at bounding box center [1231, 427] width 614 height 28
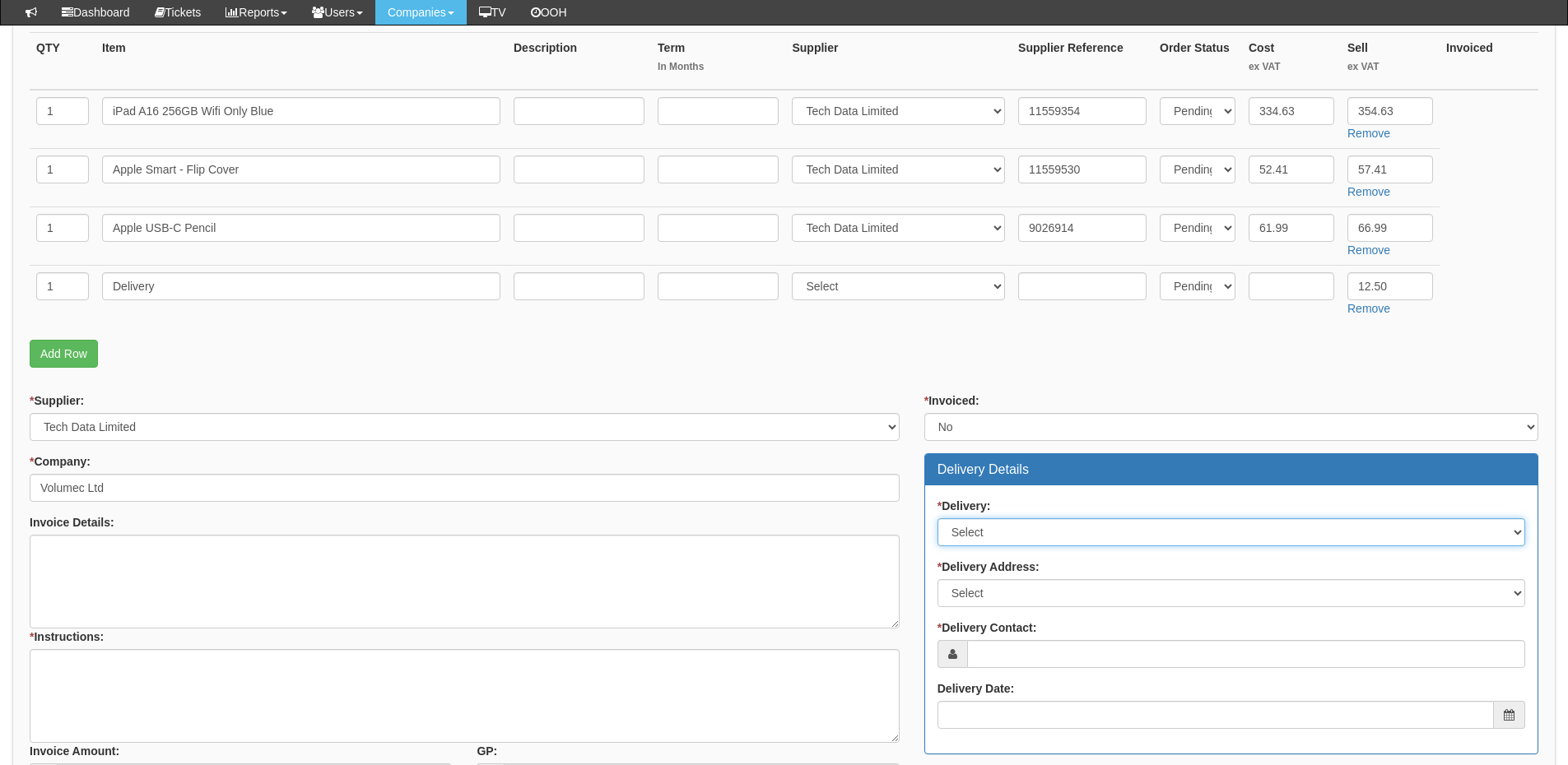
click at [981, 537] on select "Select No Not Applicable Yes" at bounding box center [1231, 531] width 588 height 28
select select "1"
click at [938, 518] on select "Select No Not Applicable Yes" at bounding box center [1231, 531] width 588 height 28
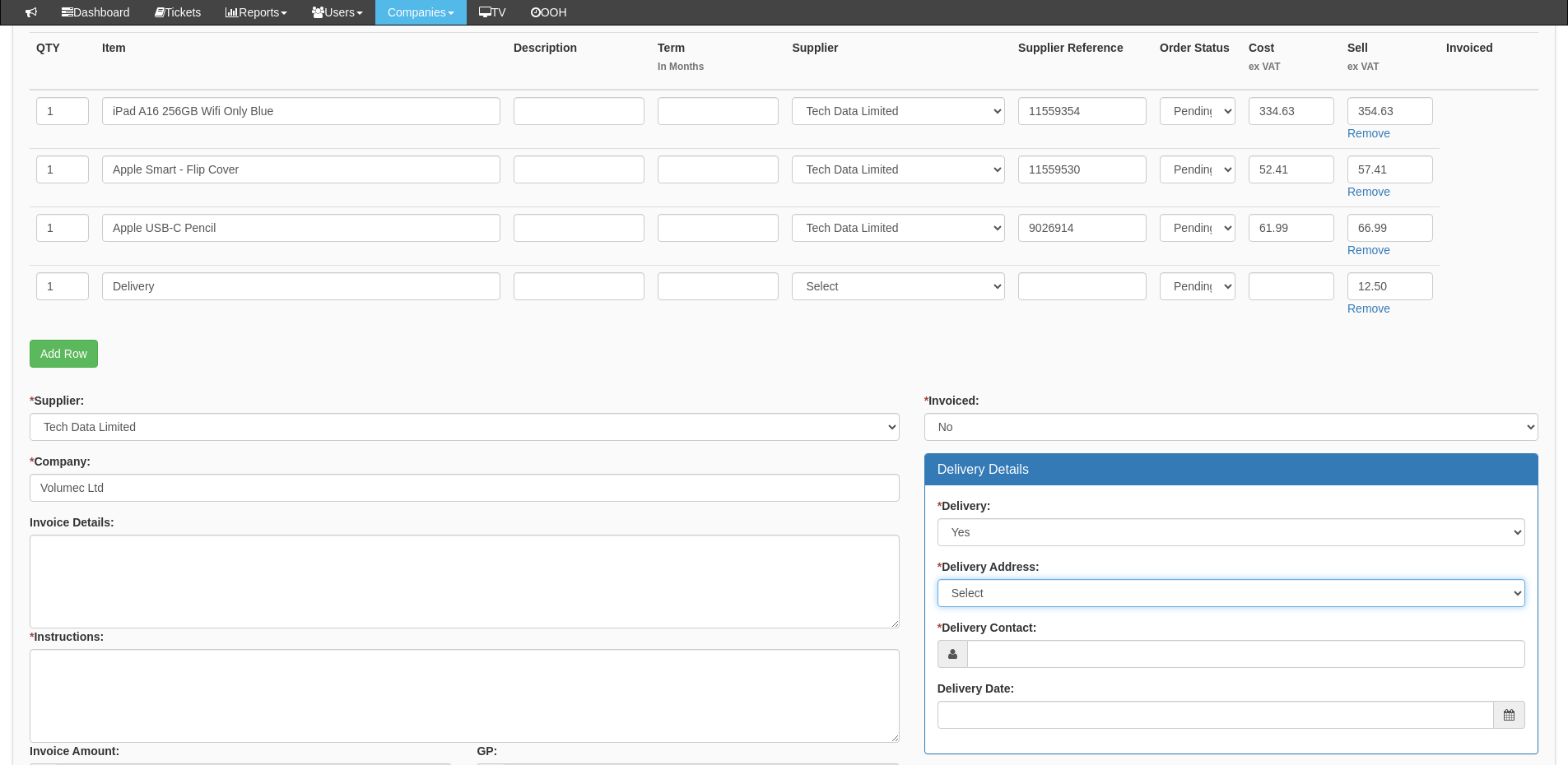
click at [1028, 596] on select "Select Not Applicable Main Address - HU15 1PH Other" at bounding box center [1231, 593] width 588 height 28
select select "other"
click at [938, 580] on select "Select Not Applicable Main Address - HU15 1PH Other" at bounding box center [1231, 593] width 588 height 28
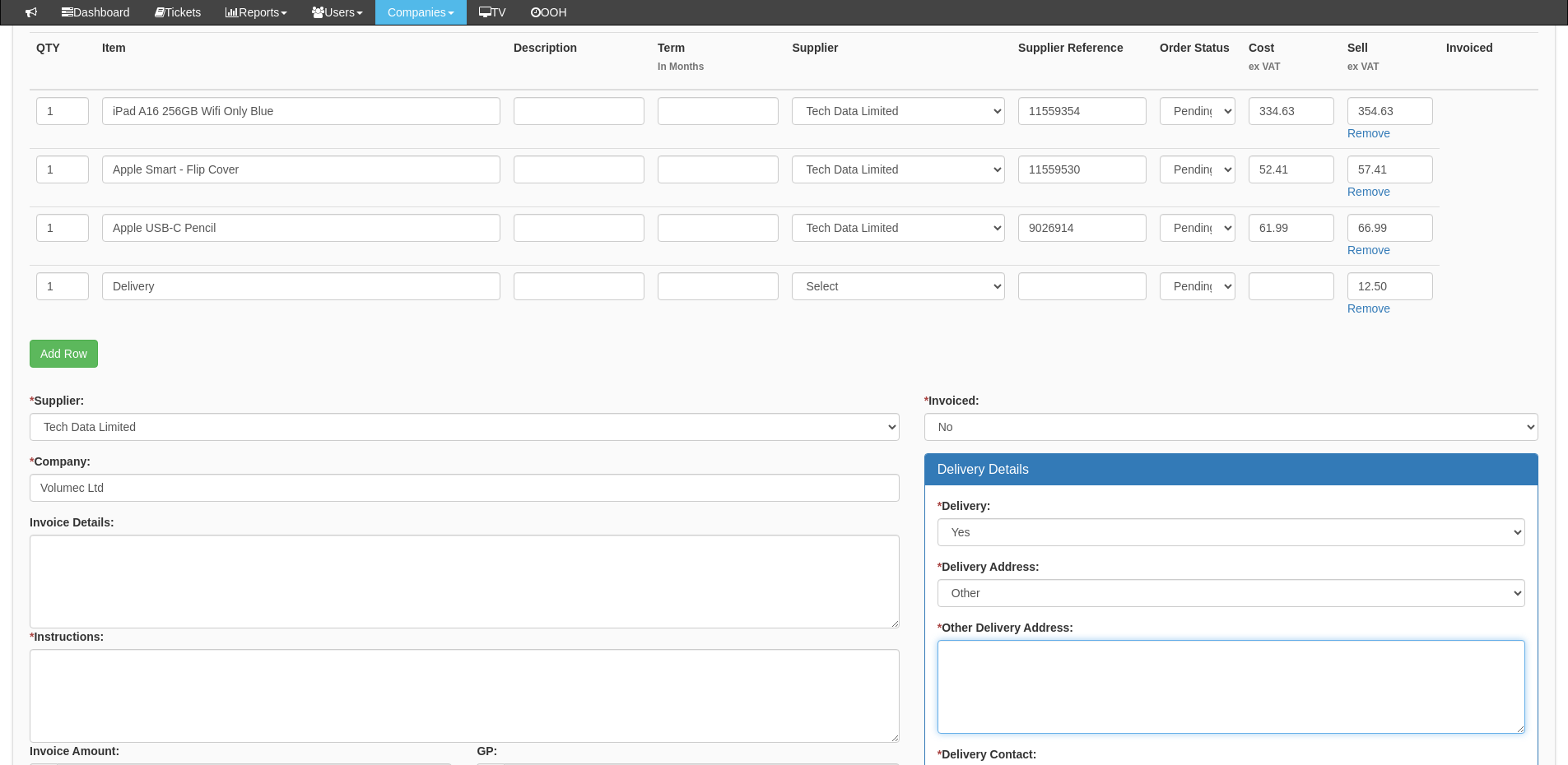
click at [1004, 665] on textarea "* Other Delivery Address:" at bounding box center [1231, 687] width 588 height 94
paste textarea "Cherry Tree Court, 36 Ferensway, Hull, HU2 8NH, UK"
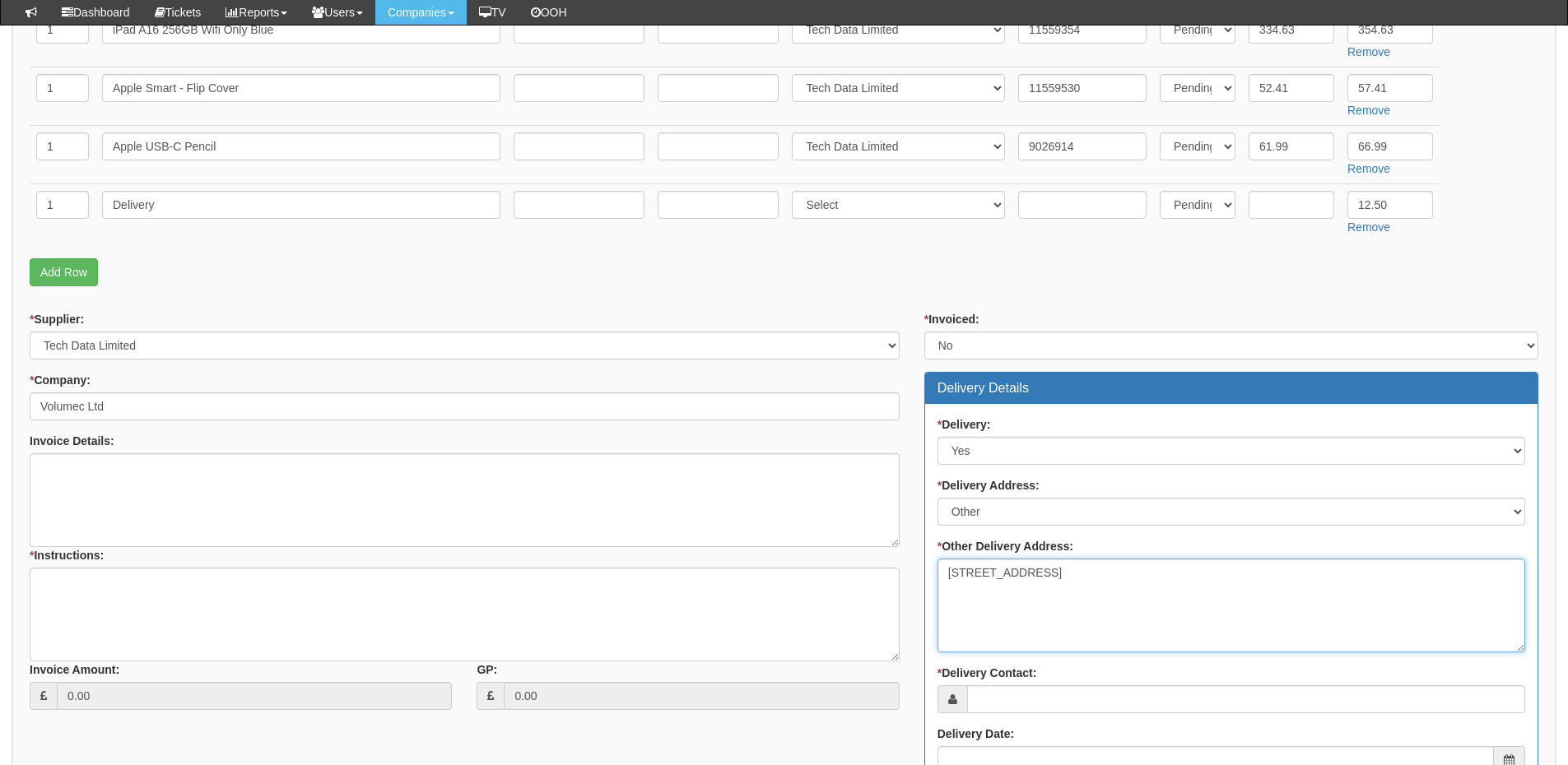
scroll to position [659, 0]
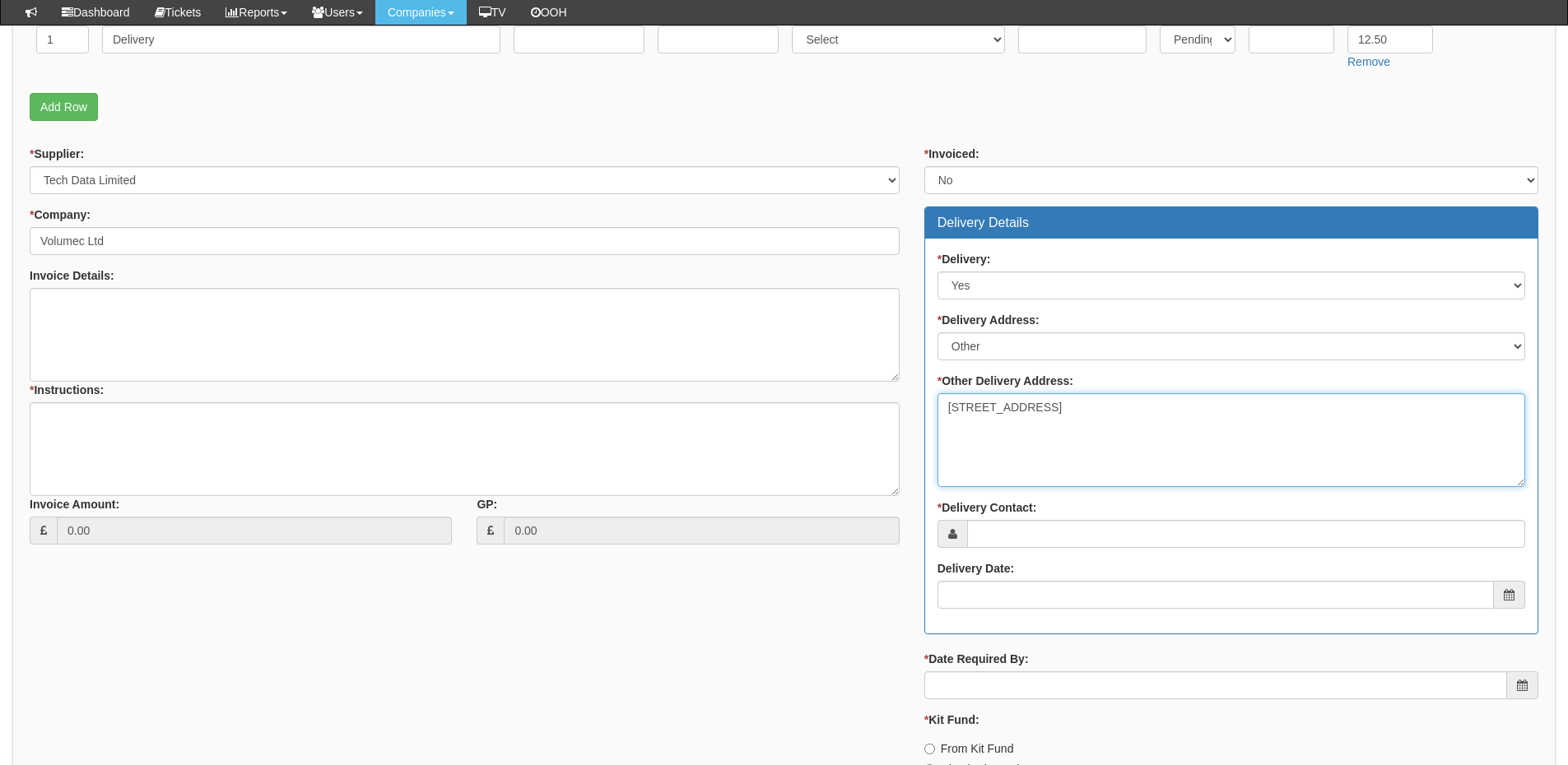
type textarea "Cherry Tree Court, 36 Ferensway, Hull, HU2 8NH, UK"
click at [1007, 537] on input "* Delivery Contact:" at bounding box center [1246, 533] width 558 height 28
click at [1072, 537] on input "* Delivery Contact:" at bounding box center [1246, 533] width 558 height 28
paste input "Simon Rawson"
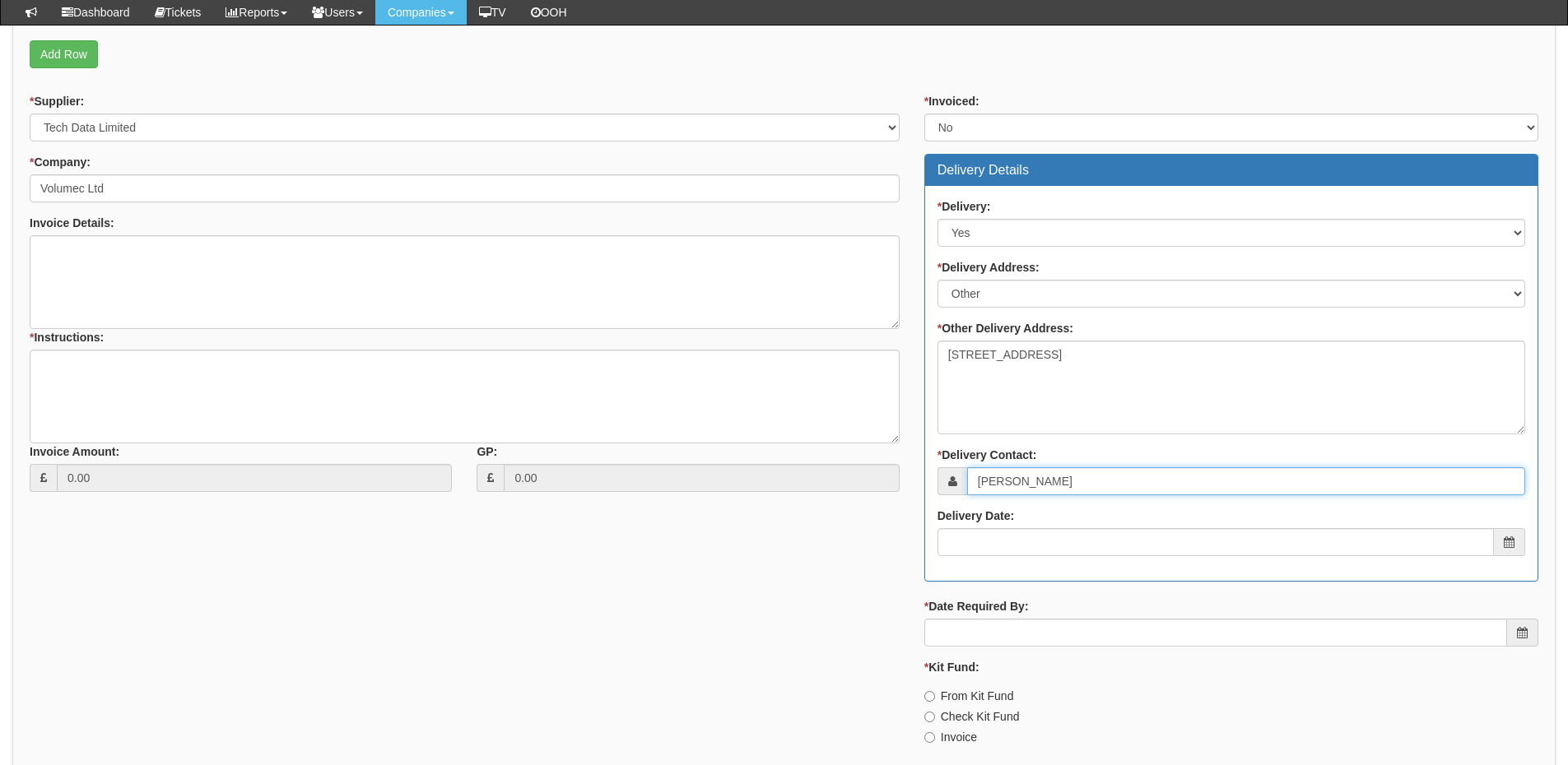
scroll to position [740, 0]
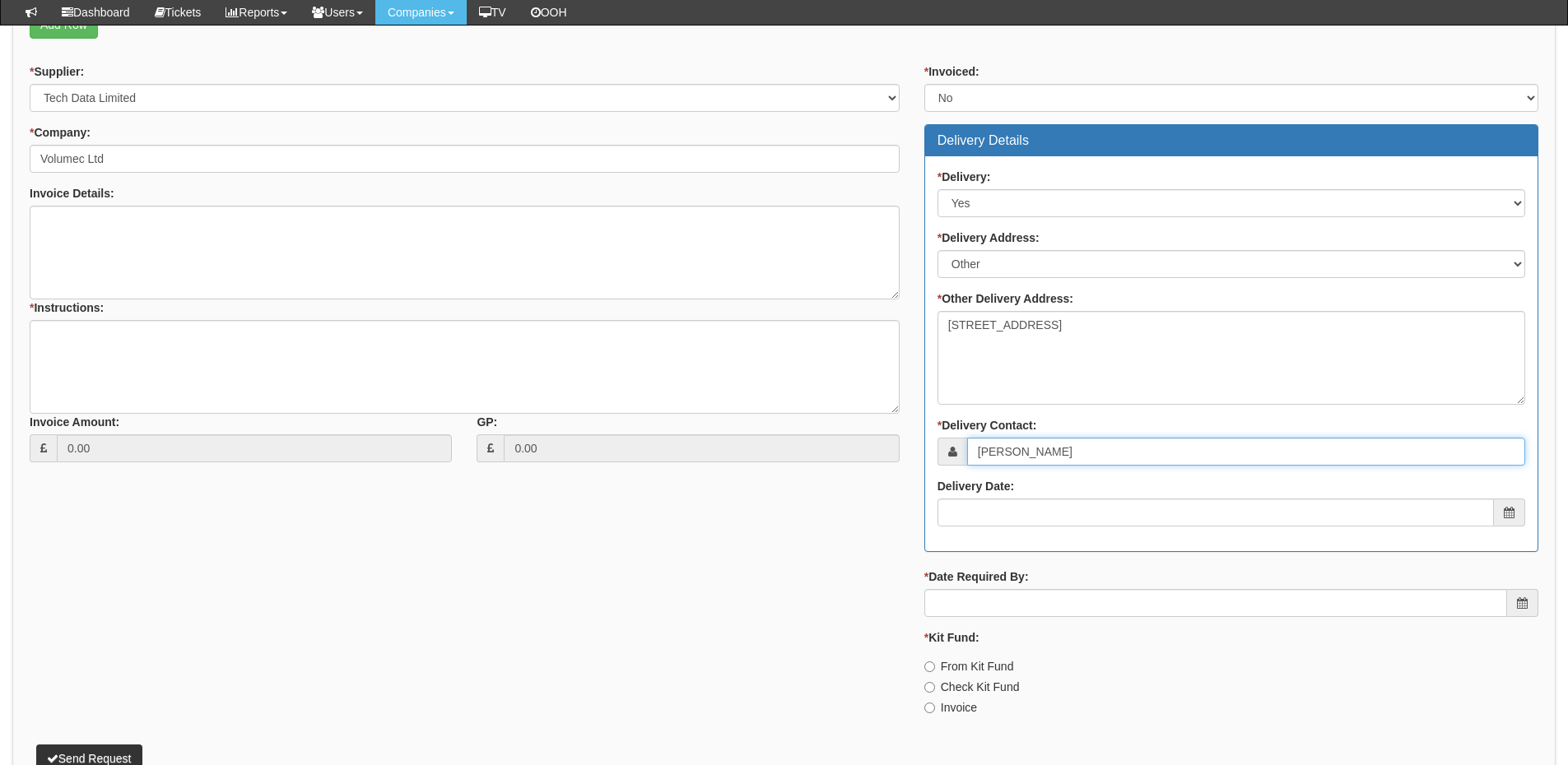
type input "Simon Rawson"
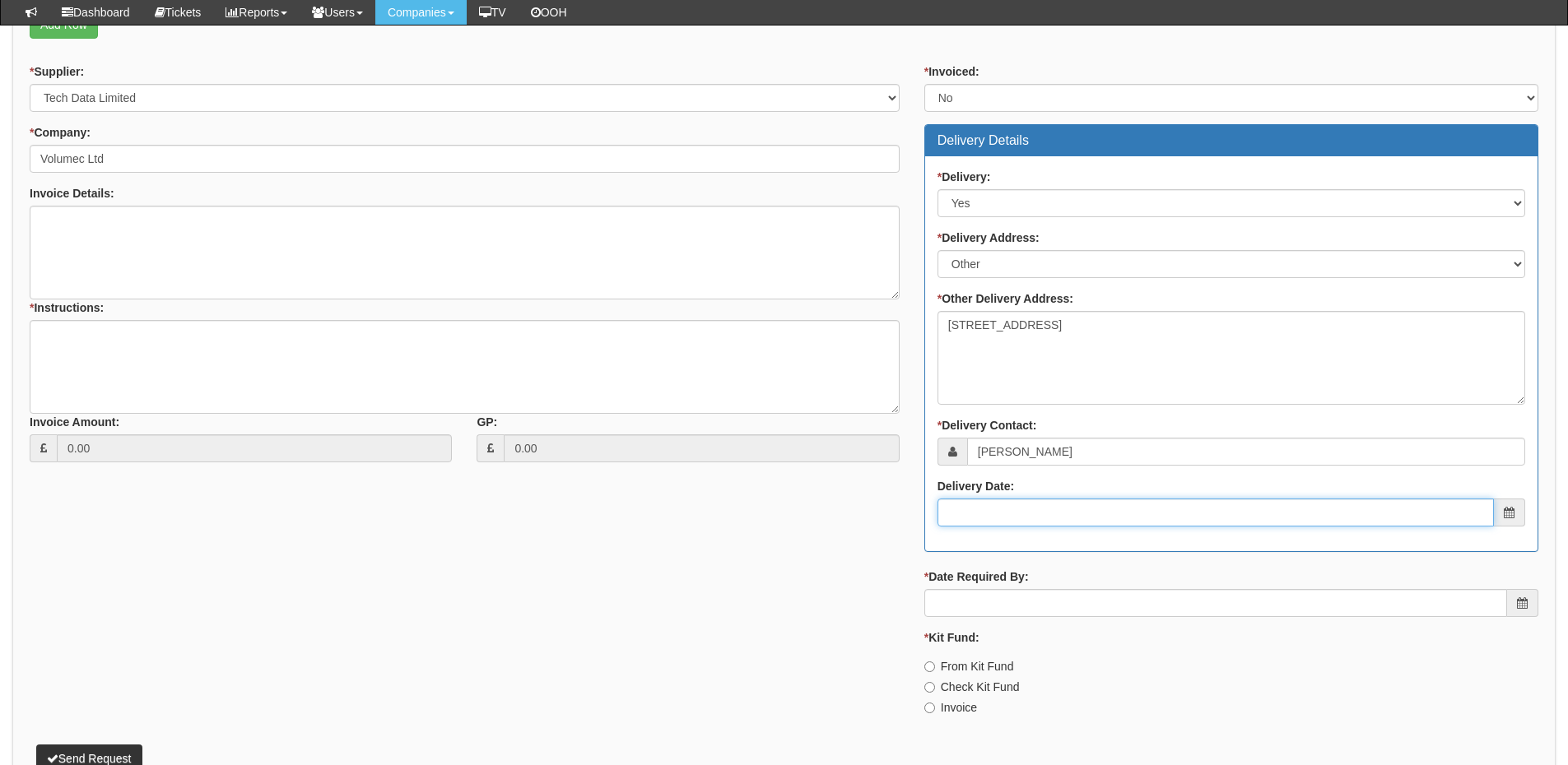
click at [1027, 502] on input "Delivery Date:" at bounding box center [1215, 512] width 556 height 28
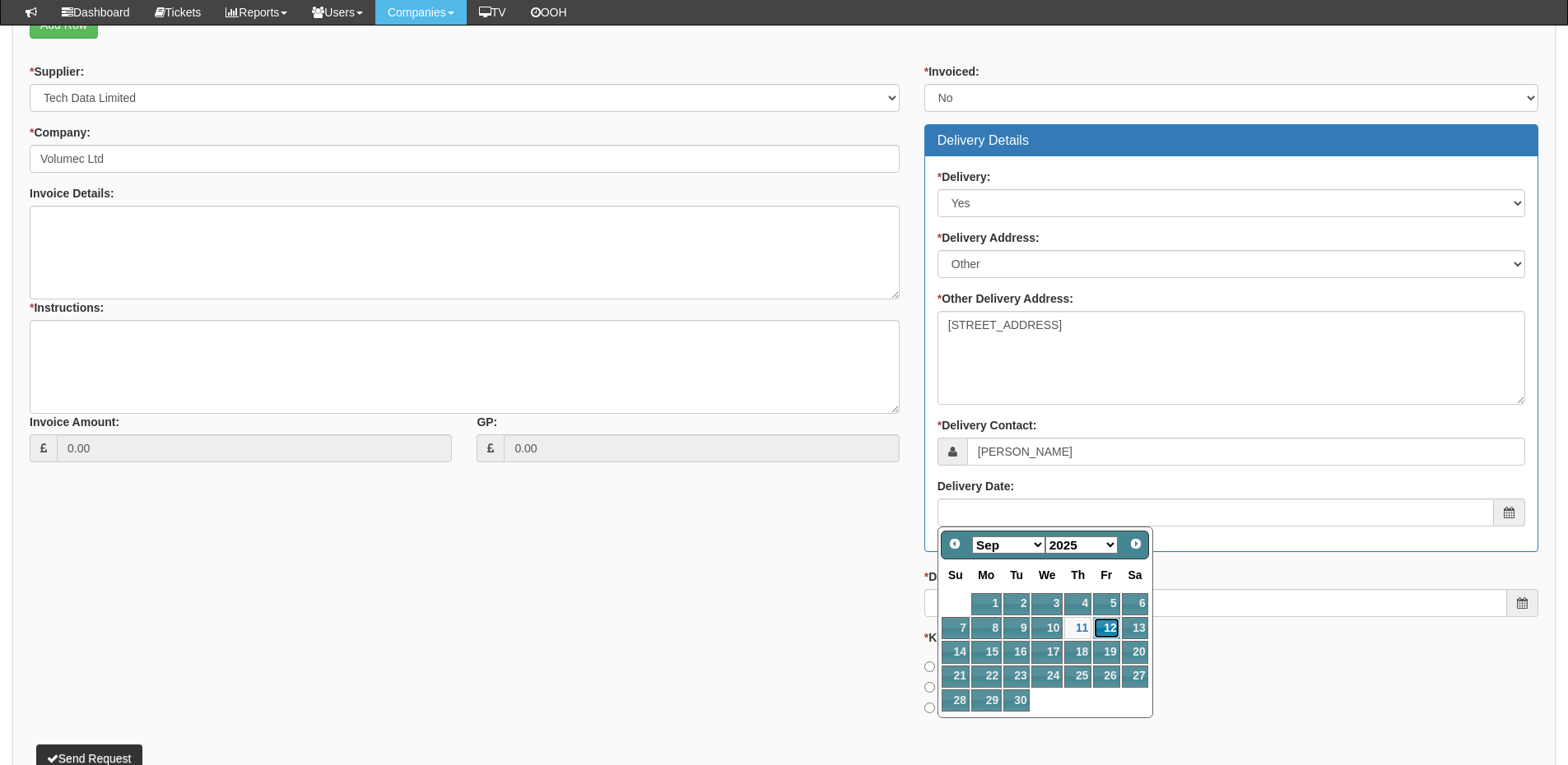
click at [1097, 628] on link "12" at bounding box center [1107, 627] width 27 height 22
type input "[DATE]"
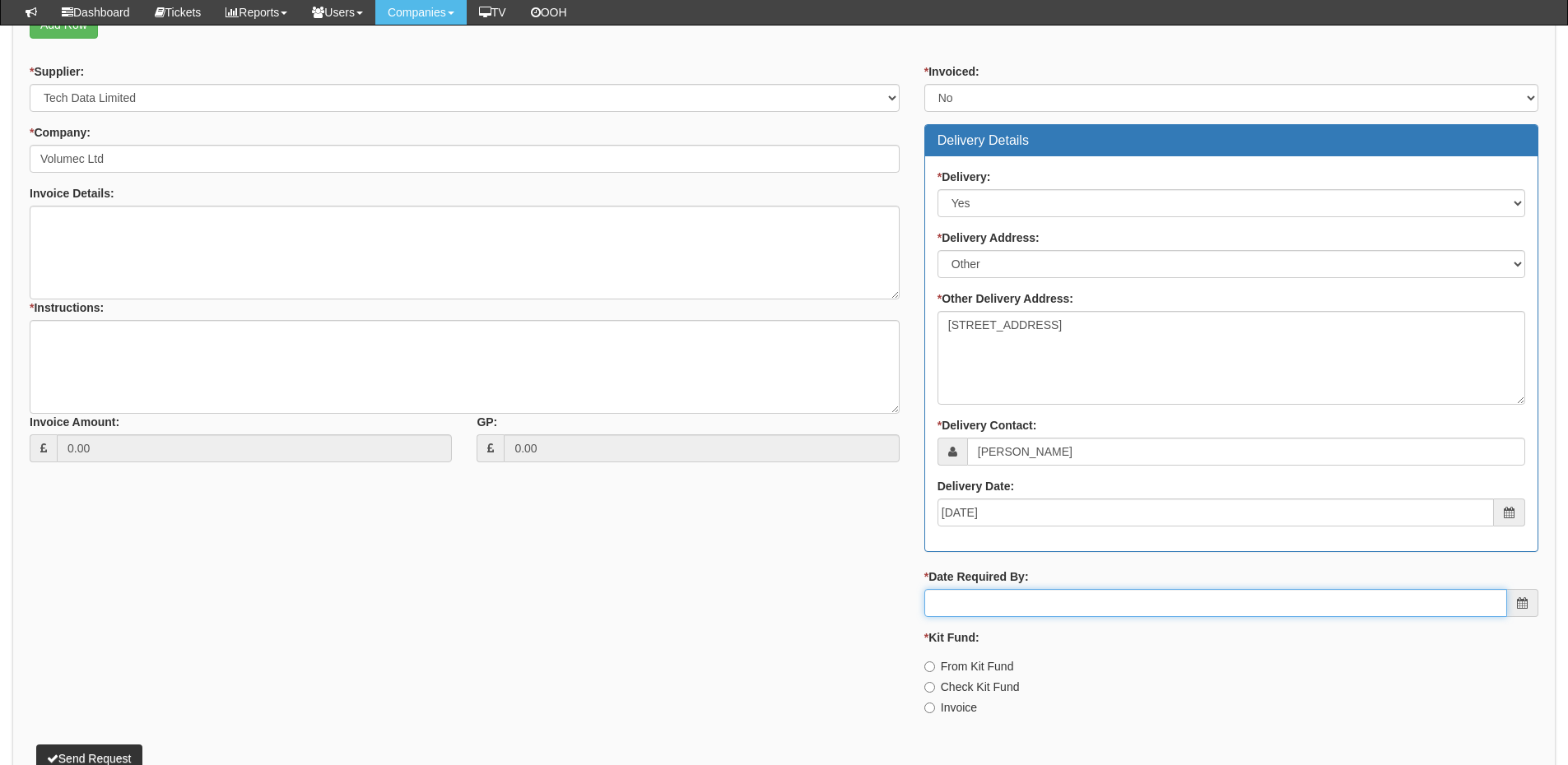
click at [1077, 612] on input "* Date Required By:" at bounding box center [1215, 602] width 583 height 28
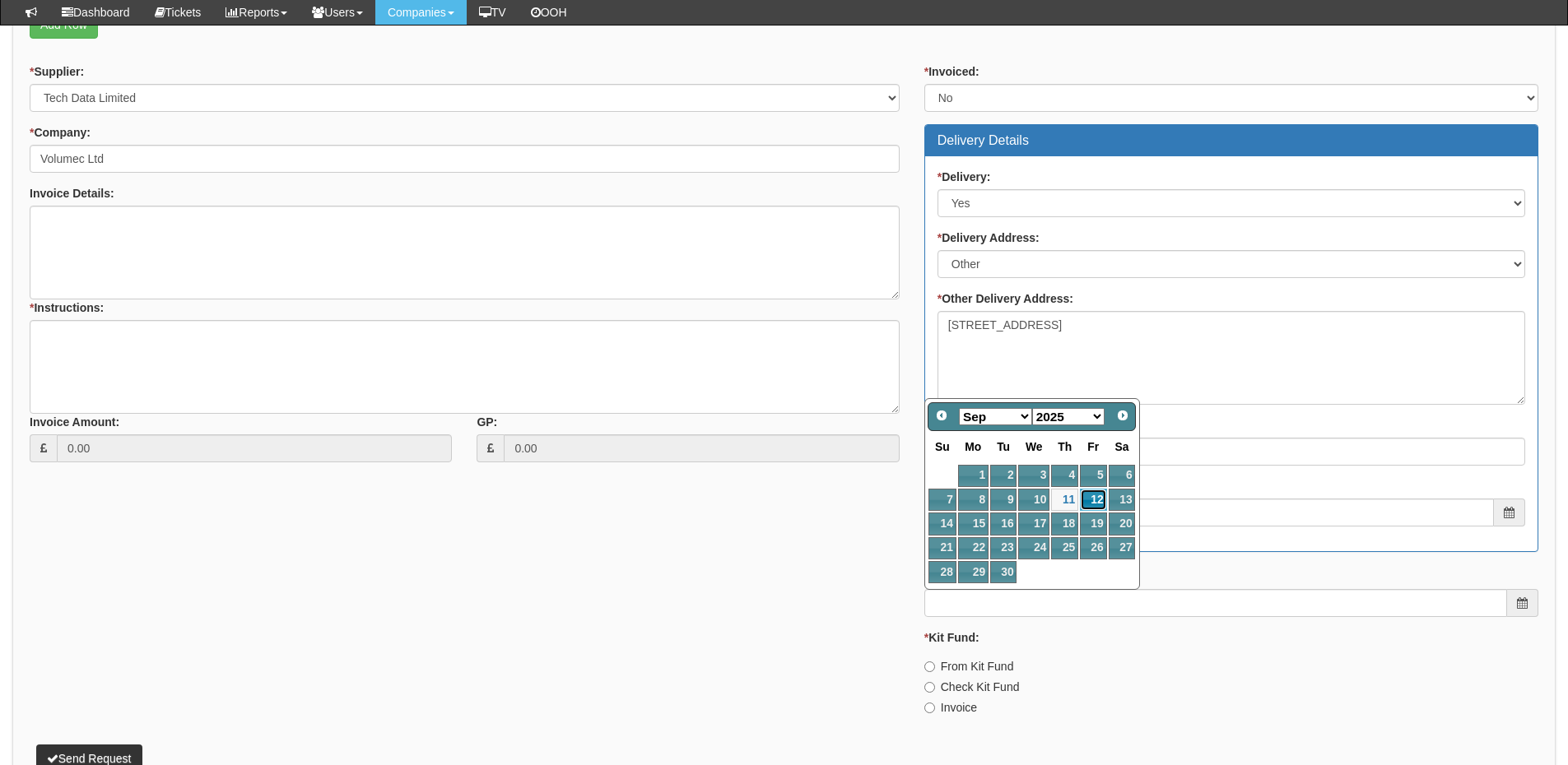
drag, startPoint x: 1095, startPoint y: 494, endPoint x: 1057, endPoint y: 577, distance: 91.3
click at [1095, 495] on link "12" at bounding box center [1094, 499] width 27 height 22
type input "[DATE]"
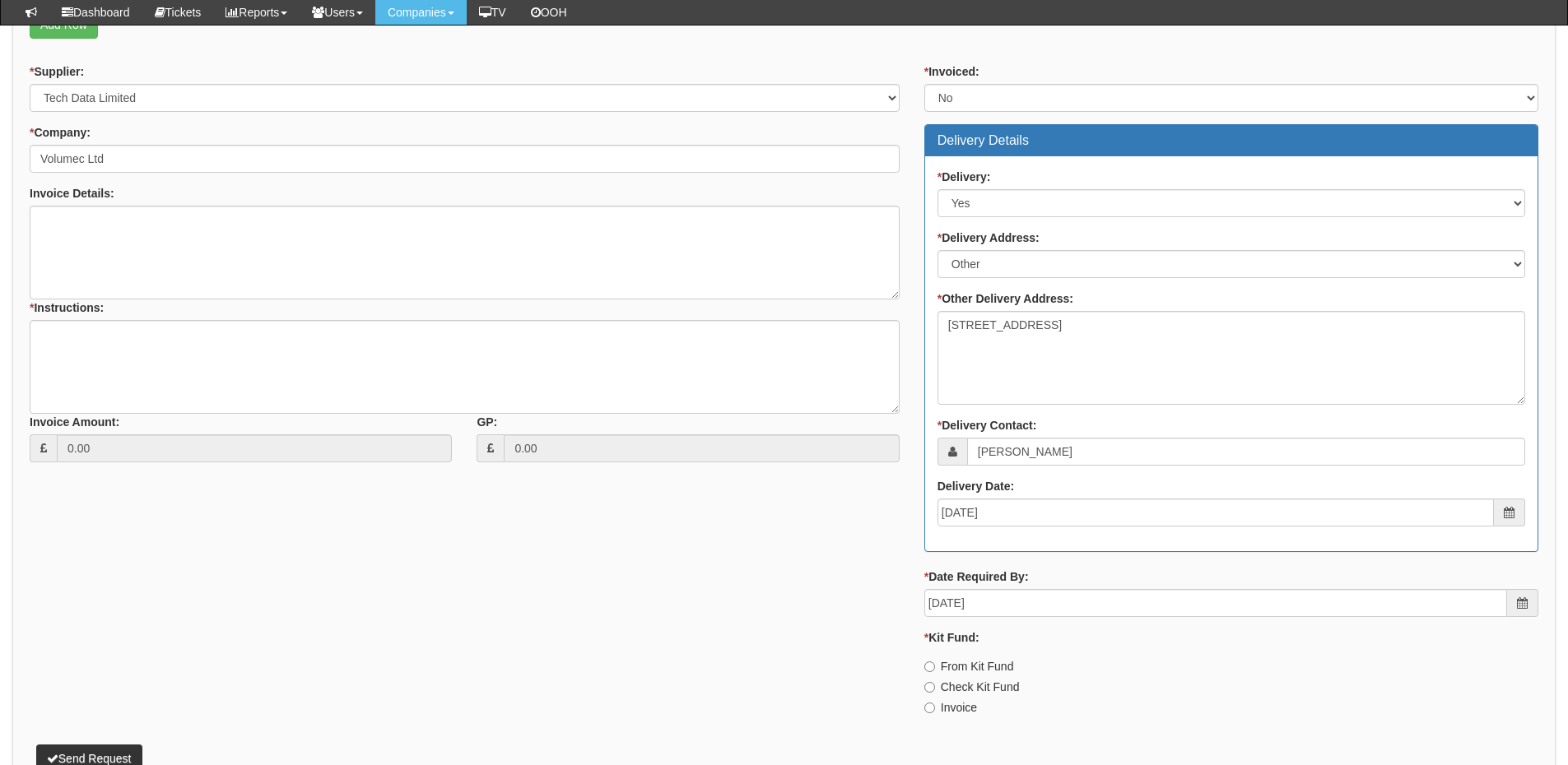
click at [961, 703] on label "Invoice" at bounding box center [950, 707] width 52 height 16
click at [936, 703] on input "Invoice" at bounding box center [929, 707] width 10 height 10
radio input "true"
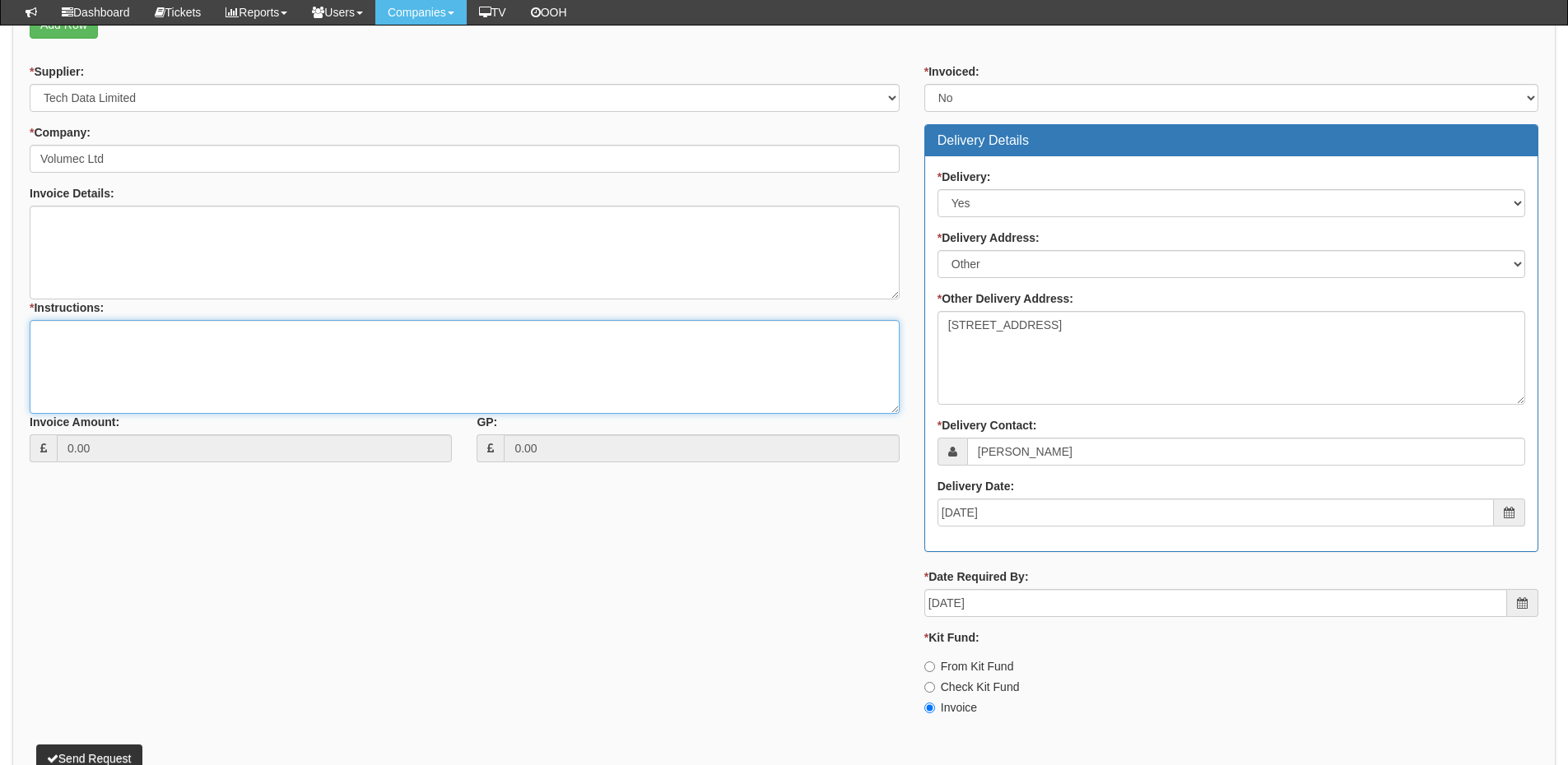
click at [216, 346] on textarea "* Instructions:" at bounding box center [464, 367] width 870 height 94
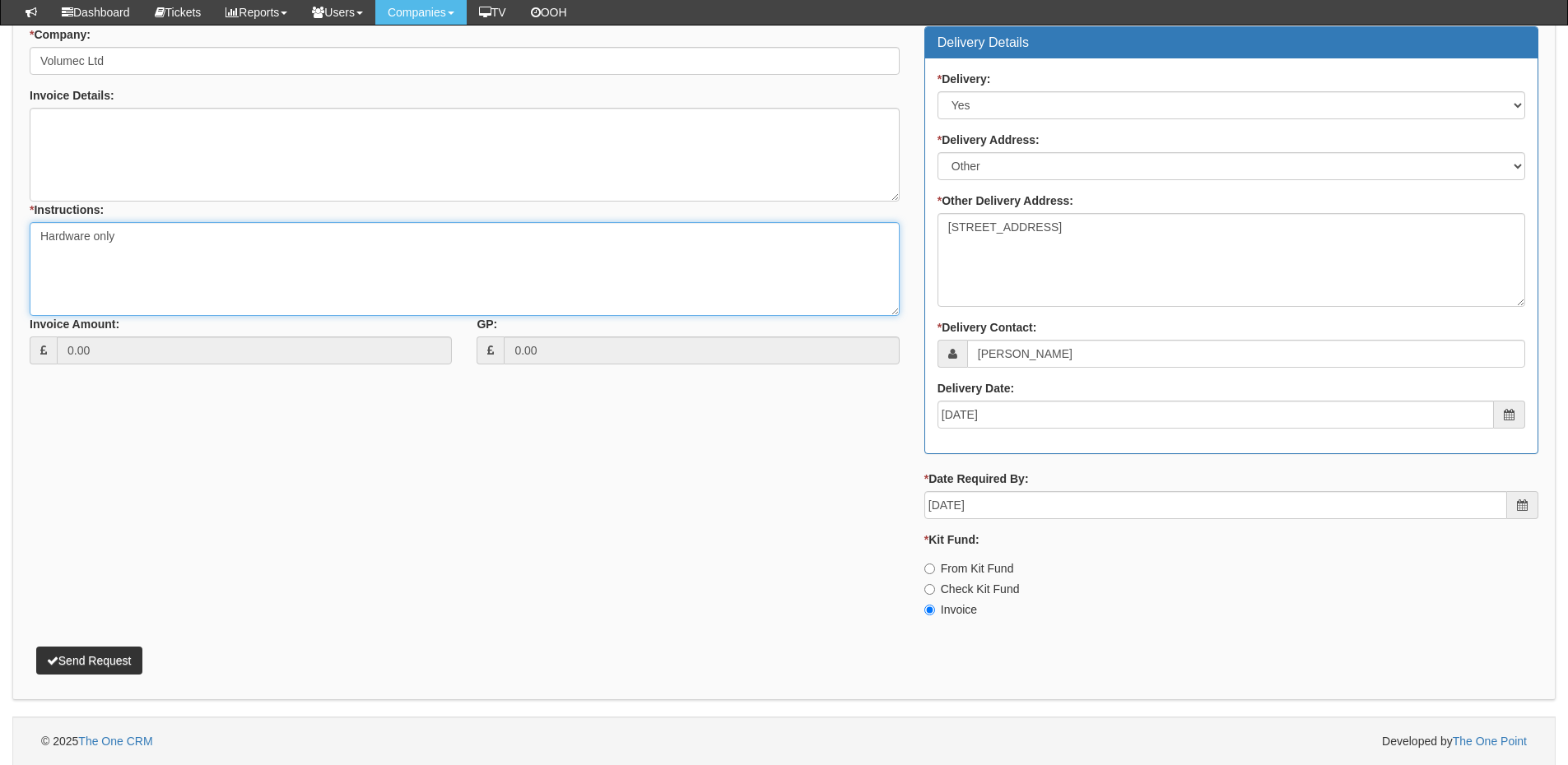
scroll to position [839, 0]
type textarea "Hardware only"
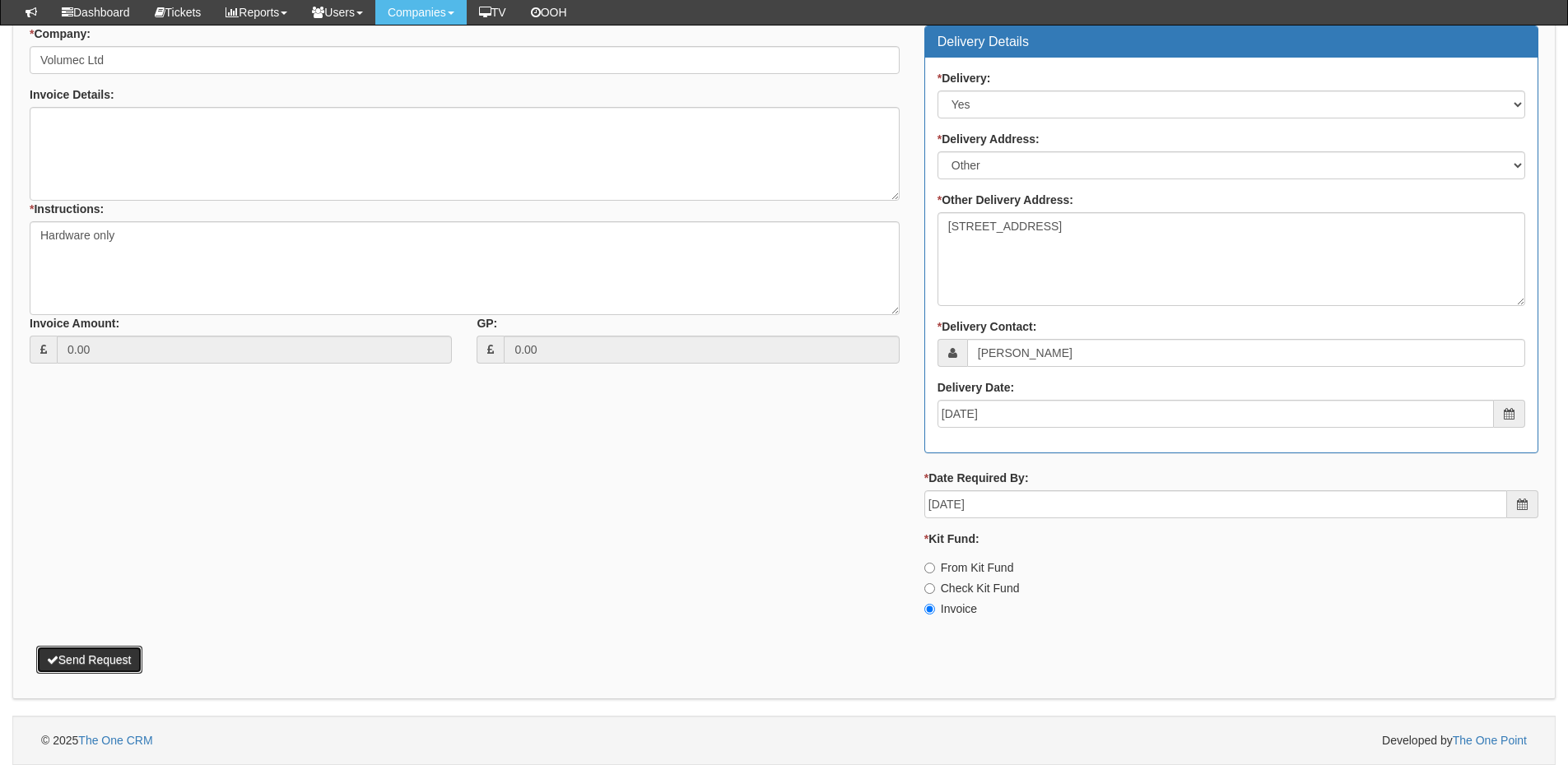
click at [109, 668] on button "Send Request" at bounding box center [89, 660] width 106 height 28
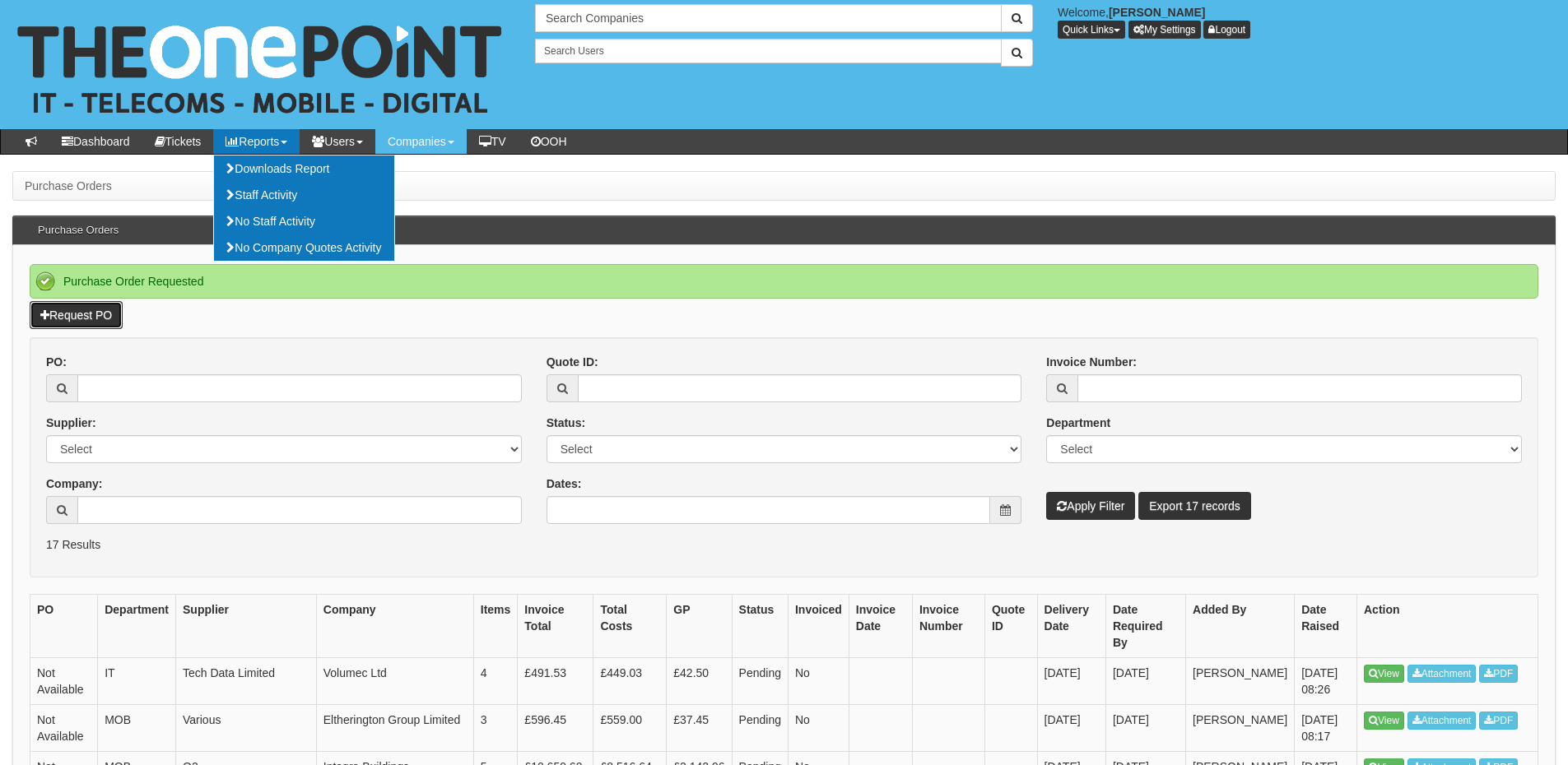
click at [91, 321] on link "Request PO" at bounding box center [76, 315] width 93 height 28
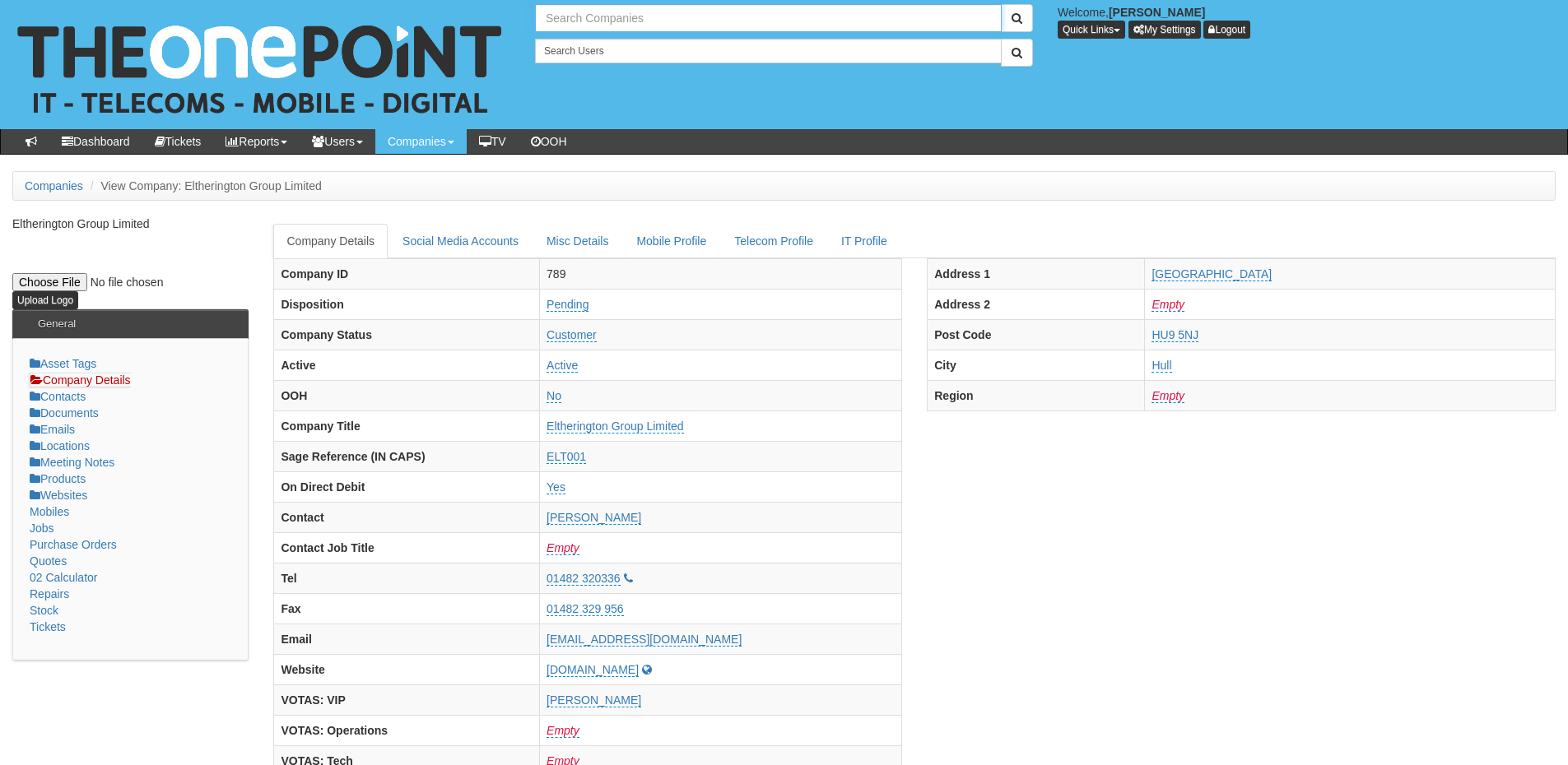
click at [580, 8] on input "text" at bounding box center [768, 17] width 467 height 28
click at [602, 46] on link "Middlegate Europe" at bounding box center [768, 45] width 463 height 24
type input "Middlegate Europe"
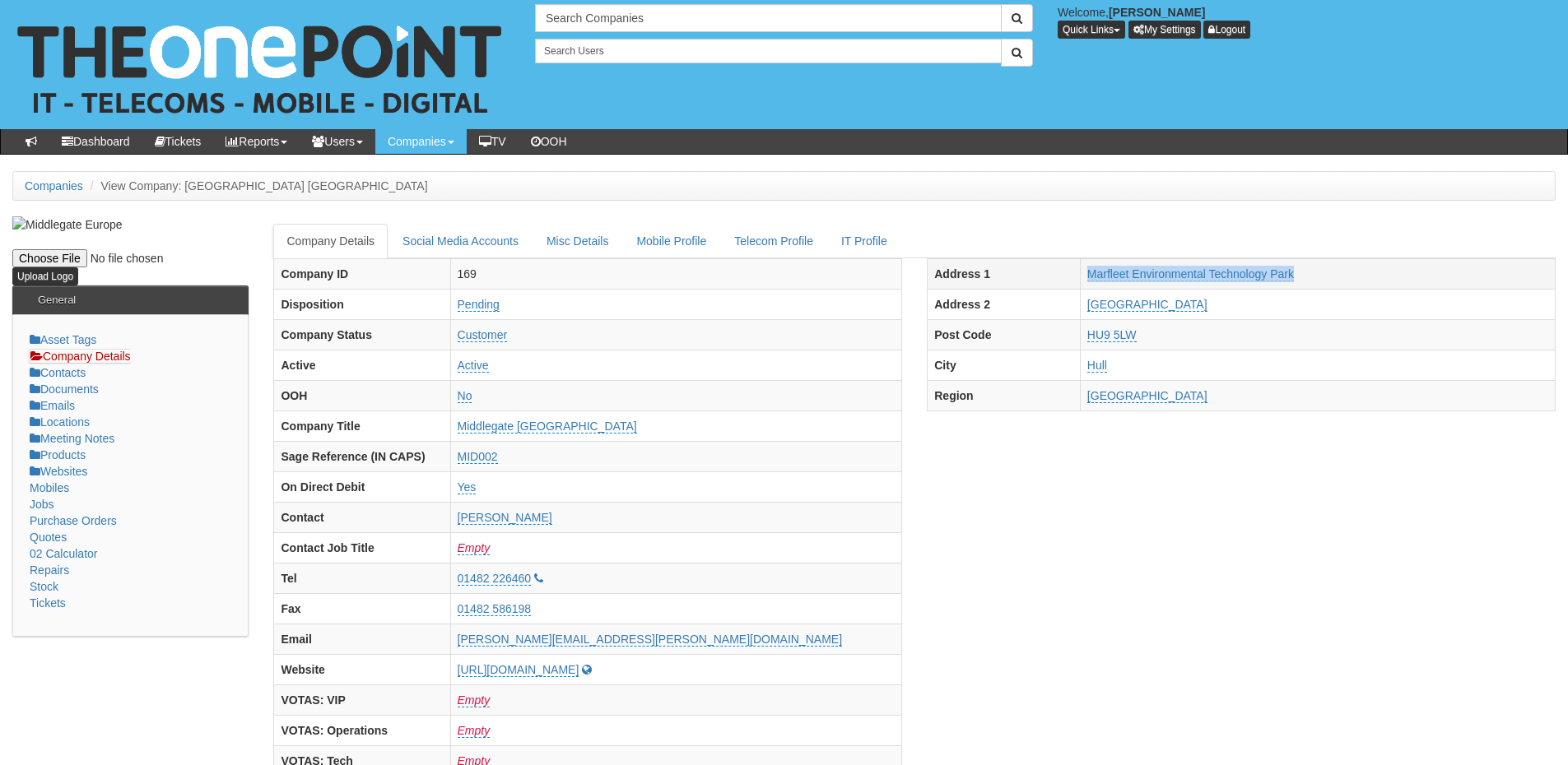
drag, startPoint x: 1078, startPoint y: 271, endPoint x: 1320, endPoint y: 280, distance: 242.2
click at [1320, 280] on tr "Address 1 Marfleet Environmental Technology Park" at bounding box center [1242, 274] width 629 height 30
copy tr "Marfleet Environmental Technology Park"
drag, startPoint x: 1063, startPoint y: 307, endPoint x: 1193, endPoint y: 309, distance: 130.0
click at [1193, 309] on tr "Address 2 Westgate Way" at bounding box center [1242, 304] width 629 height 30
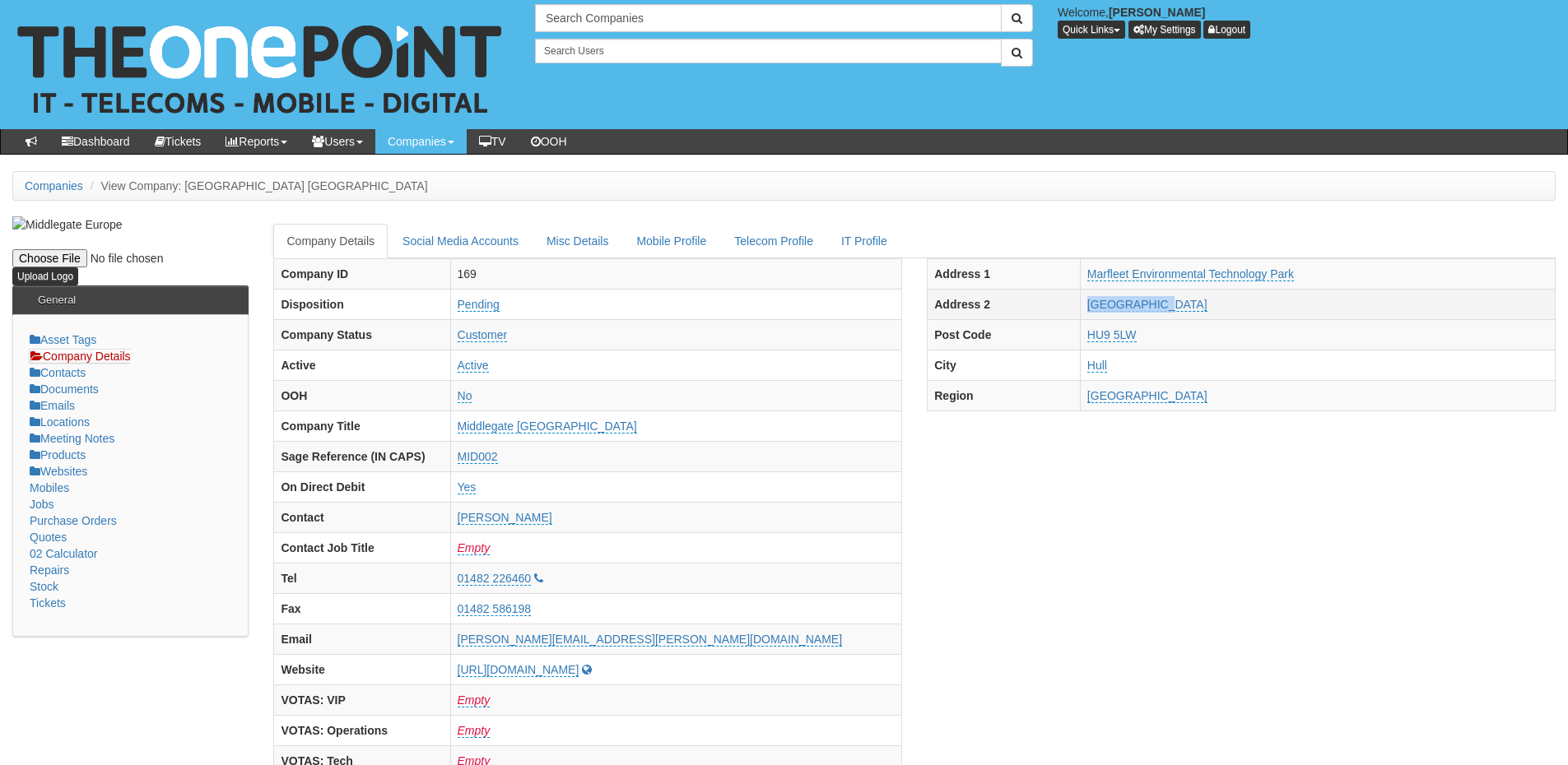
copy tr "Westgate Way"
drag, startPoint x: 1076, startPoint y: 331, endPoint x: 1143, endPoint y: 336, distance: 67.2
click at [1143, 336] on tr "Post Code HU9 5LW" at bounding box center [1242, 335] width 629 height 30
copy tr "HU9 5LW"
drag, startPoint x: 565, startPoint y: 580, endPoint x: 643, endPoint y: 581, distance: 78.0
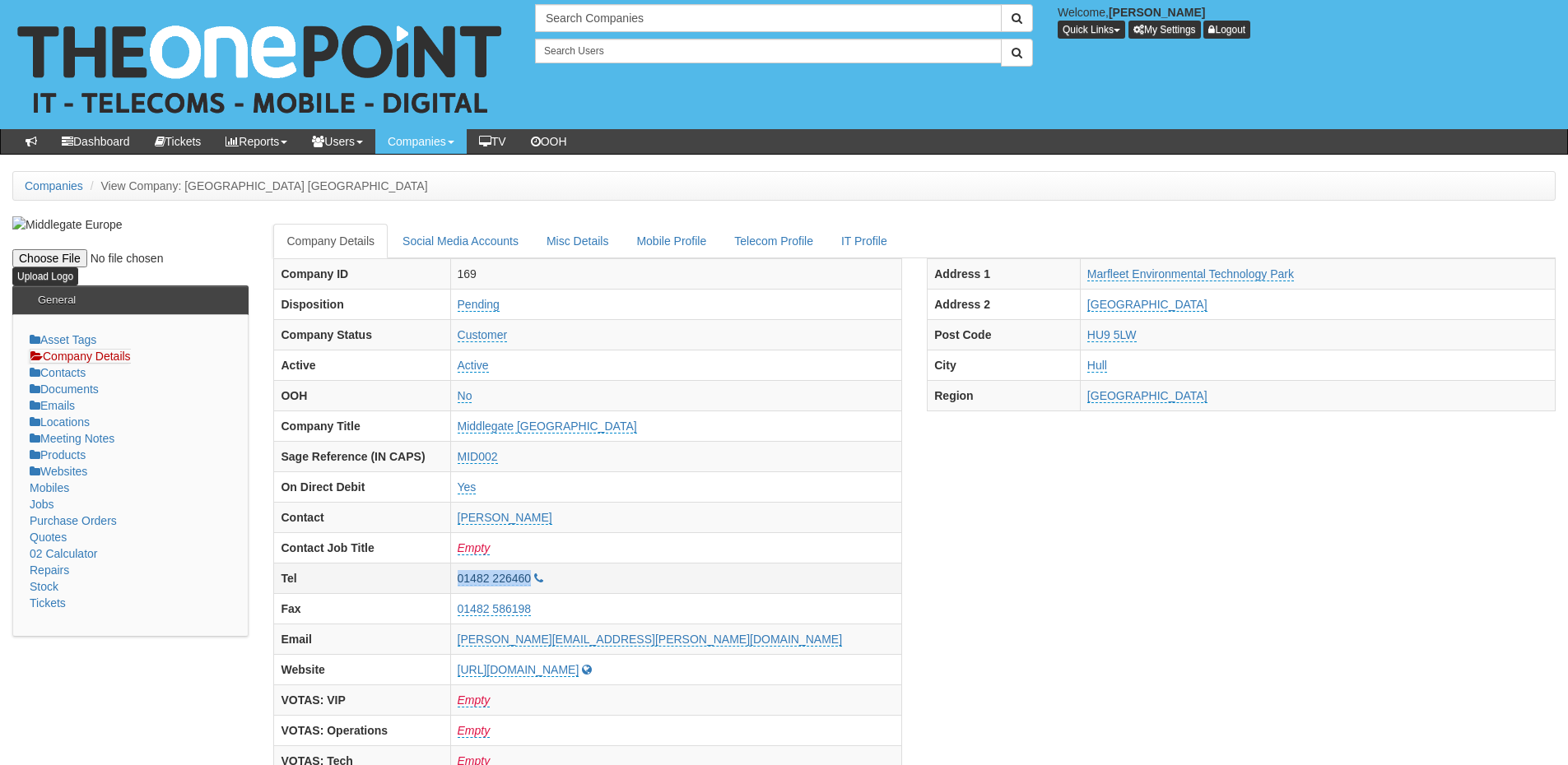
click at [643, 581] on td "01482 226460" at bounding box center [676, 578] width 452 height 30
copy link "01482 226460"
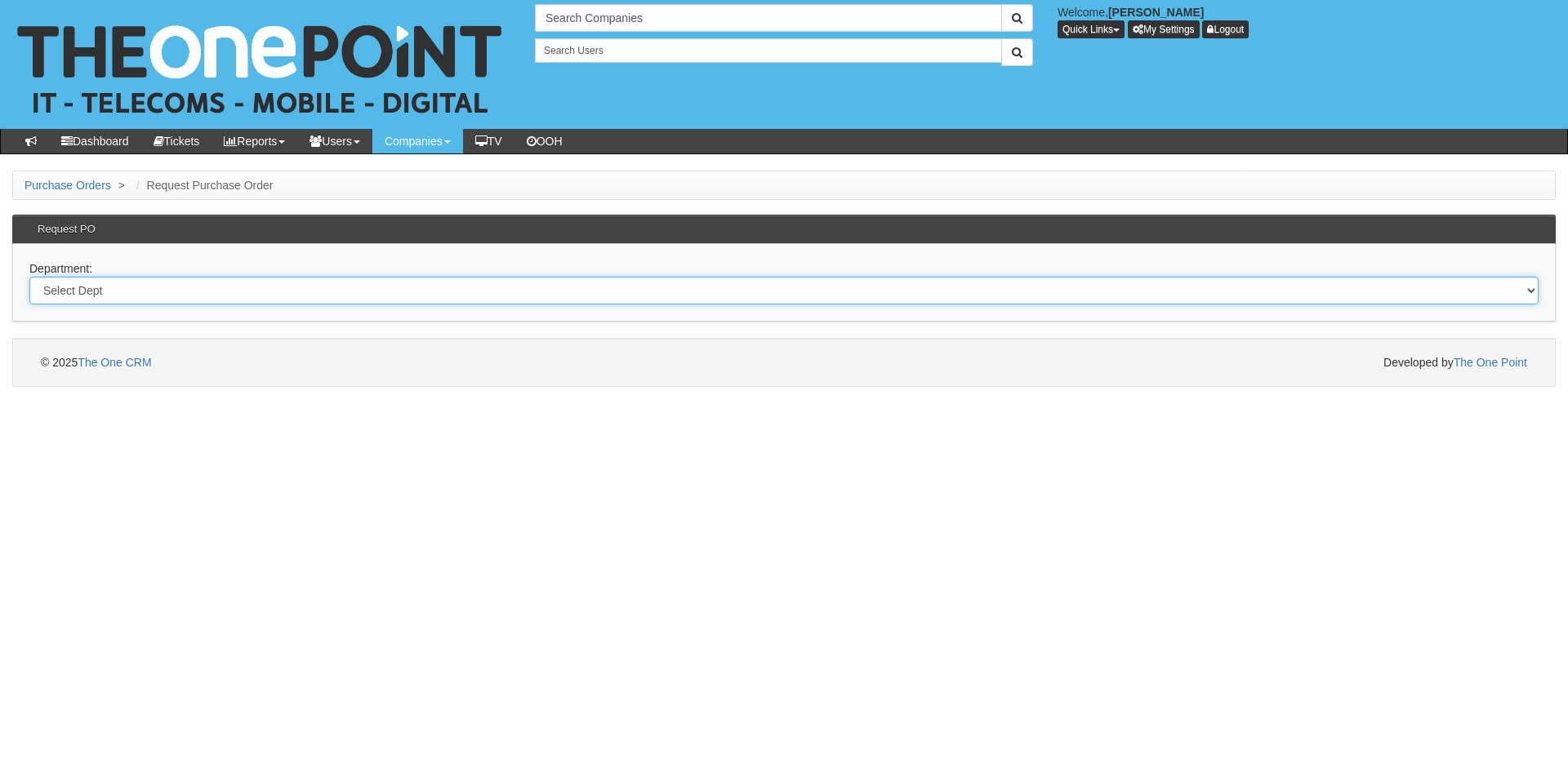
click at [343, 298] on select "Select Dept Digital Internal IT Mobiles Marketing Telecoms" at bounding box center [784, 290] width 1510 height 27
select select "?pipeID=&dept=IT"
click at [29, 277] on select "Select Dept Digital Internal IT Mobiles Marketing Telecoms" at bounding box center [784, 290] width 1510 height 27
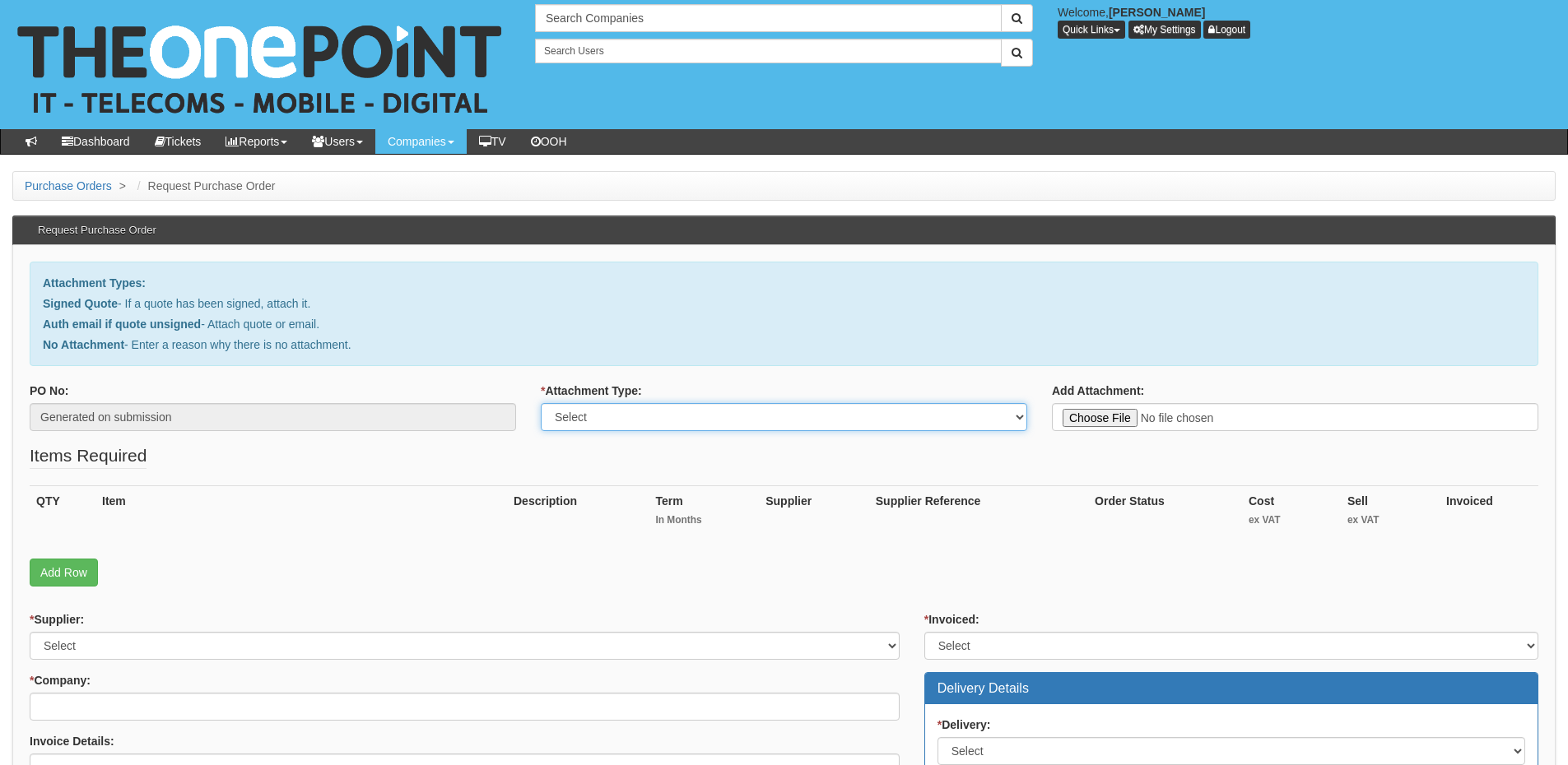
drag, startPoint x: 603, startPoint y: 404, endPoint x: 598, endPoint y: 420, distance: 16.8
click at [603, 404] on select "Select Signed Quote Auth email with quote if unsigned No Attachment" at bounding box center [784, 416] width 487 height 28
drag, startPoint x: 596, startPoint y: 424, endPoint x: 592, endPoint y: 444, distance: 20.4
click at [596, 424] on select "Select Signed Quote Auth email with quote if unsigned No Attachment" at bounding box center [784, 416] width 487 height 28
drag, startPoint x: 586, startPoint y: 409, endPoint x: 585, endPoint y: 430, distance: 21.0
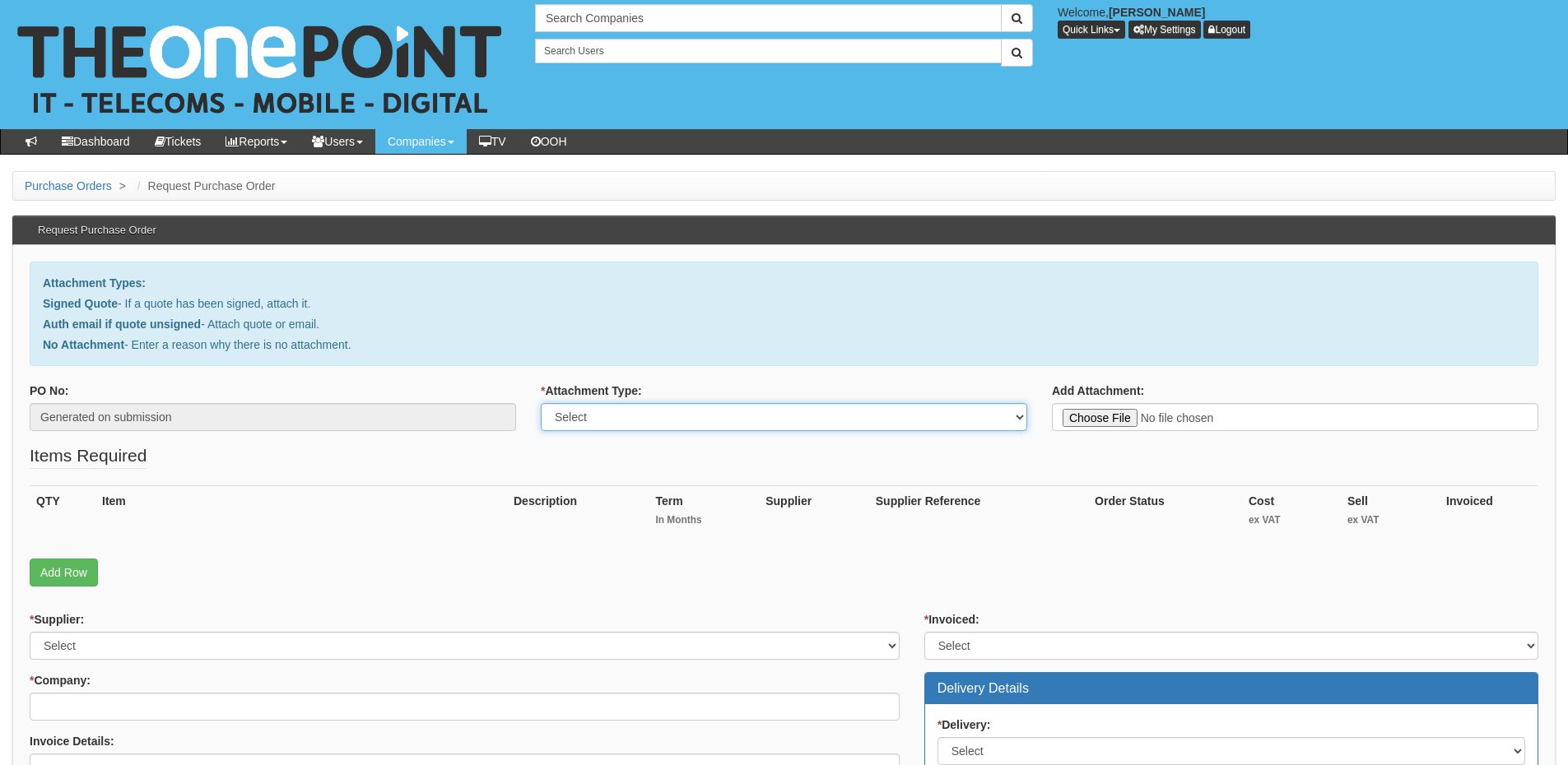
click at [586, 409] on select "Select Signed Quote Auth email with quote if unsigned No Attachment" at bounding box center [784, 416] width 487 height 28
select select "Signed Quote"
click at [541, 403] on select "Select Signed Quote Auth email with quote if unsigned No Attachment" at bounding box center [784, 416] width 487 height 28
type input "C:\fakepath\Damian Cronin Ltd - New device (1) (1).pdf"
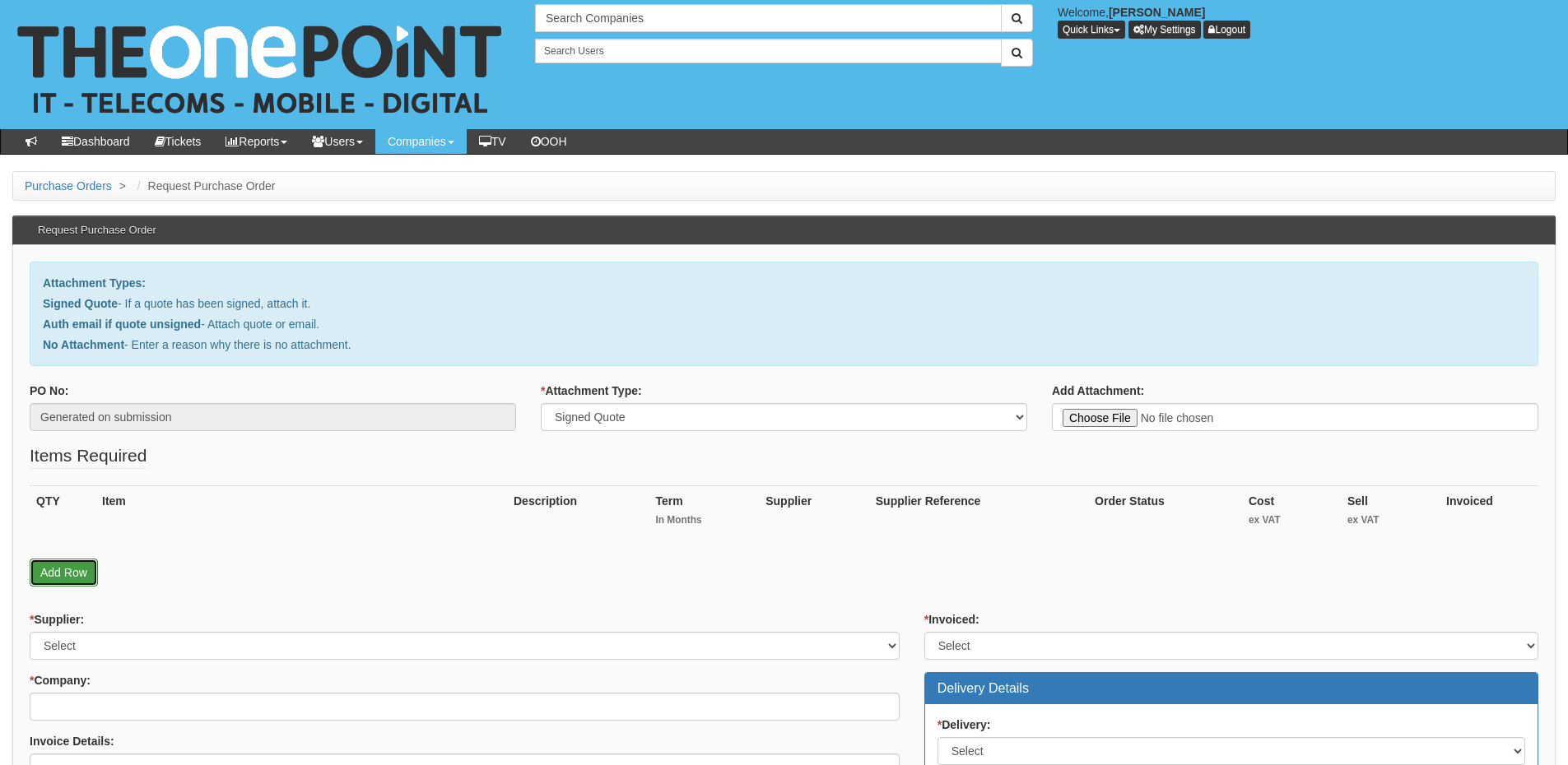
click at [67, 575] on link "Add Row" at bounding box center [64, 572] width 68 height 28
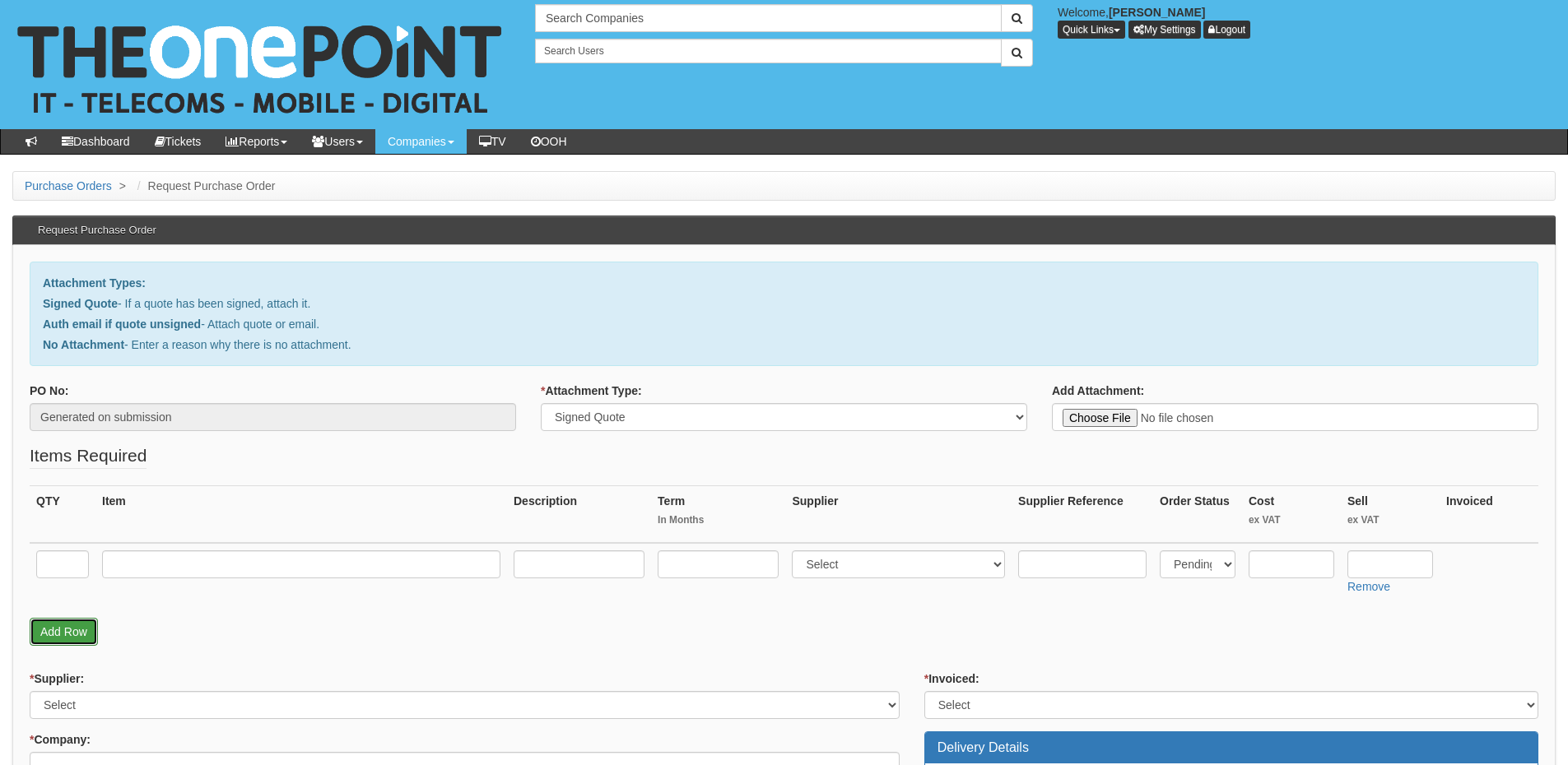
click at [58, 633] on link "Add Row" at bounding box center [64, 631] width 68 height 28
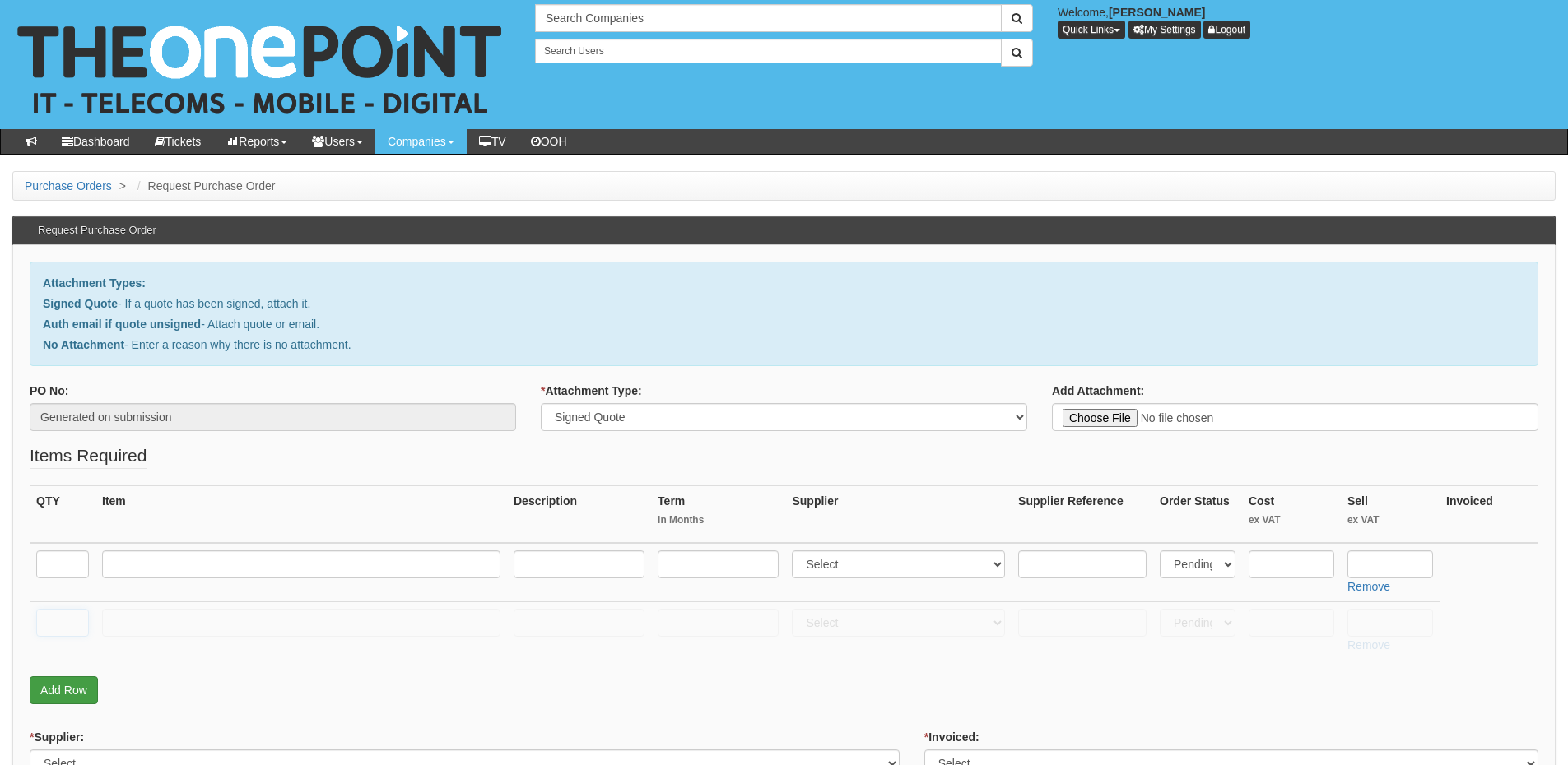
click at [64, 629] on input "text" at bounding box center [62, 622] width 52 height 28
type input "1"
click at [141, 626] on input "text" at bounding box center [300, 622] width 398 height 28
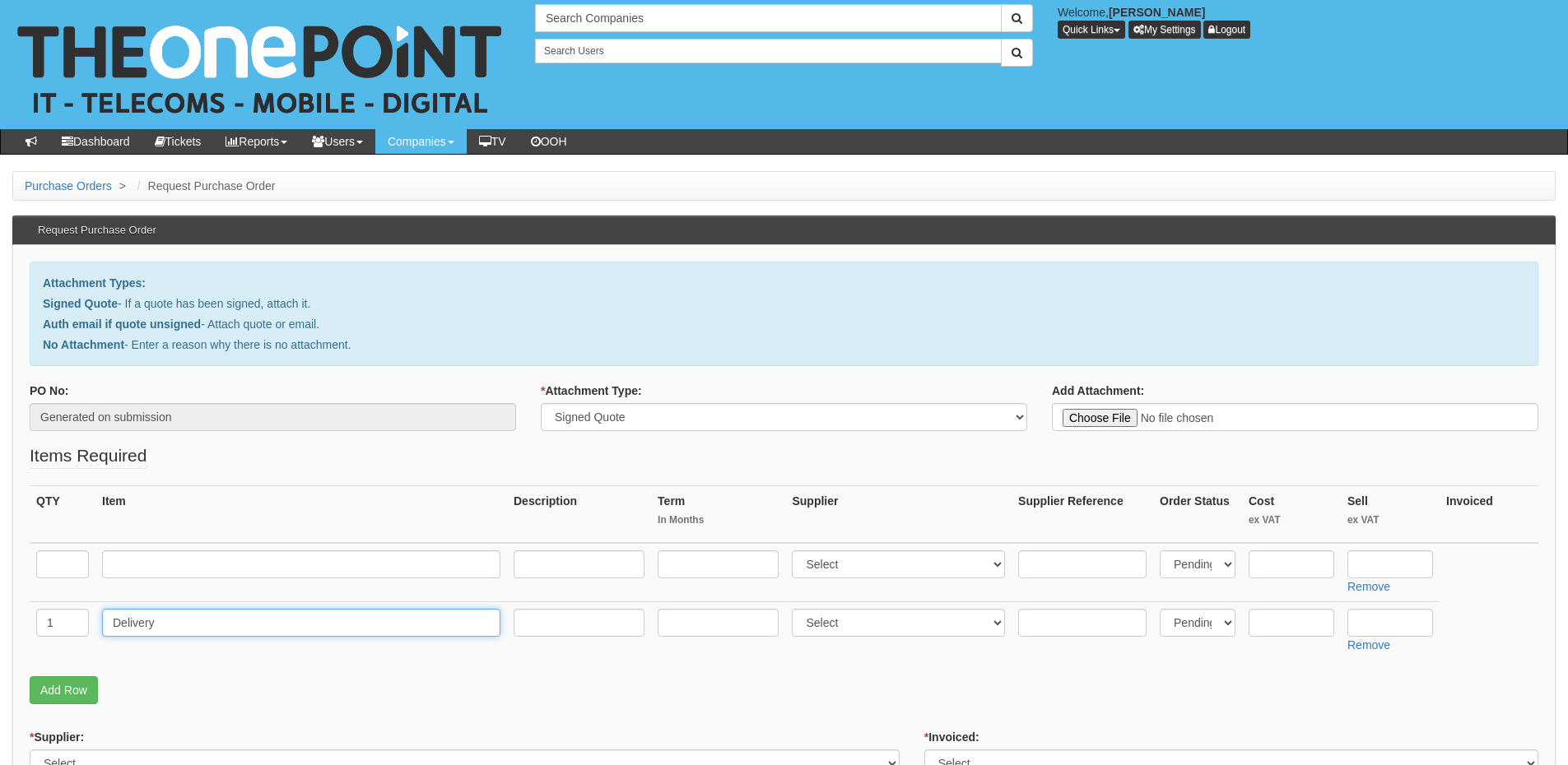
type input "Delivery"
click at [1392, 613] on input "text" at bounding box center [1390, 622] width 86 height 28
type input "12.50"
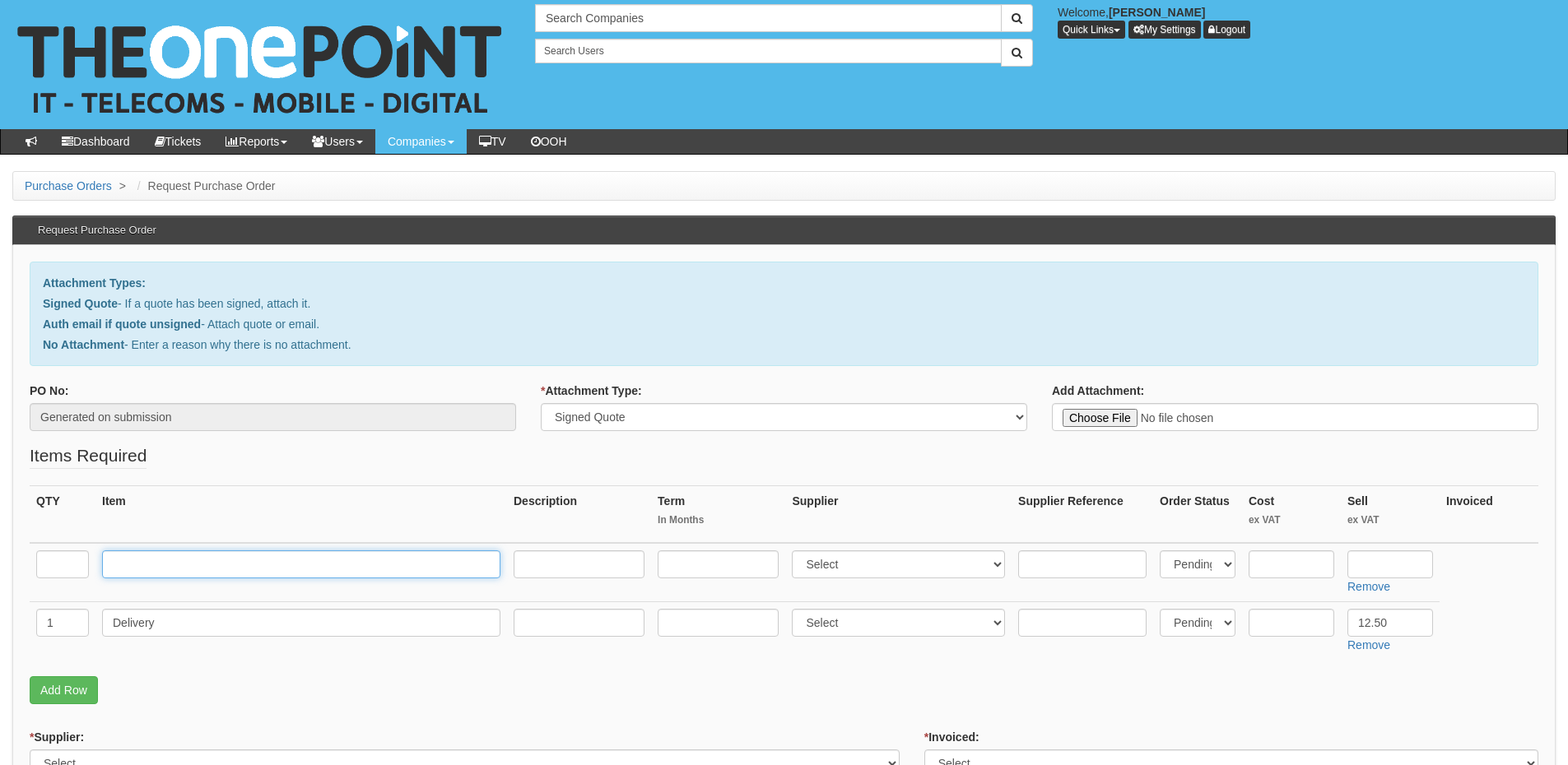
click at [253, 568] on input "text" at bounding box center [300, 564] width 398 height 28
paste input "DELL Pro 14 PC"
type input "DELL Pro 14 PC"
click at [68, 558] on input "text" at bounding box center [62, 564] width 52 height 28
type input "1"
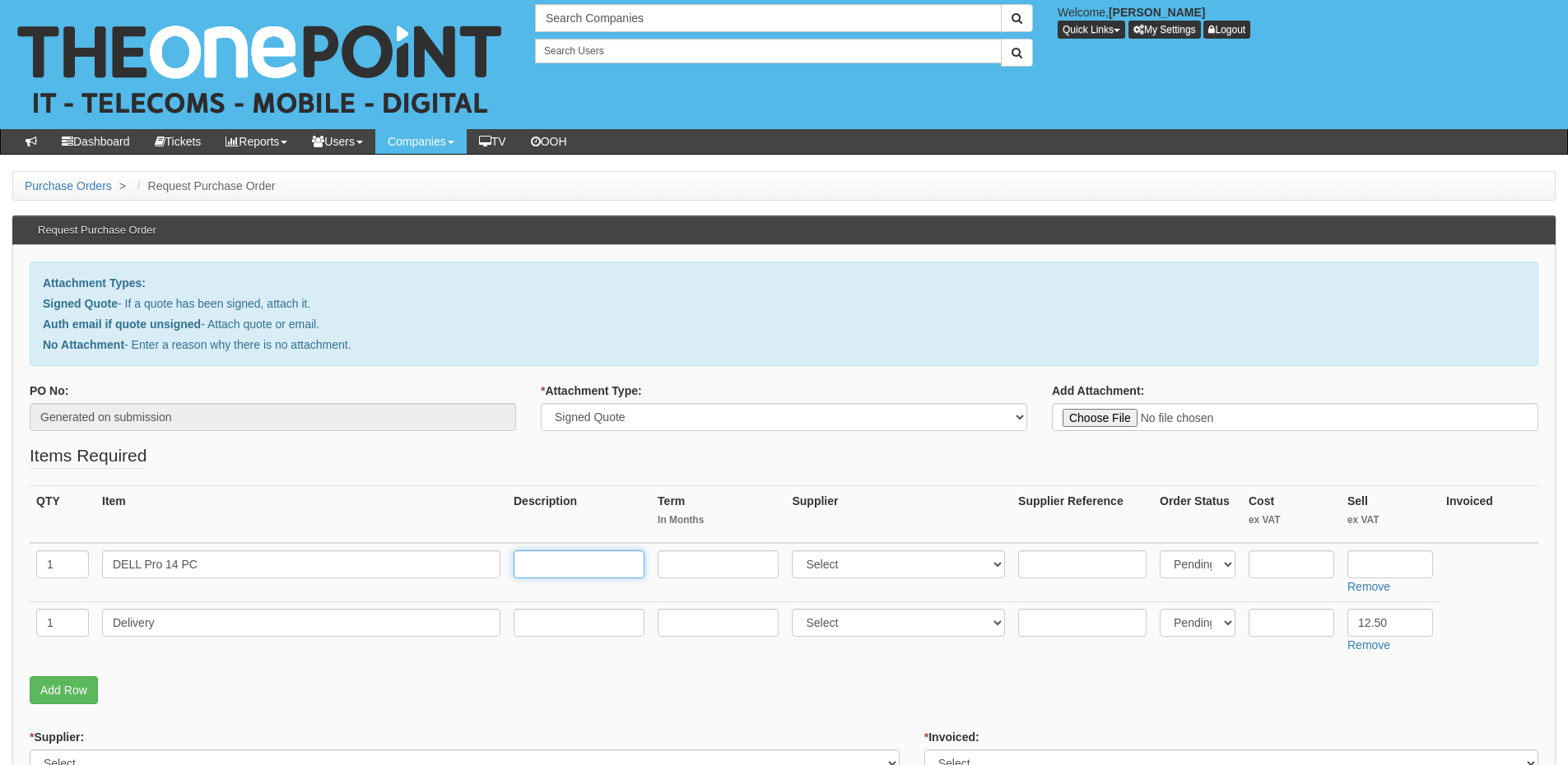
click at [583, 559] on input "text" at bounding box center [579, 564] width 131 height 28
paste input "Intel Core 5 120U Laptop 35.6 cm (14") Full HD+ 16 GB DDR5-SDRAM 512 GB SSD Wi-…"
type input "Intel Core 5 120U Laptop 35.6 cm (14") Full HD+ 16 GB DDR5-SDRAM 512 GB SSD Wi-…"
click at [822, 566] on select "Select 123 REG.co.uk 1Password 3 4Gon AA Jones Electric Ltd Abzorb Access Group…" at bounding box center [899, 564] width 213 height 28
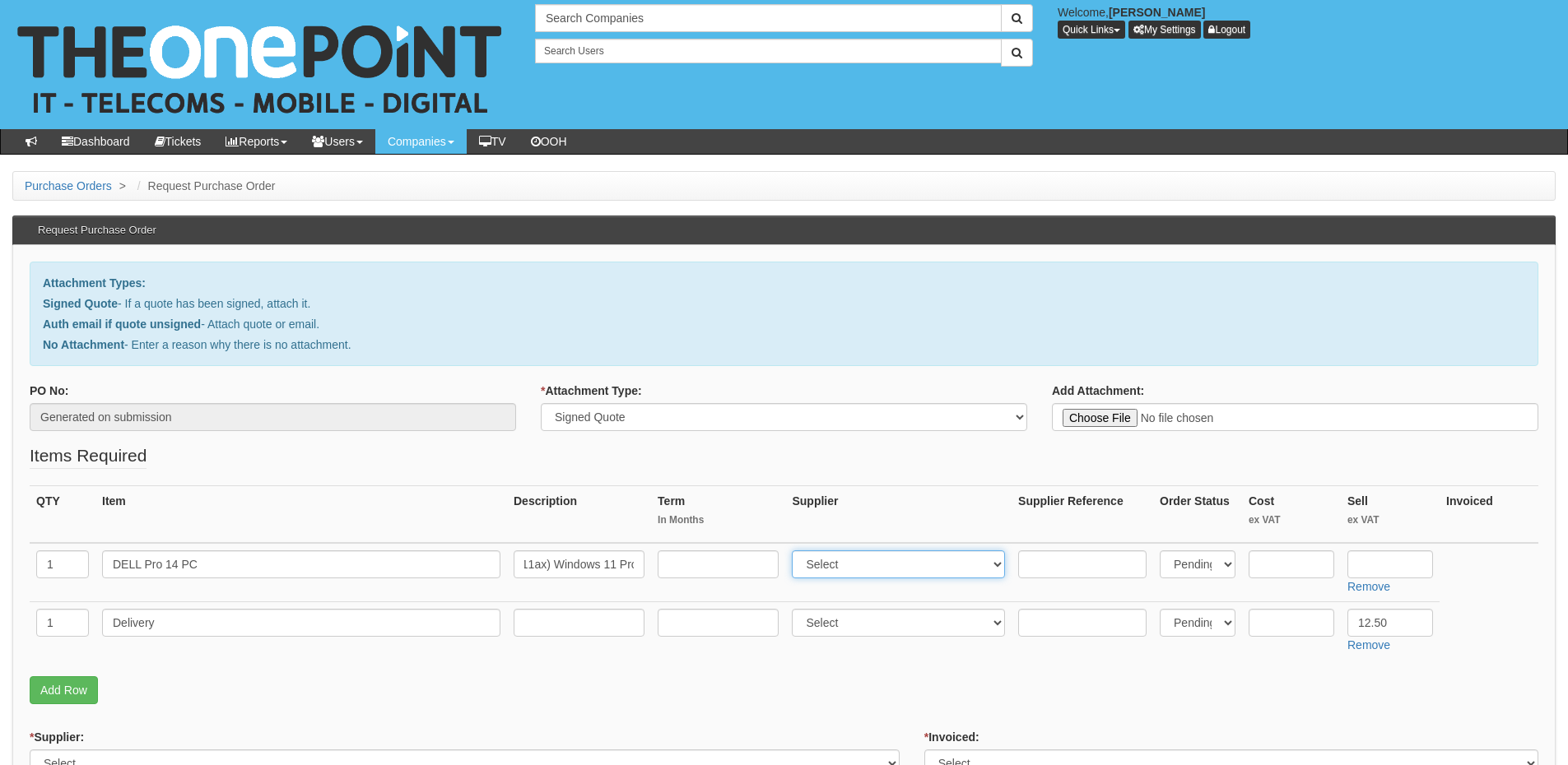
scroll to position [0, 0]
select select "220"
click at [796, 550] on select "Select 123 REG.co.uk 1Password 3 4Gon AA Jones Electric Ltd Abzorb Access Group…" at bounding box center [899, 564] width 213 height 28
click at [1385, 567] on input "text" at bounding box center [1390, 564] width 86 height 28
type input "714.23"
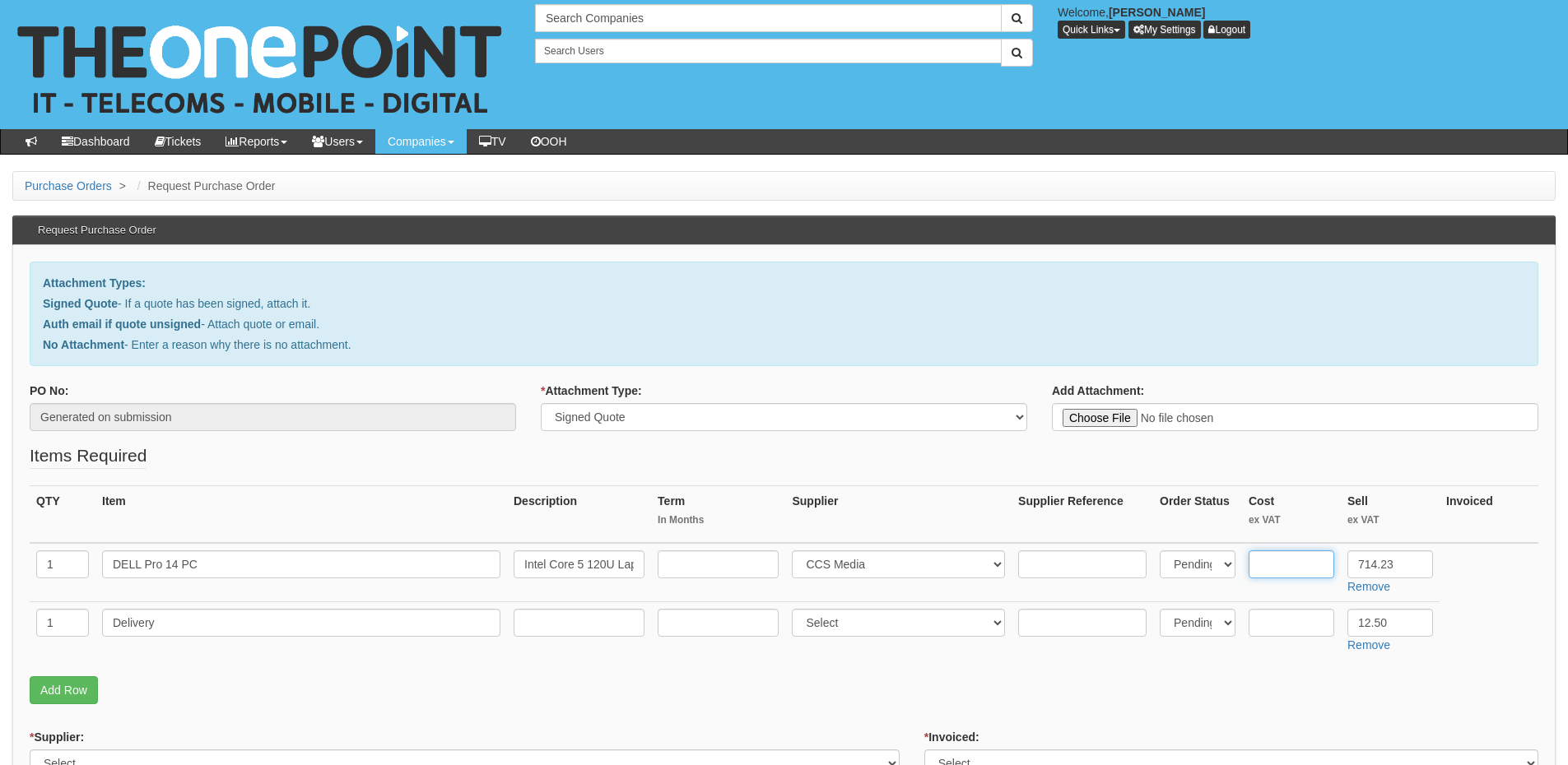
click at [1270, 560] on input "text" at bounding box center [1291, 564] width 86 height 28
paste input "613.53"
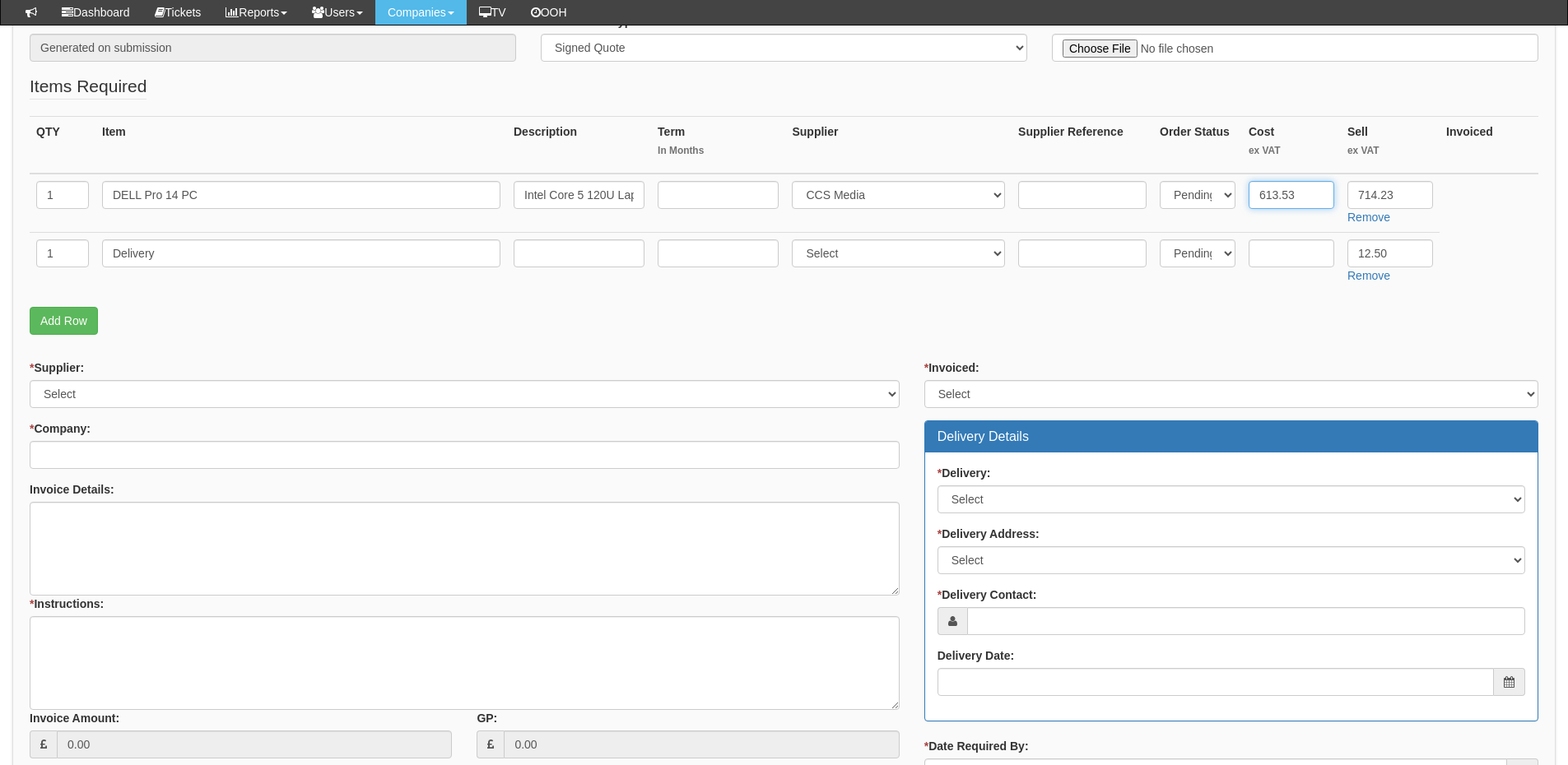
scroll to position [329, 0]
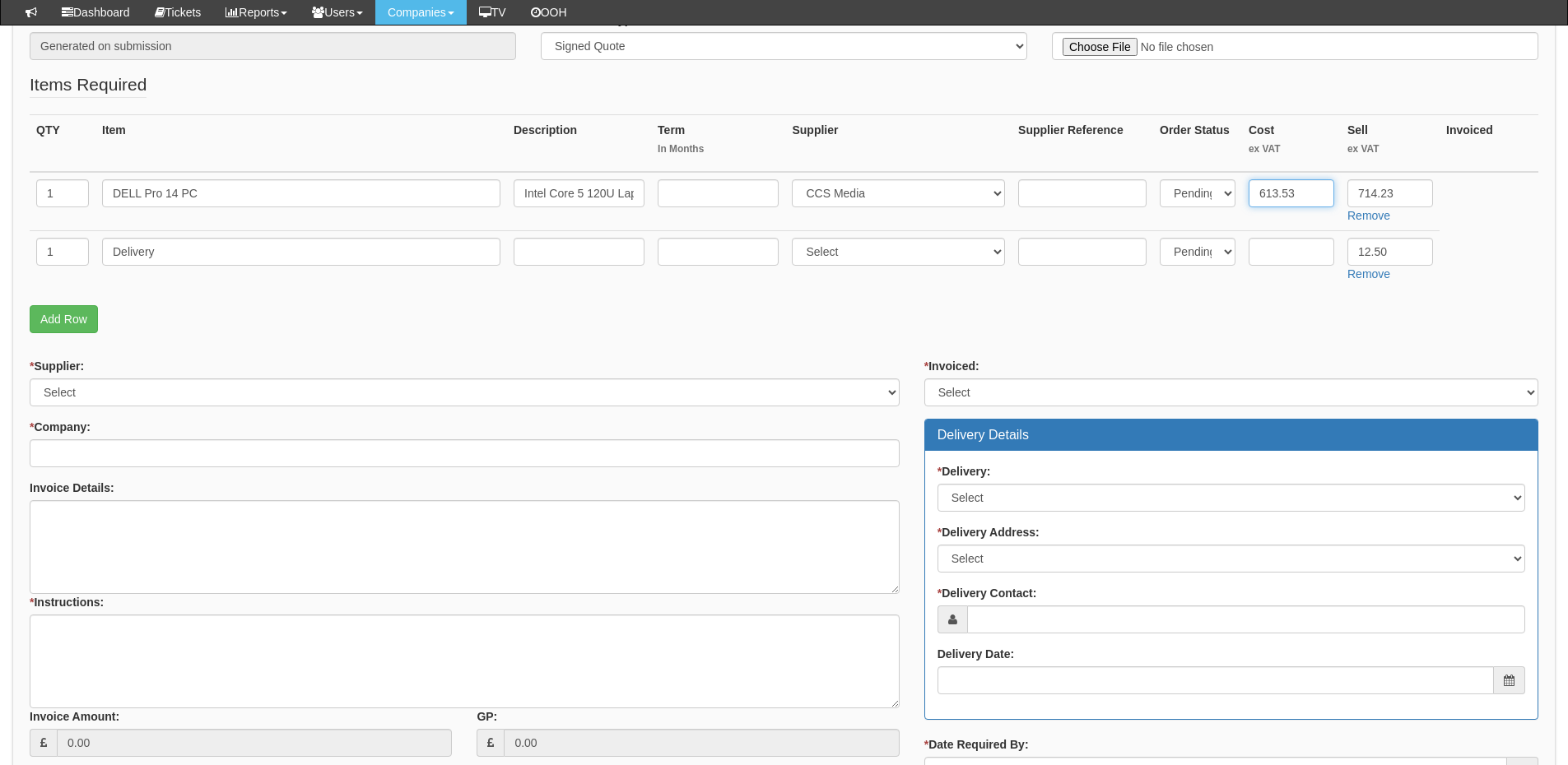
type input "613.53"
click at [242, 397] on select "Select 123 REG.co.uk 1Password 3 4Gon AA Jones Electric Ltd Abzorb Access Group…" at bounding box center [464, 392] width 870 height 28
select select "220"
click at [29, 378] on select "Select 123 REG.co.uk 1Password 3 4Gon AA Jones Electric Ltd Abzorb Access Group…" at bounding box center [464, 392] width 870 height 28
click at [165, 461] on input "* Company:" at bounding box center [464, 452] width 870 height 28
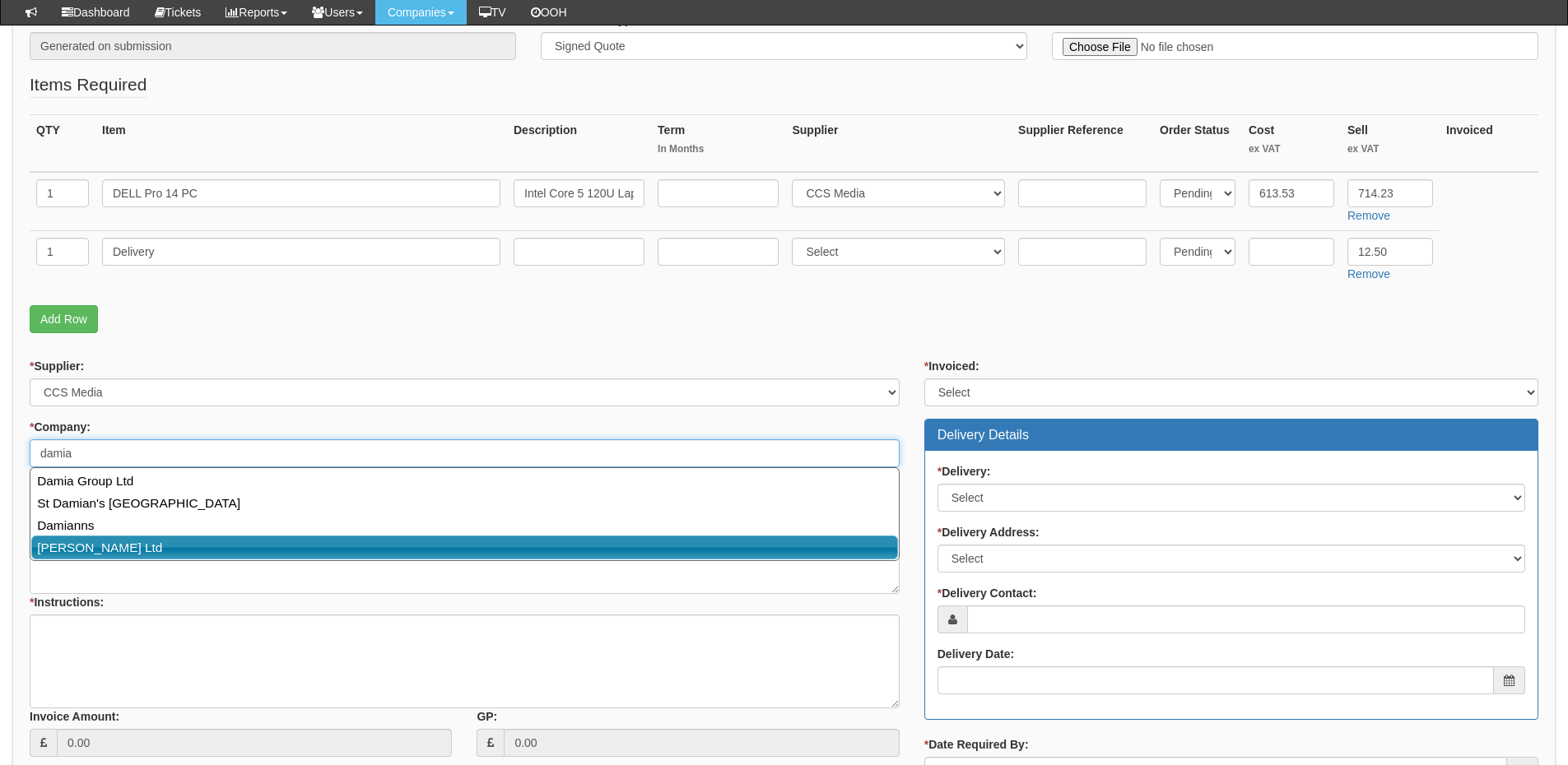
click at [135, 549] on link "[PERSON_NAME] Ltd" at bounding box center [465, 547] width 867 height 24
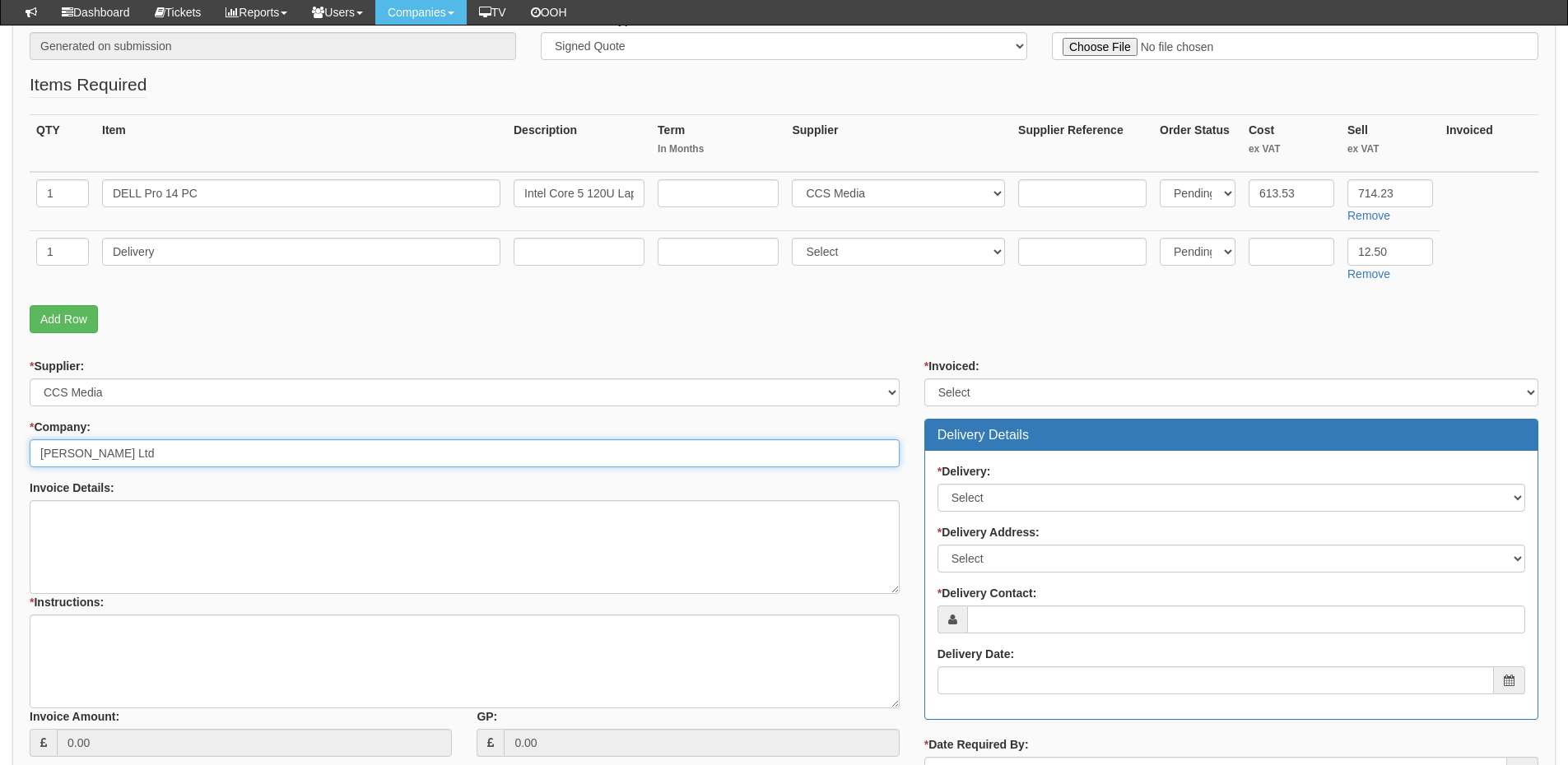
type input "[PERSON_NAME] Ltd"
click at [1005, 388] on select "Select Yes No N/A STB (part of order)" at bounding box center [1231, 392] width 614 height 28
select select "2"
click at [924, 378] on select "Select Yes No N/A STB (part of order)" at bounding box center [1231, 392] width 614 height 28
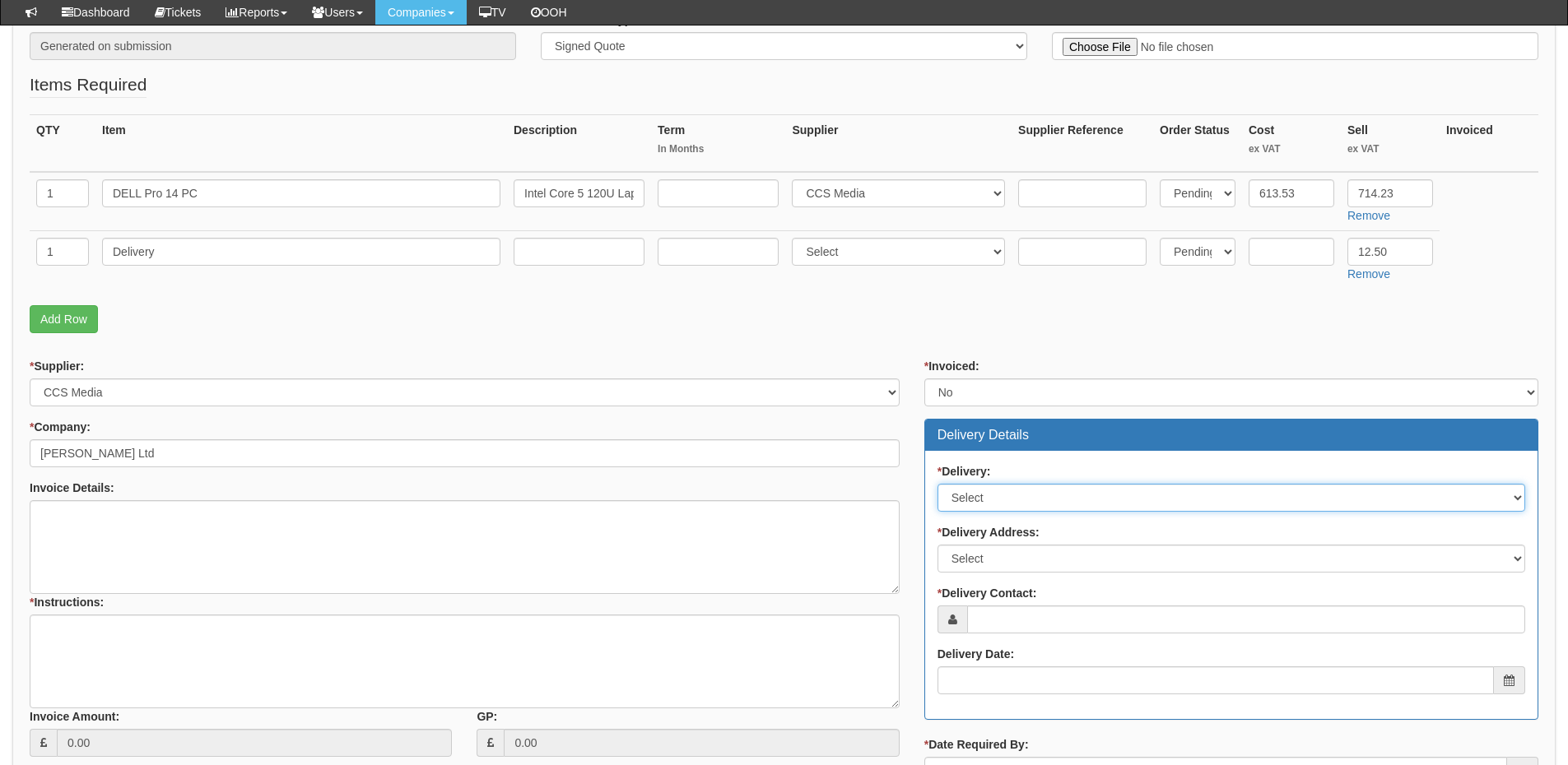
click at [978, 509] on select "Select No Not Applicable Yes" at bounding box center [1231, 497] width 588 height 28
select select "1"
click at [938, 484] on select "Select No Not Applicable Yes" at bounding box center [1231, 497] width 588 height 28
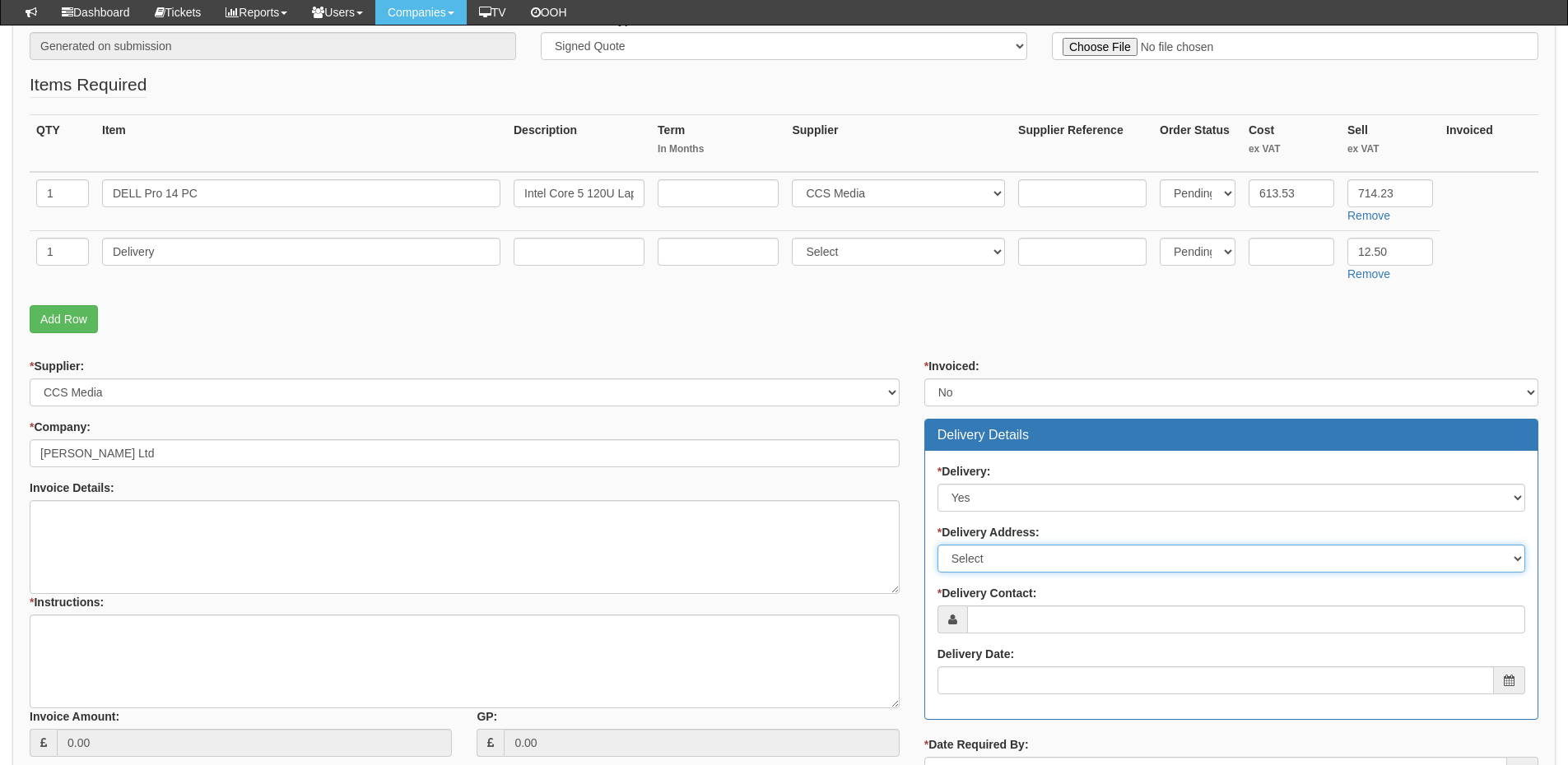
click at [985, 557] on select "Select Not Applicable Main Address - NE12 9SZ Other" at bounding box center [1231, 558] width 588 height 28
select select "other"
click at [938, 545] on select "Select Not Applicable Main Address - NE12 9SZ Other" at bounding box center [1231, 558] width 588 height 28
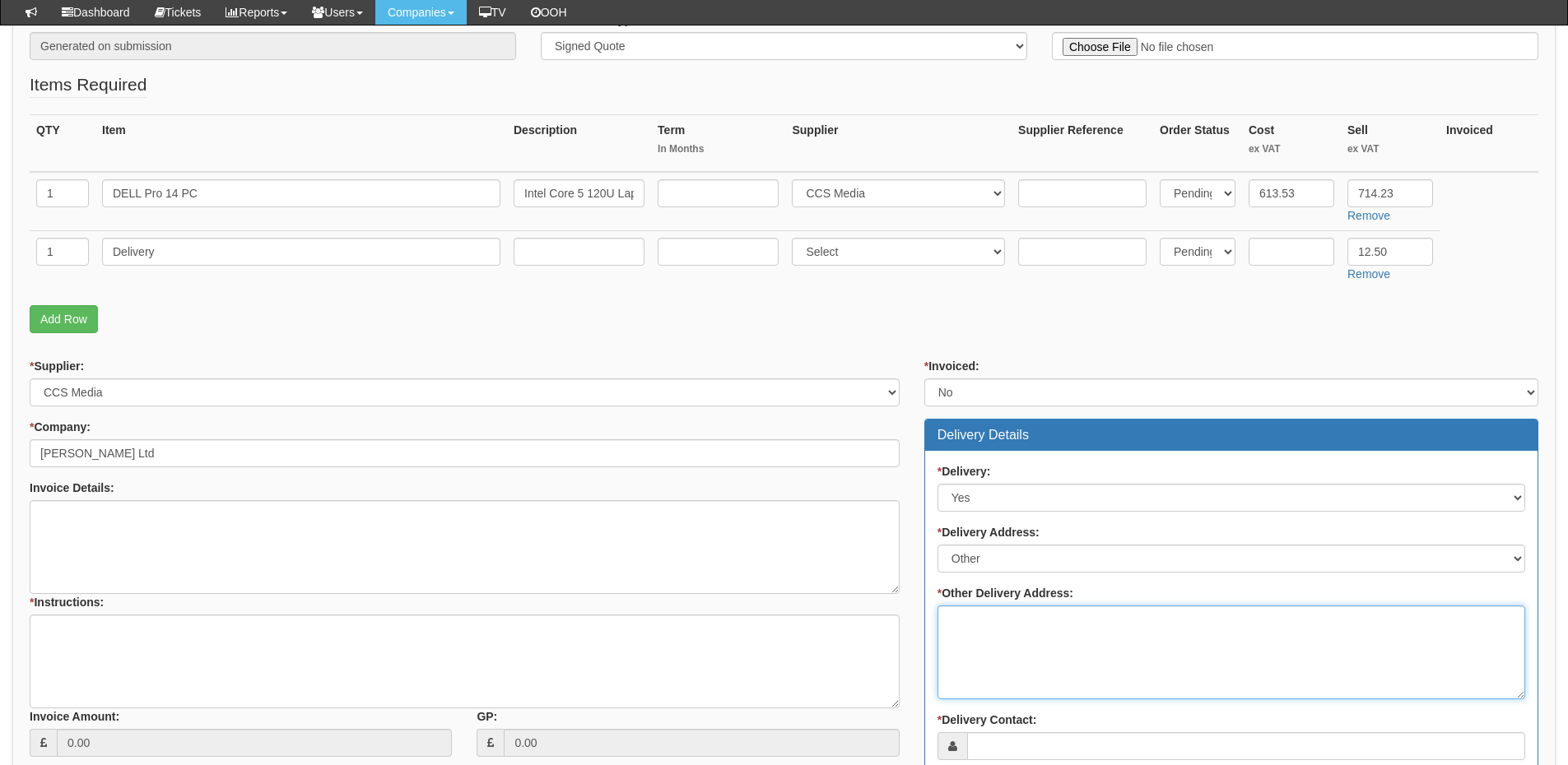
click at [976, 633] on textarea "* Other Delivery Address:" at bounding box center [1231, 652] width 588 height 94
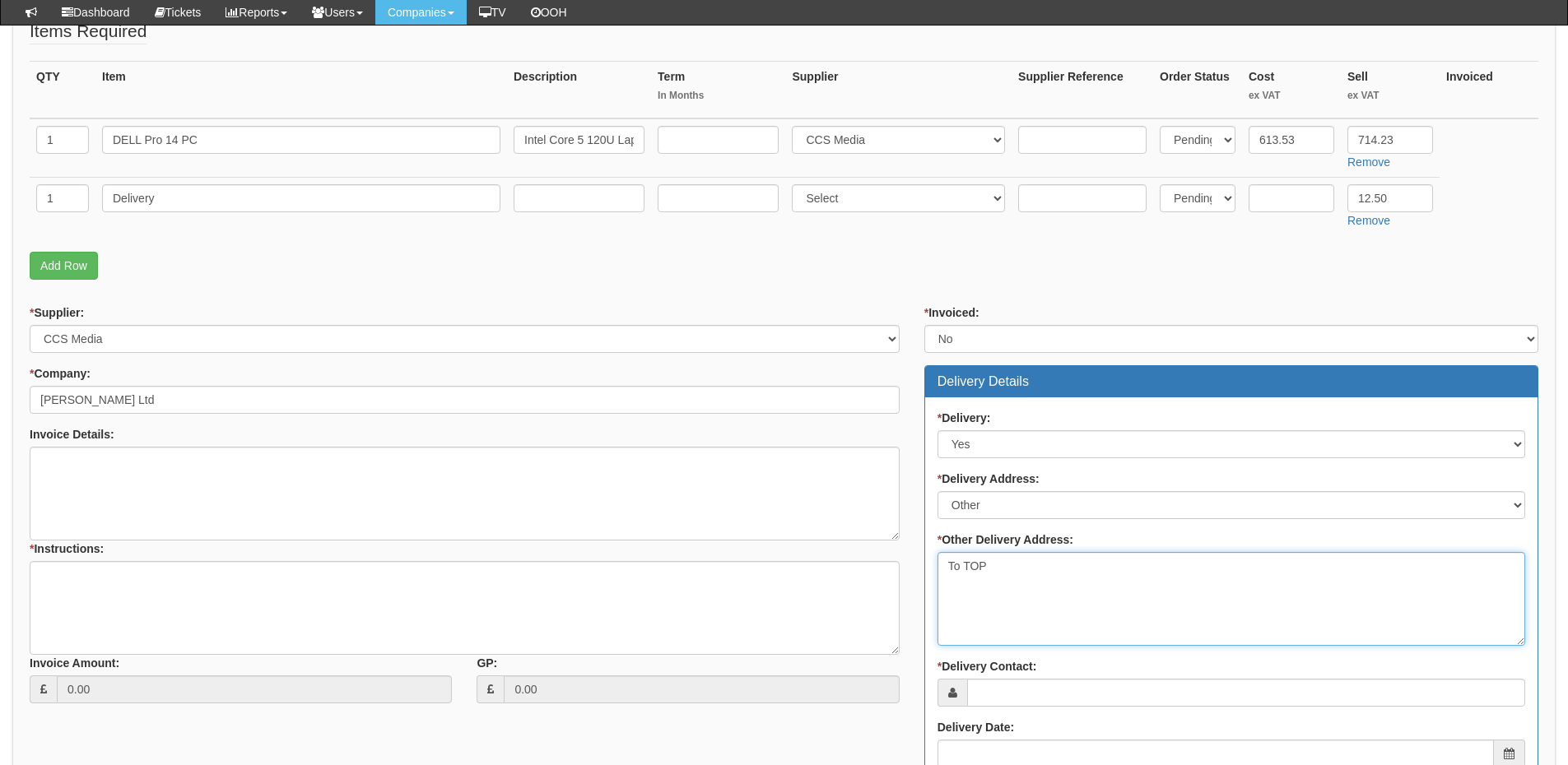
scroll to position [411, 0]
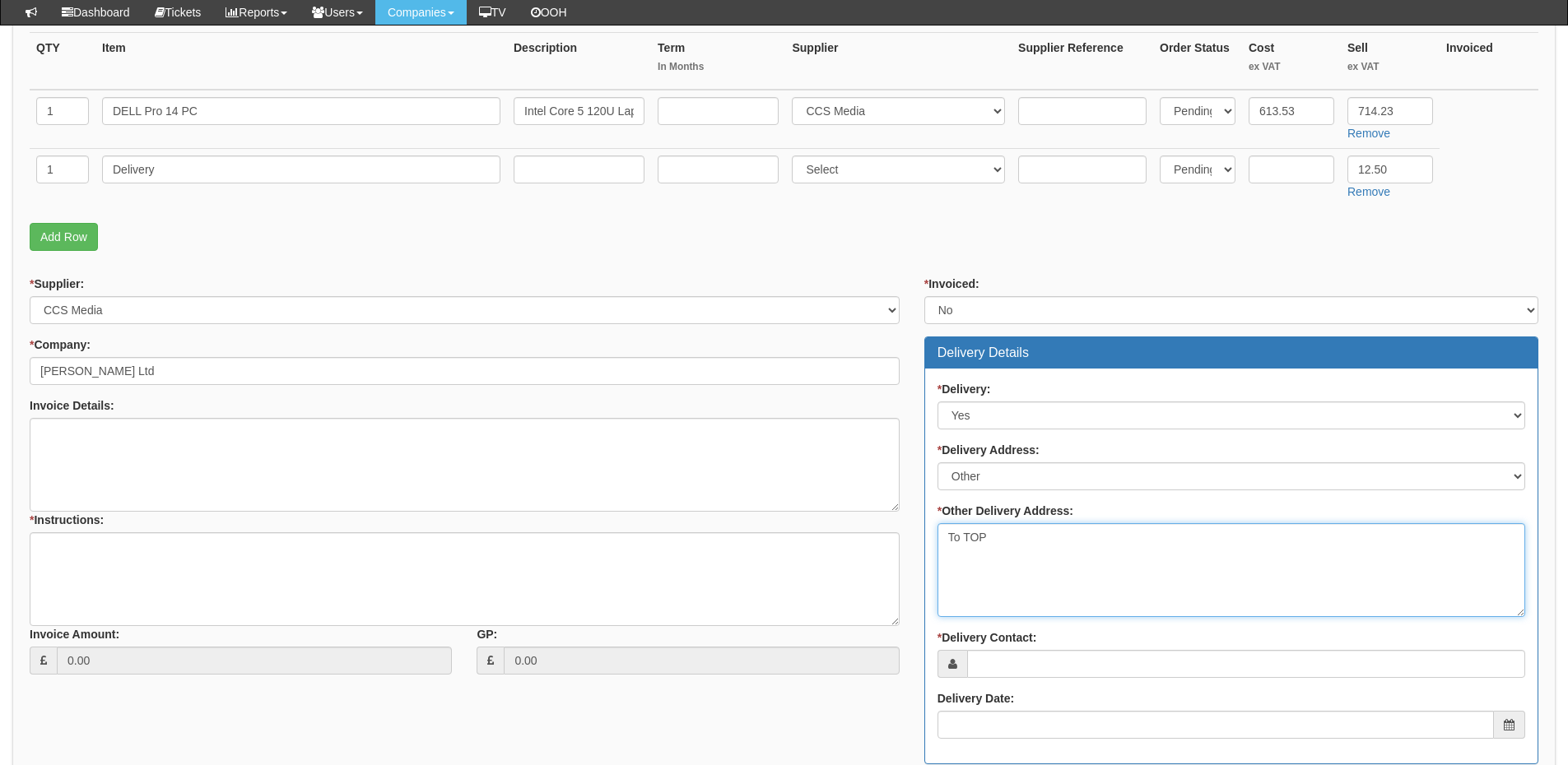
type textarea "To TOP"
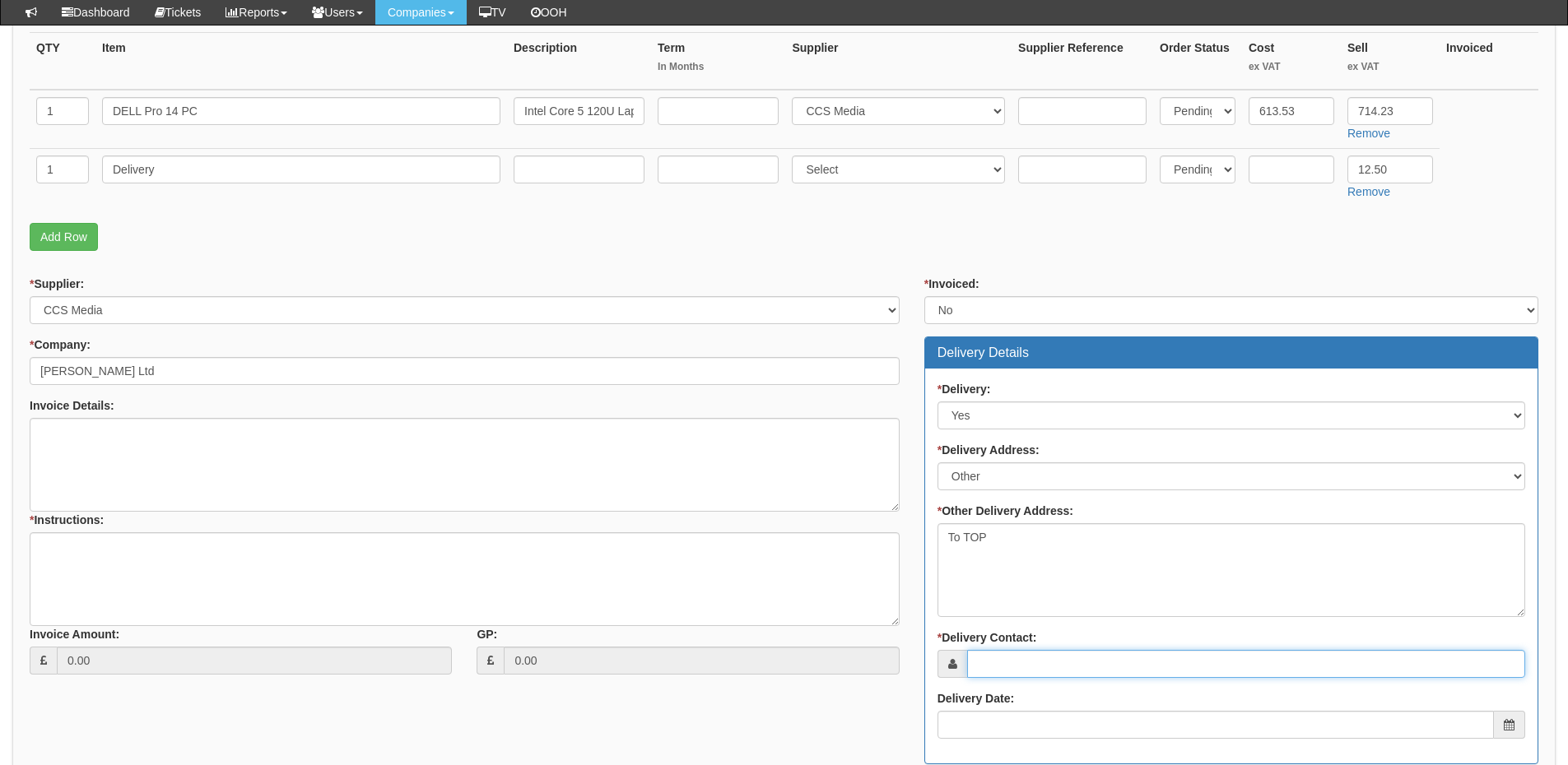
click at [1009, 669] on input "* Delivery Contact:" at bounding box center [1246, 663] width 558 height 28
click at [1031, 662] on input "* Delivery Contact:" at bounding box center [1246, 663] width 558 height 28
paste input "[PERSON_NAME]"
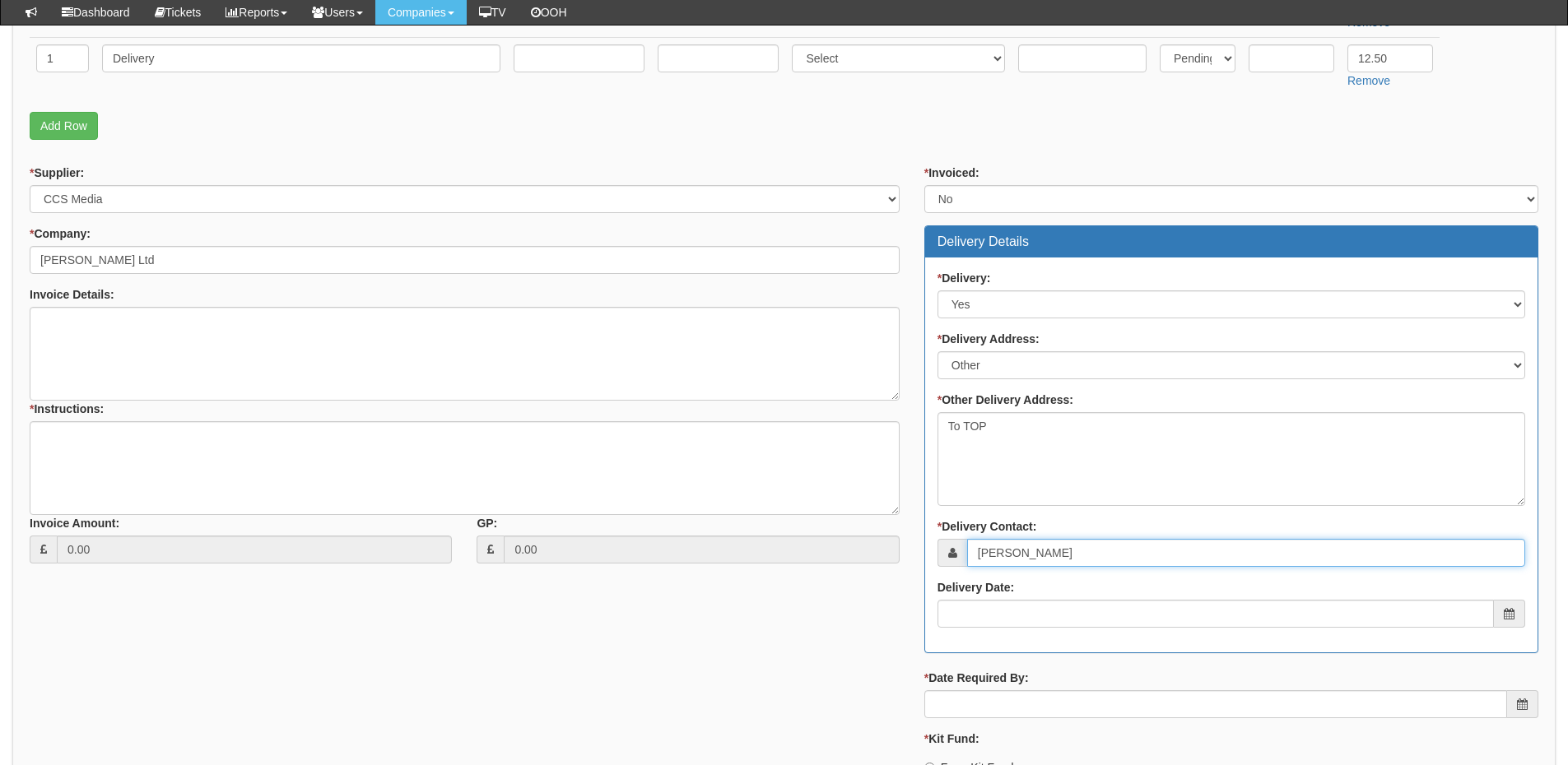
scroll to position [659, 0]
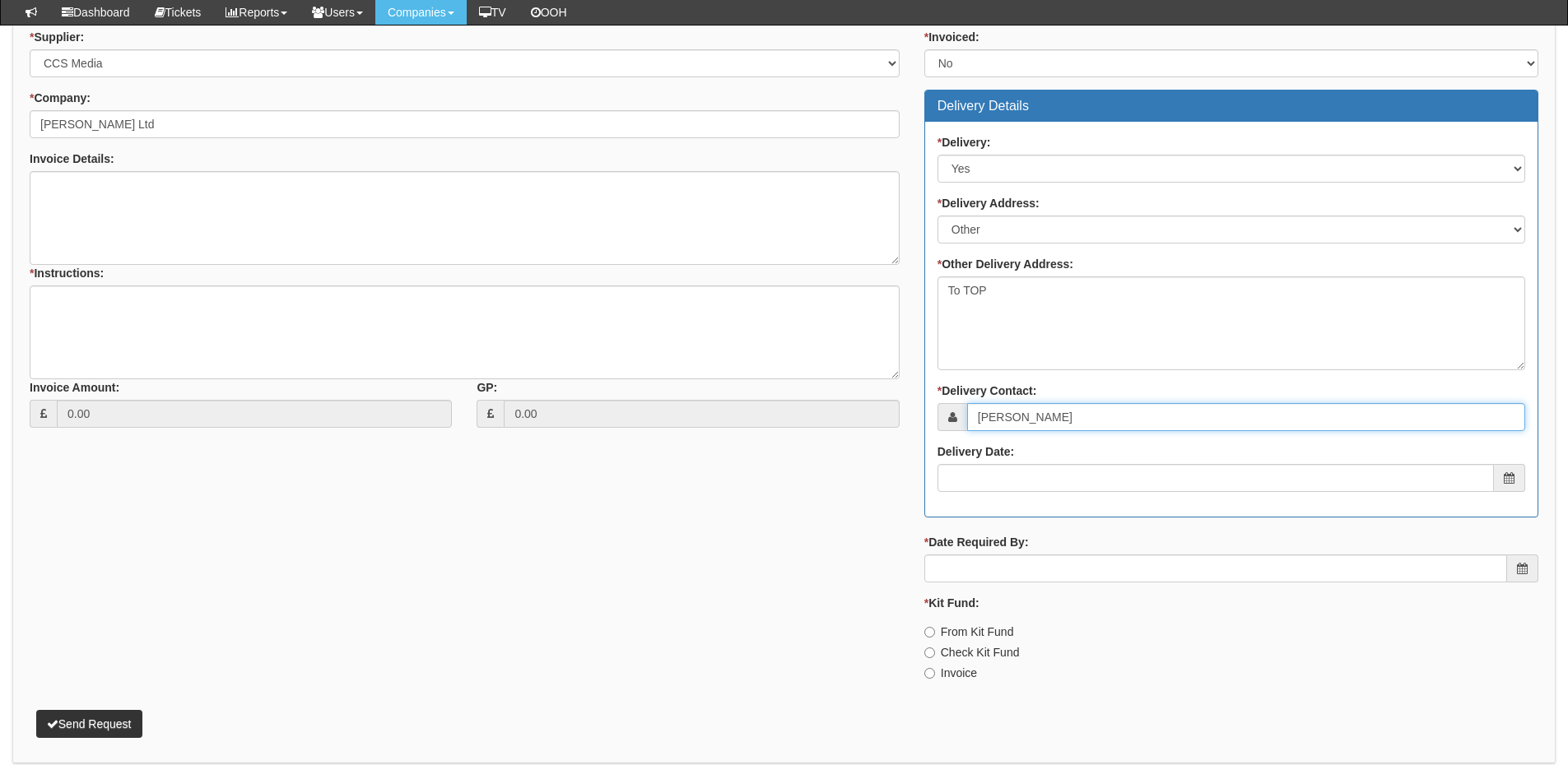
type input "[PERSON_NAME]"
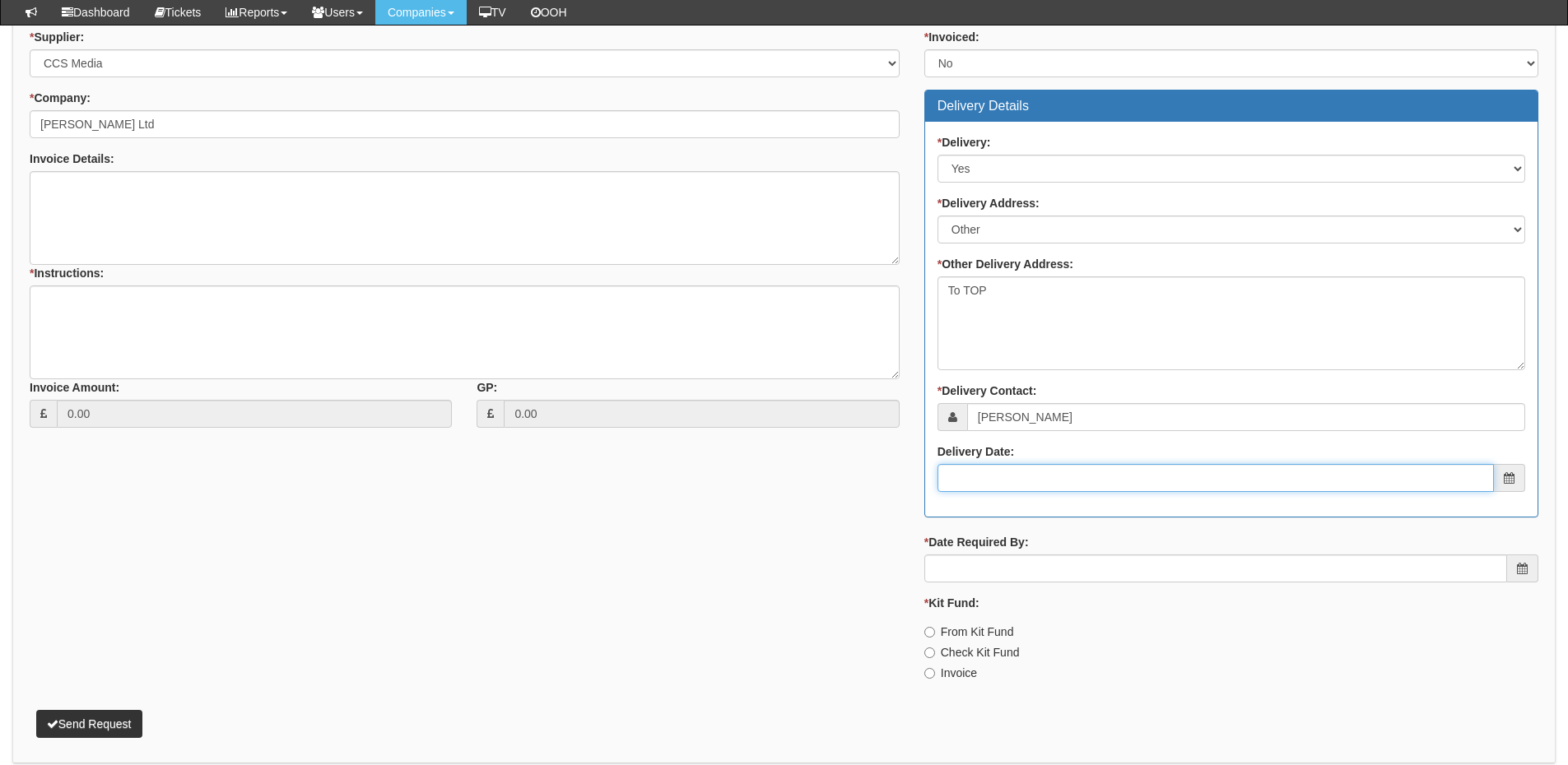
click at [1032, 481] on input "Delivery Date:" at bounding box center [1215, 477] width 556 height 28
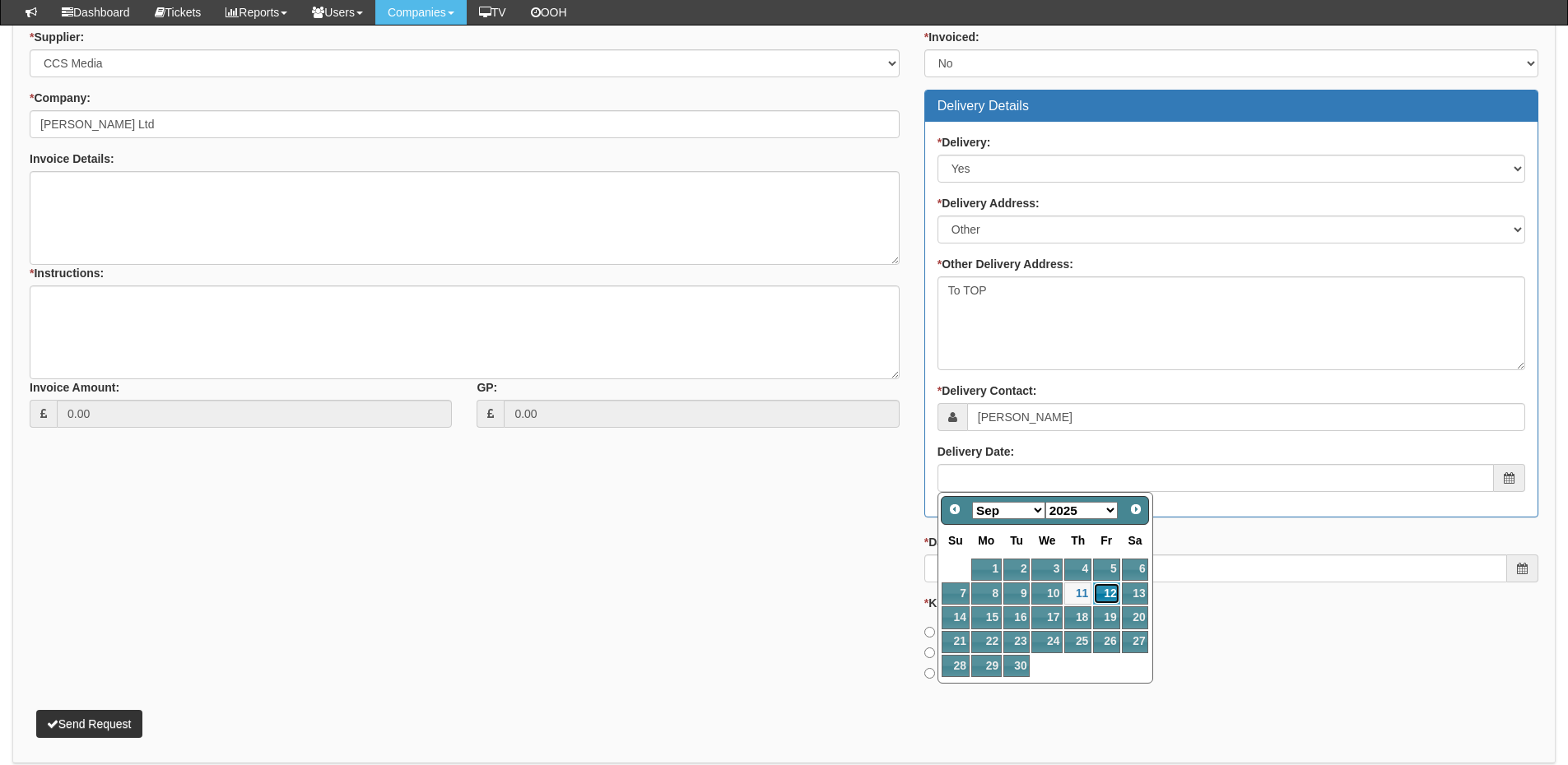
click at [1102, 600] on link "12" at bounding box center [1107, 593] width 27 height 22
type input "2025-09-12"
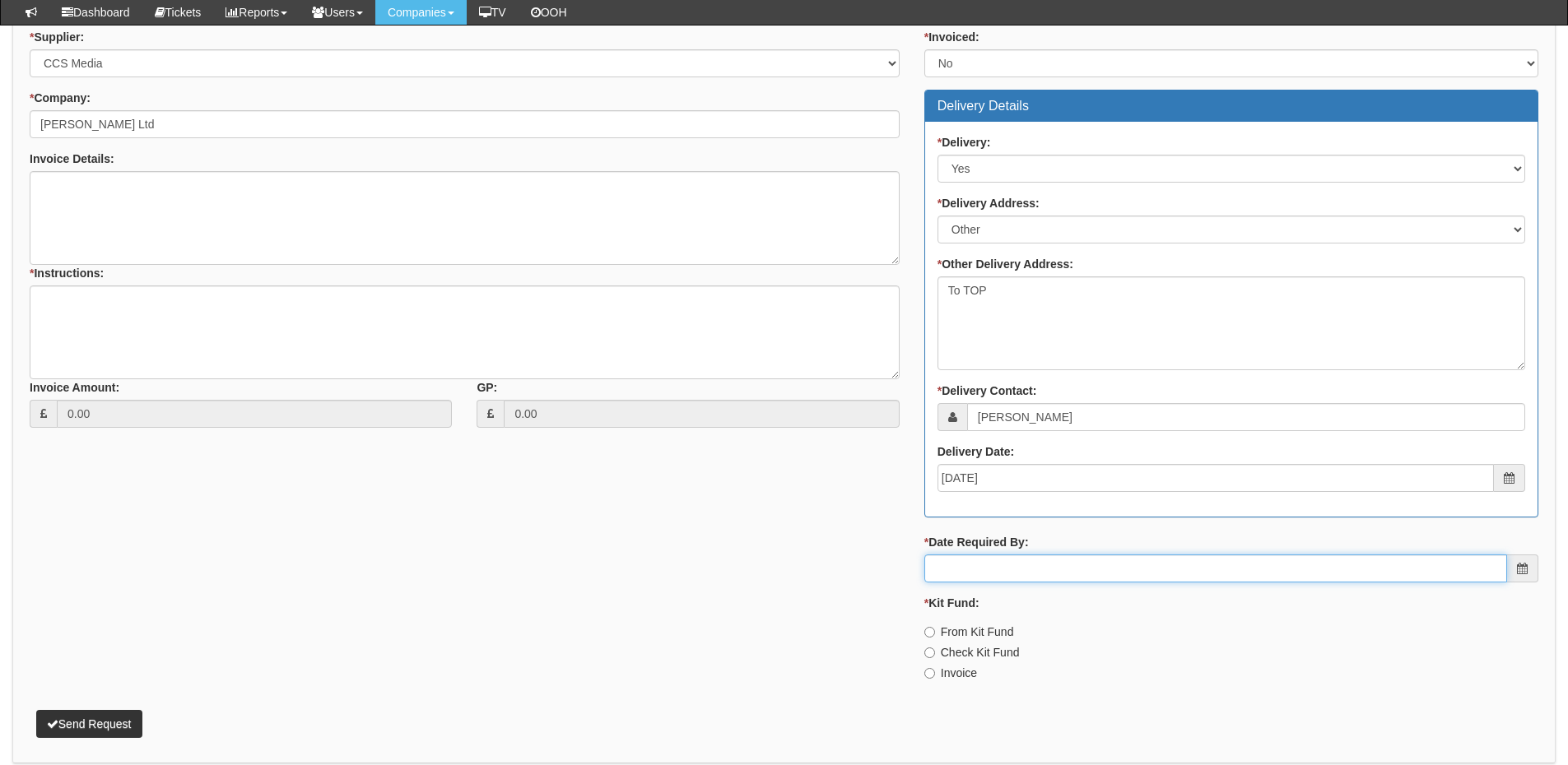
click at [1084, 579] on input "* Date Required By:" at bounding box center [1215, 568] width 583 height 28
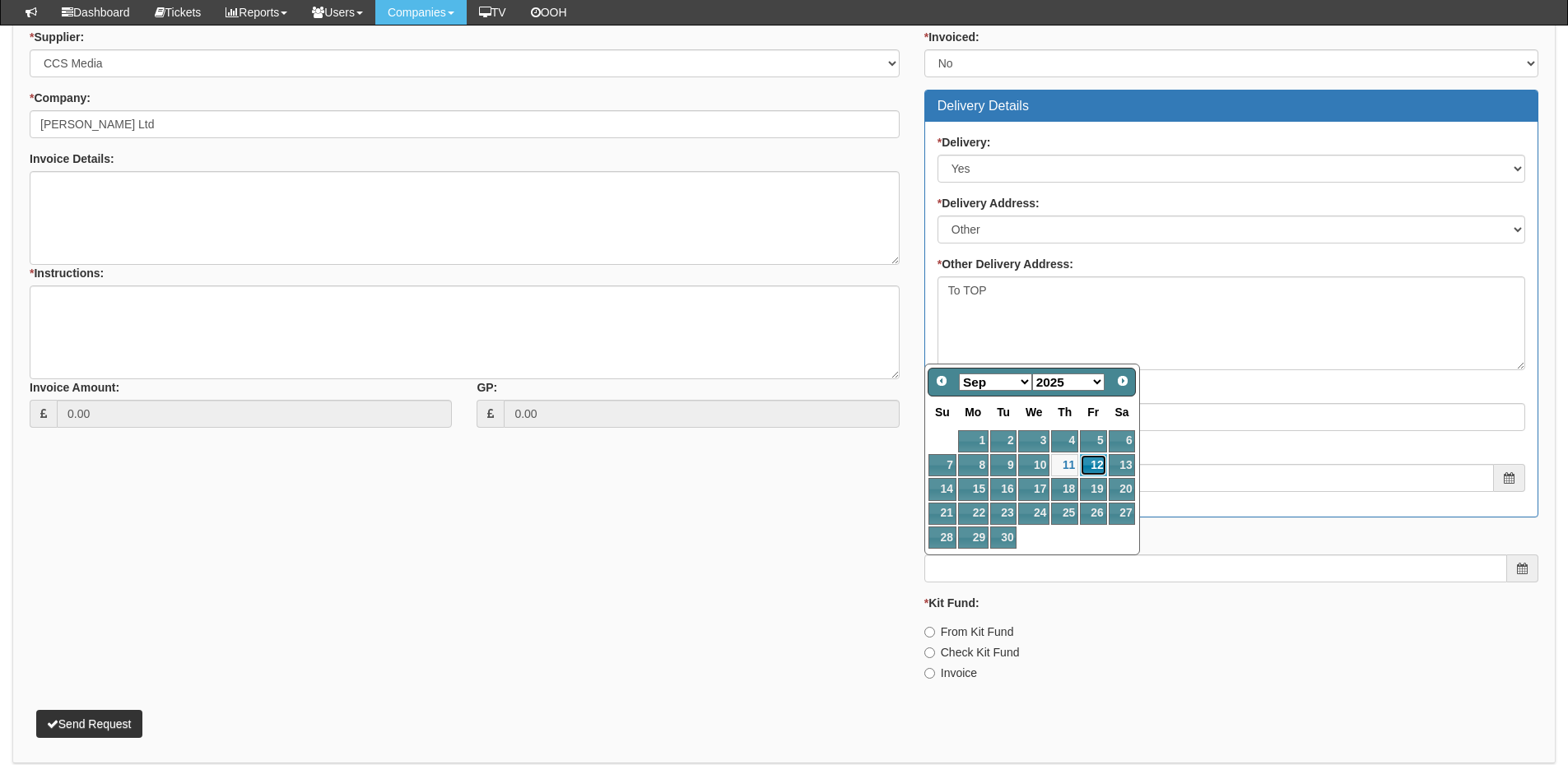
click at [1093, 458] on link "12" at bounding box center [1094, 465] width 27 height 22
type input "2025-09-12"
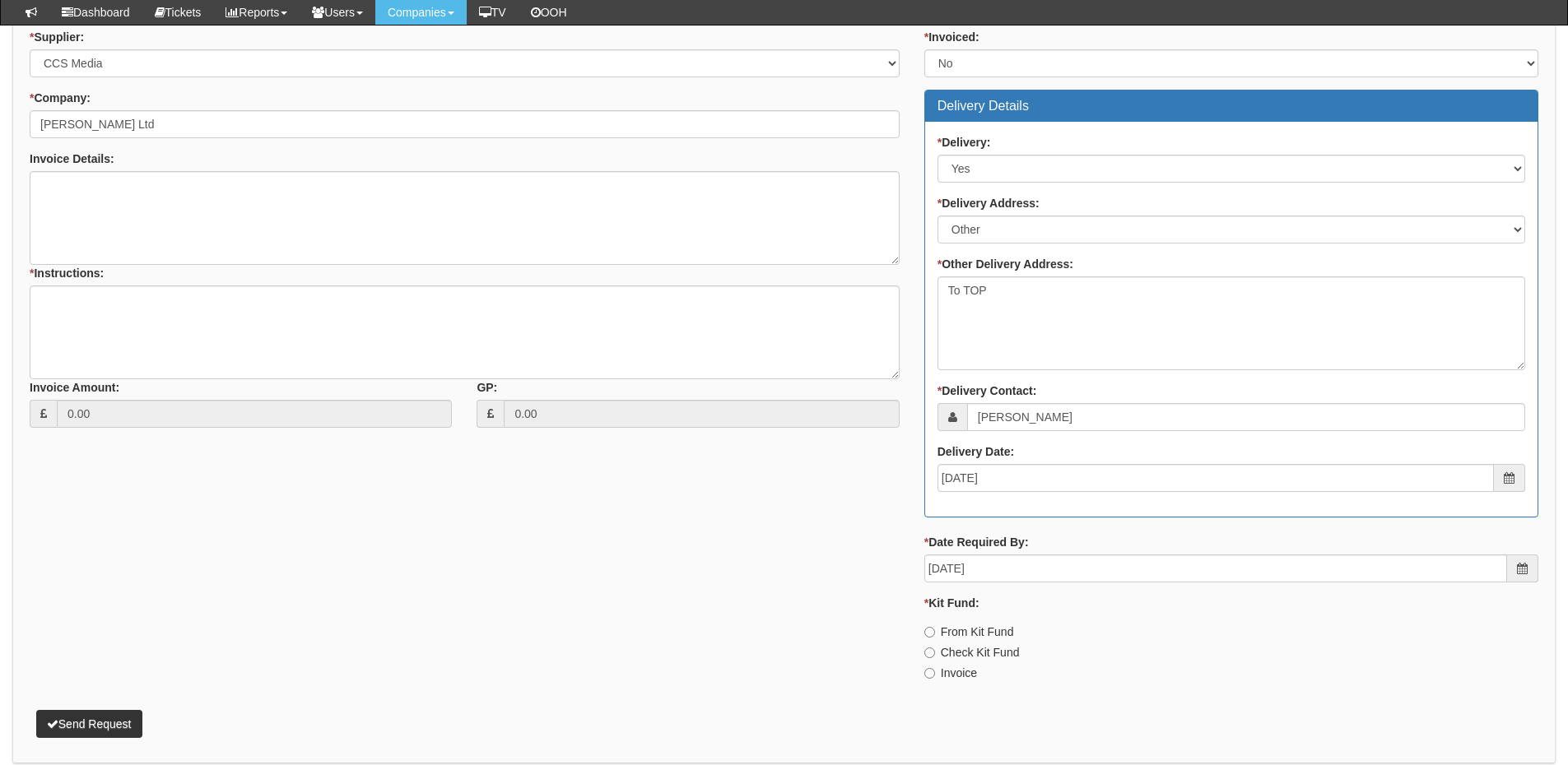
click at [952, 674] on label "Invoice" at bounding box center [950, 673] width 52 height 16
click at [936, 674] on input "Invoice" at bounding box center [929, 673] width 10 height 10
radio input "true"
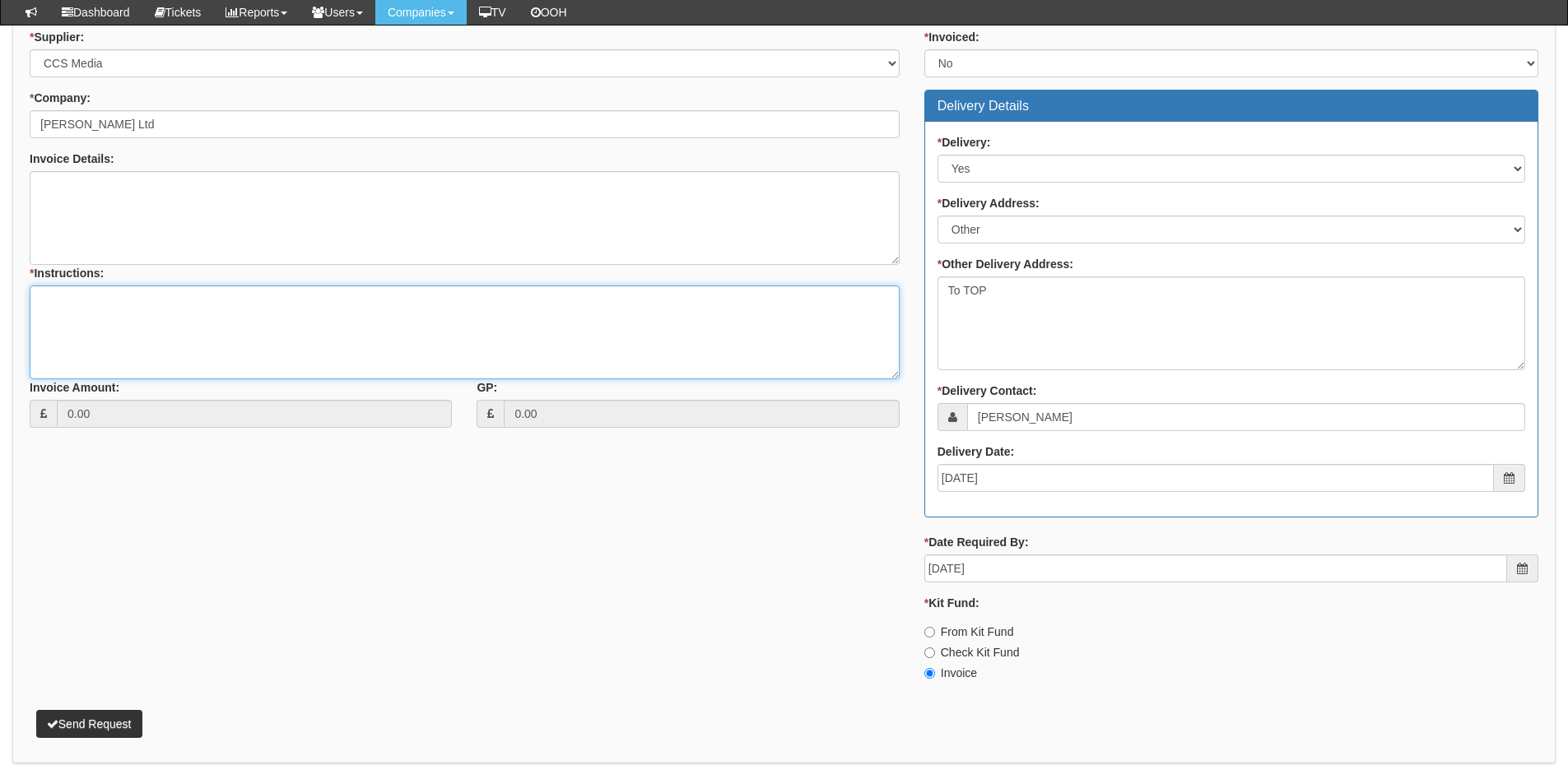
click at [211, 344] on textarea "* Instructions:" at bounding box center [464, 332] width 870 height 94
type textarea "1x replacement laptop for"
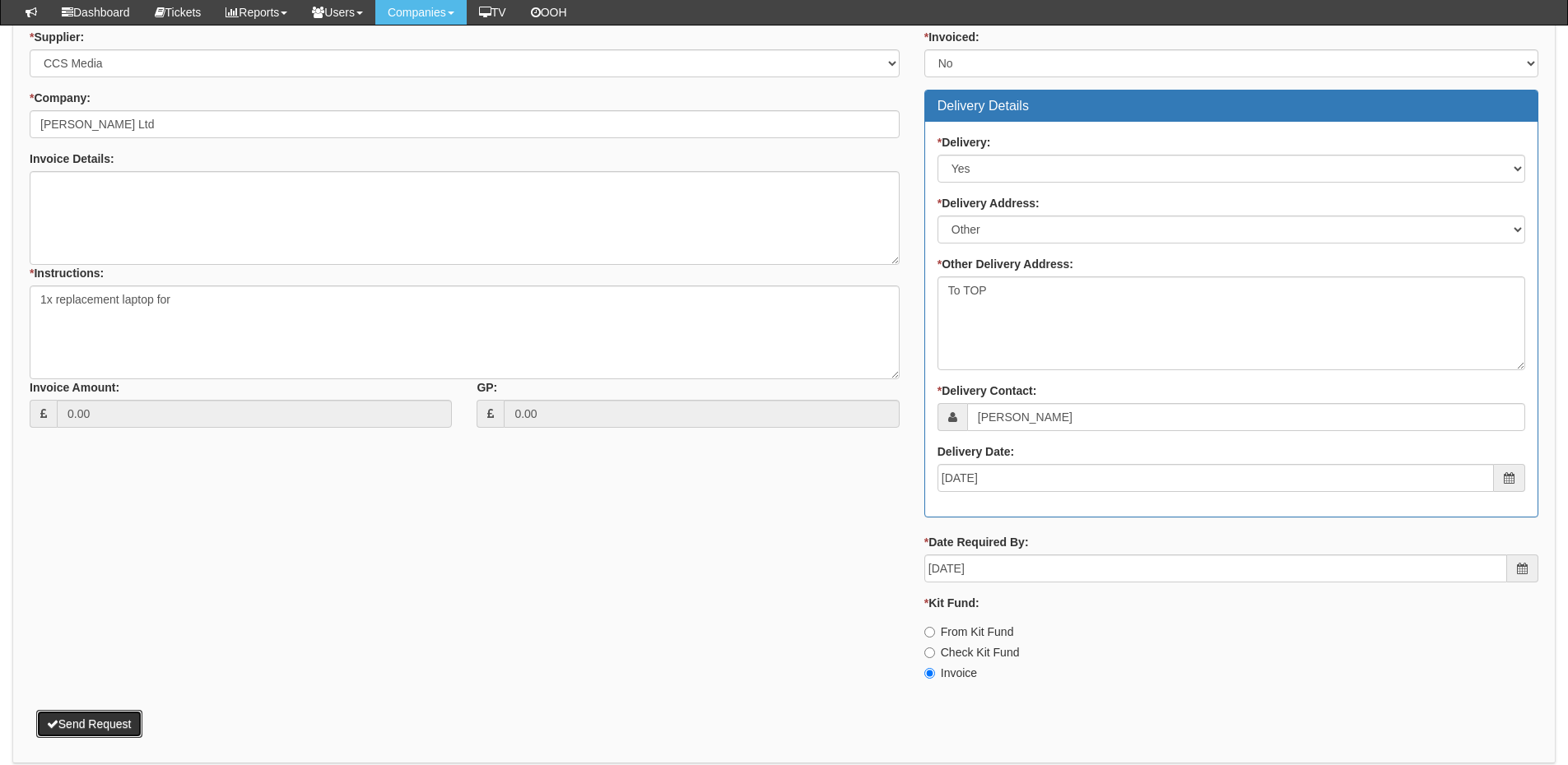
click at [119, 728] on button "Send Request" at bounding box center [89, 723] width 106 height 28
